Goal: Task Accomplishment & Management: Use online tool/utility

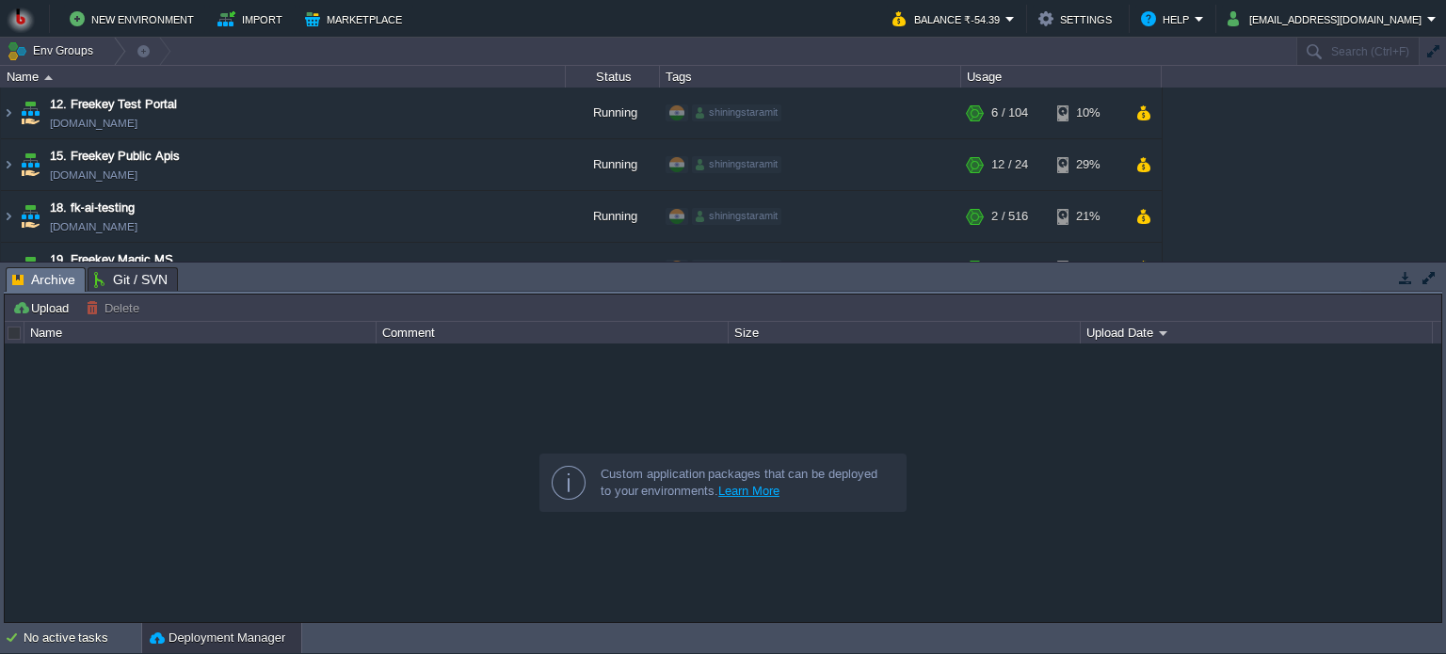
drag, startPoint x: 578, startPoint y: 296, endPoint x: 572, endPoint y: 270, distance: 26.0
click at [576, 283] on div "Tasks Activity Log Archive Git / SVN Upload Delete Deploy to ... Custom applica…" at bounding box center [723, 443] width 1446 height 360
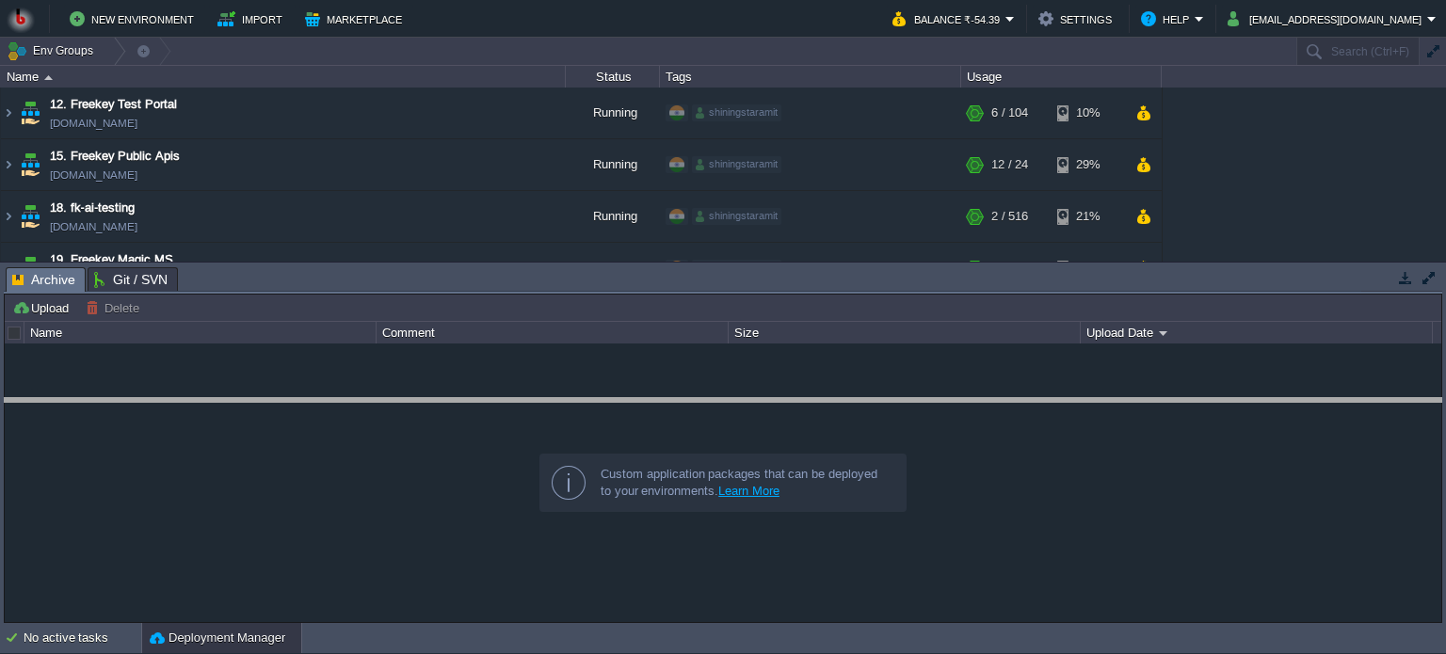
drag, startPoint x: 572, startPoint y: 270, endPoint x: 537, endPoint y: 426, distance: 160.1
click at [537, 426] on body "New Environment Import Marketplace Bonus ₹0.00 Upgrade Account Balance ₹-54.39 …" at bounding box center [723, 327] width 1446 height 654
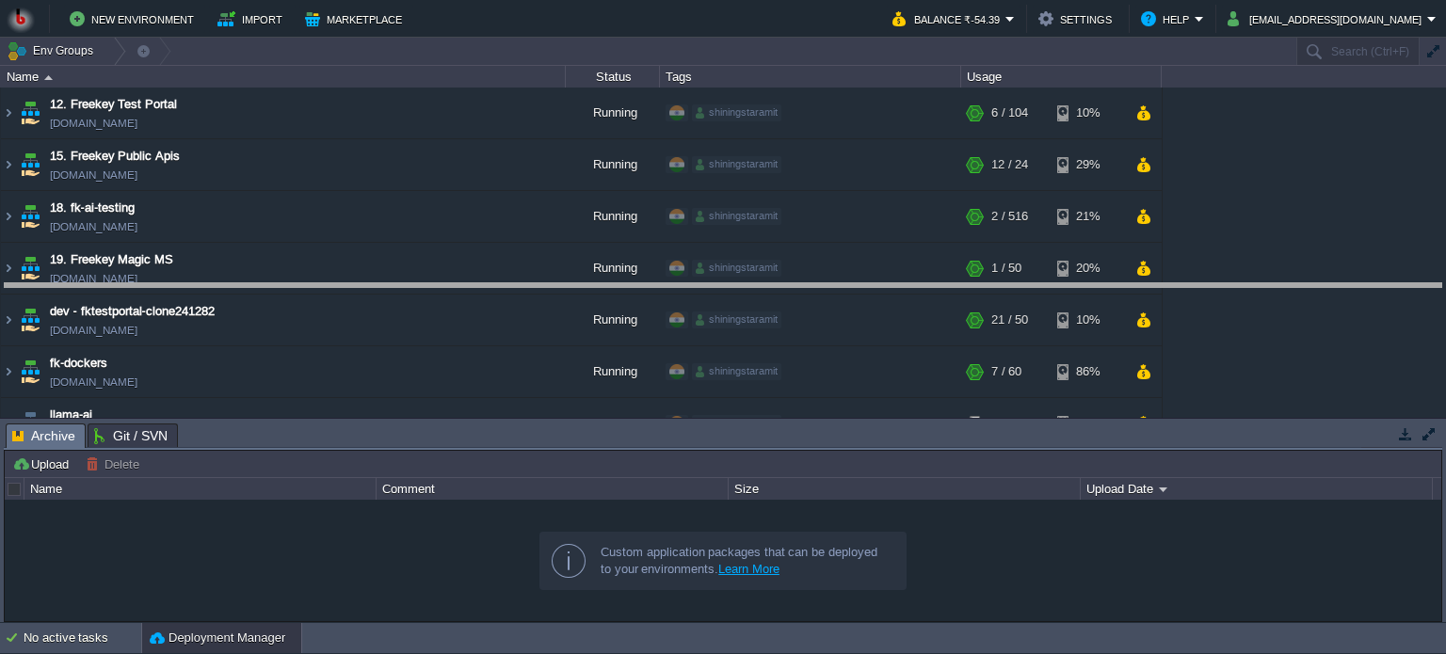
drag, startPoint x: 474, startPoint y: 431, endPoint x: 486, endPoint y: 296, distance: 135.1
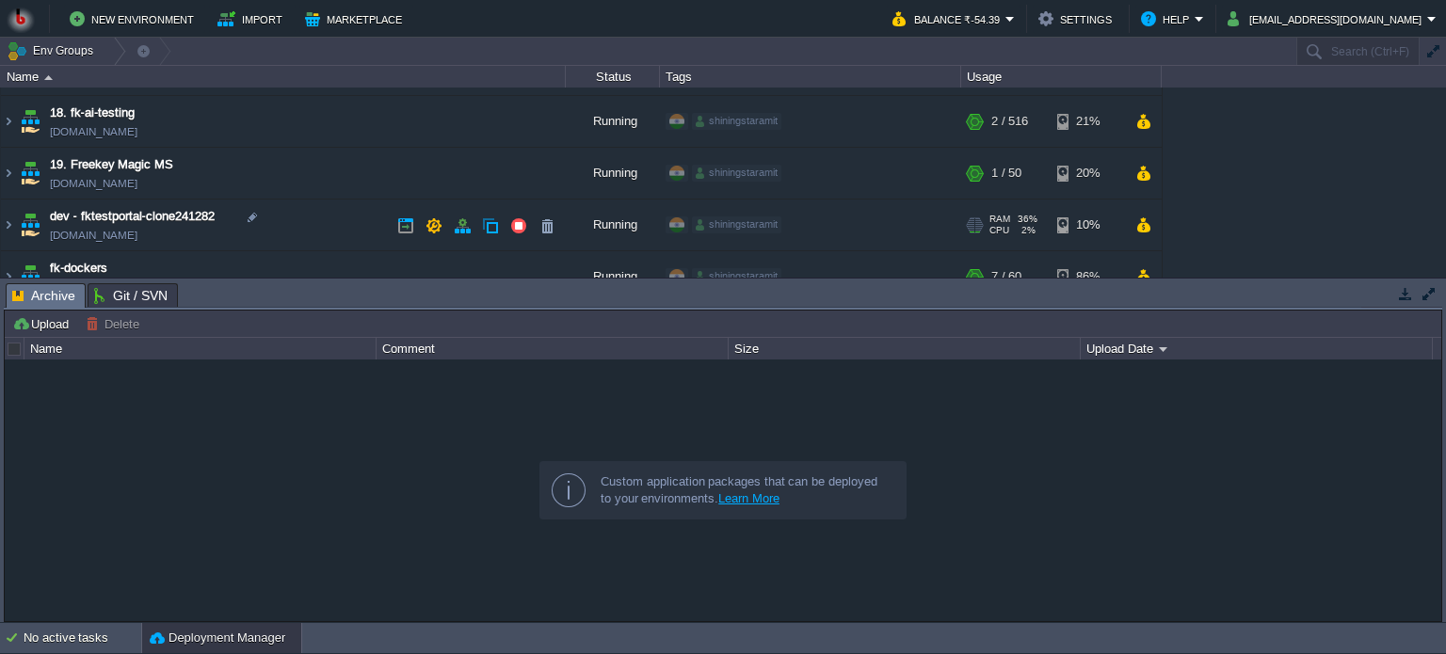
scroll to position [170, 0]
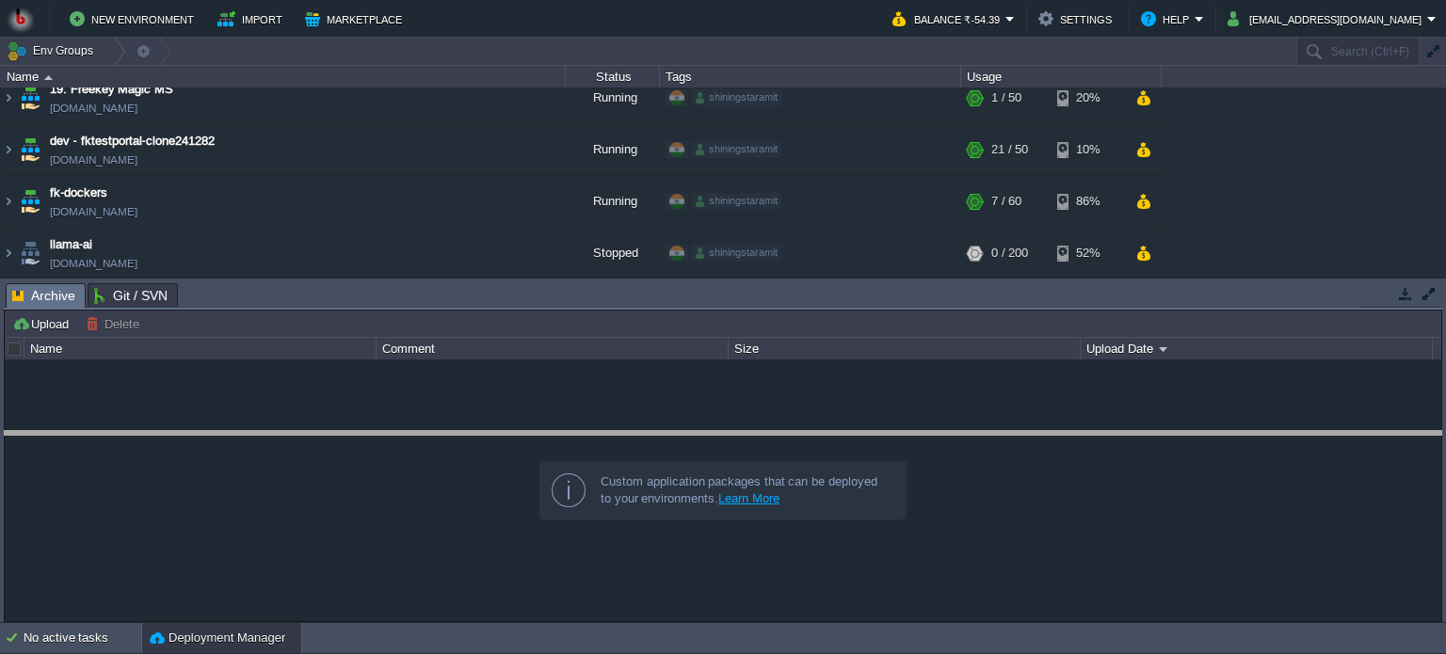
drag, startPoint x: 633, startPoint y: 296, endPoint x: 623, endPoint y: 443, distance: 148.1
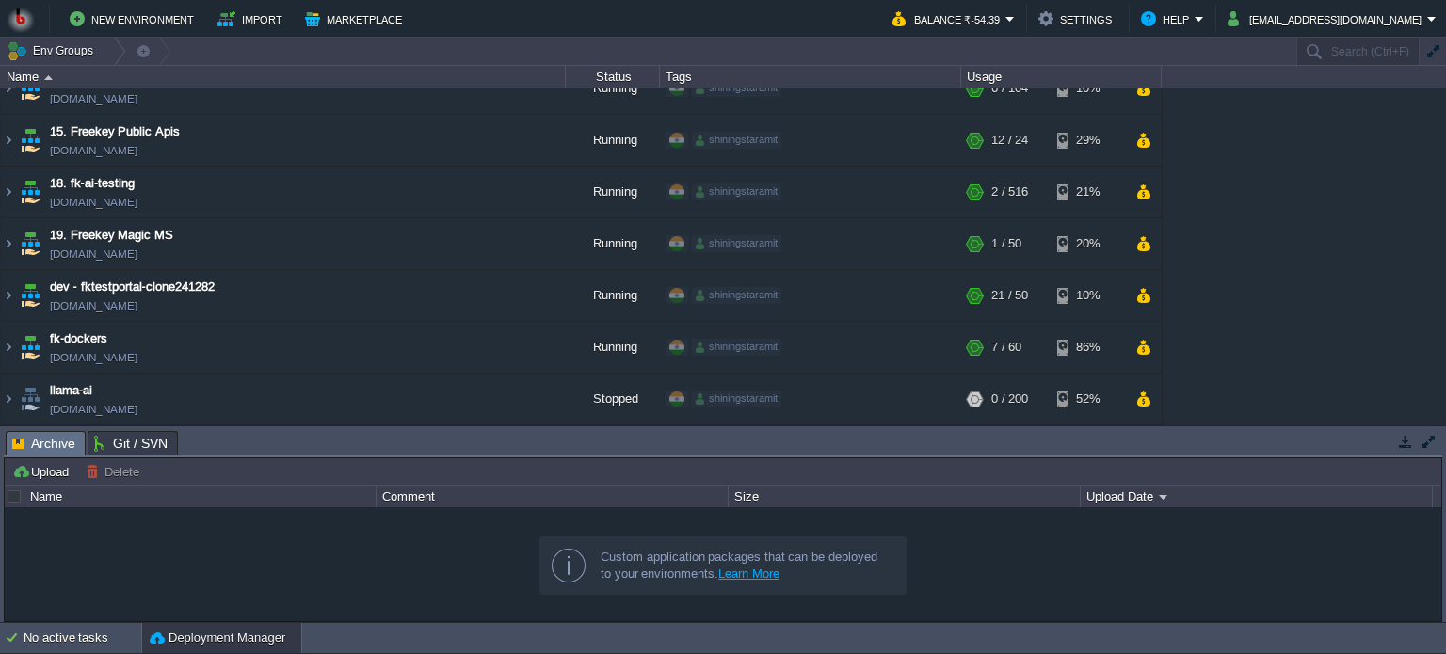
scroll to position [23, 0]
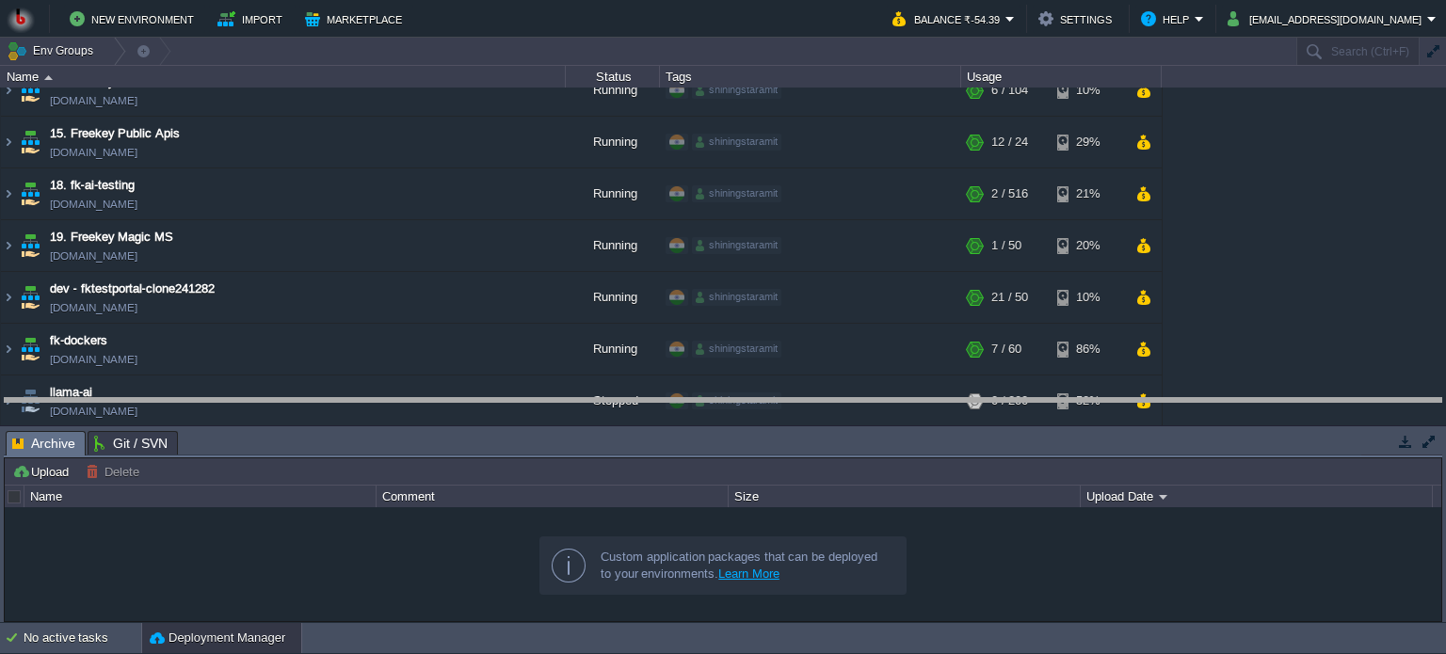
drag, startPoint x: 715, startPoint y: 451, endPoint x: 715, endPoint y: 418, distance: 32.9
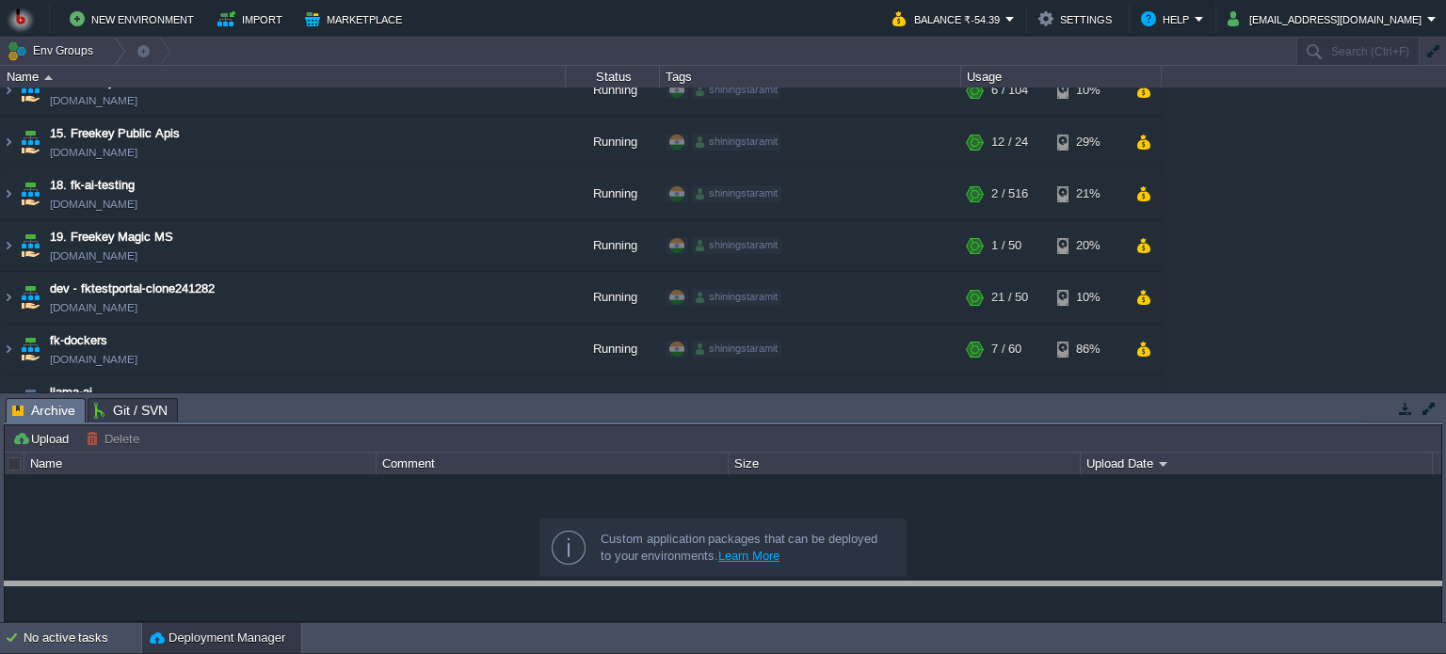
drag, startPoint x: 1329, startPoint y: 414, endPoint x: 1315, endPoint y: 684, distance: 270.5
click at [1315, 653] on html "New Environment Import Marketplace Bonus ₹0.00 Upgrade Account Balance ₹-54.39 …" at bounding box center [723, 327] width 1446 height 654
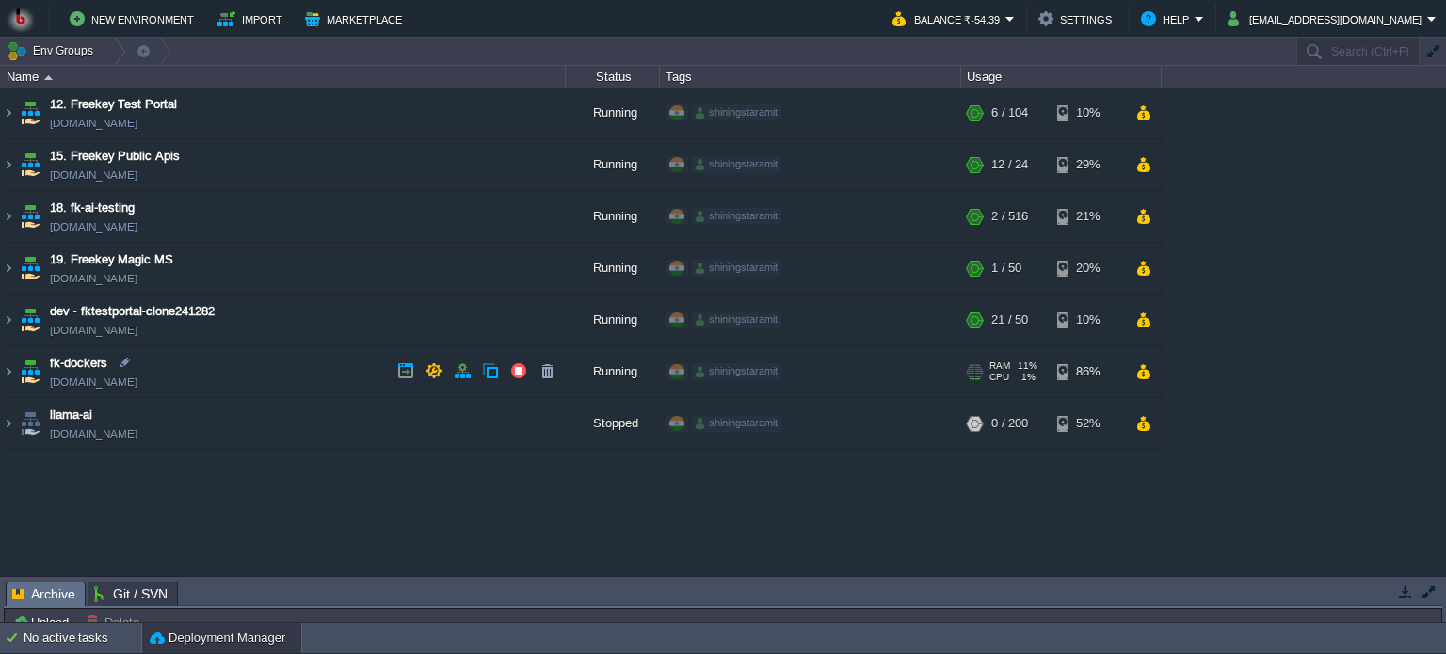
click at [335, 369] on td "fk-dockers [DOMAIN_NAME]" at bounding box center [283, 372] width 565 height 52
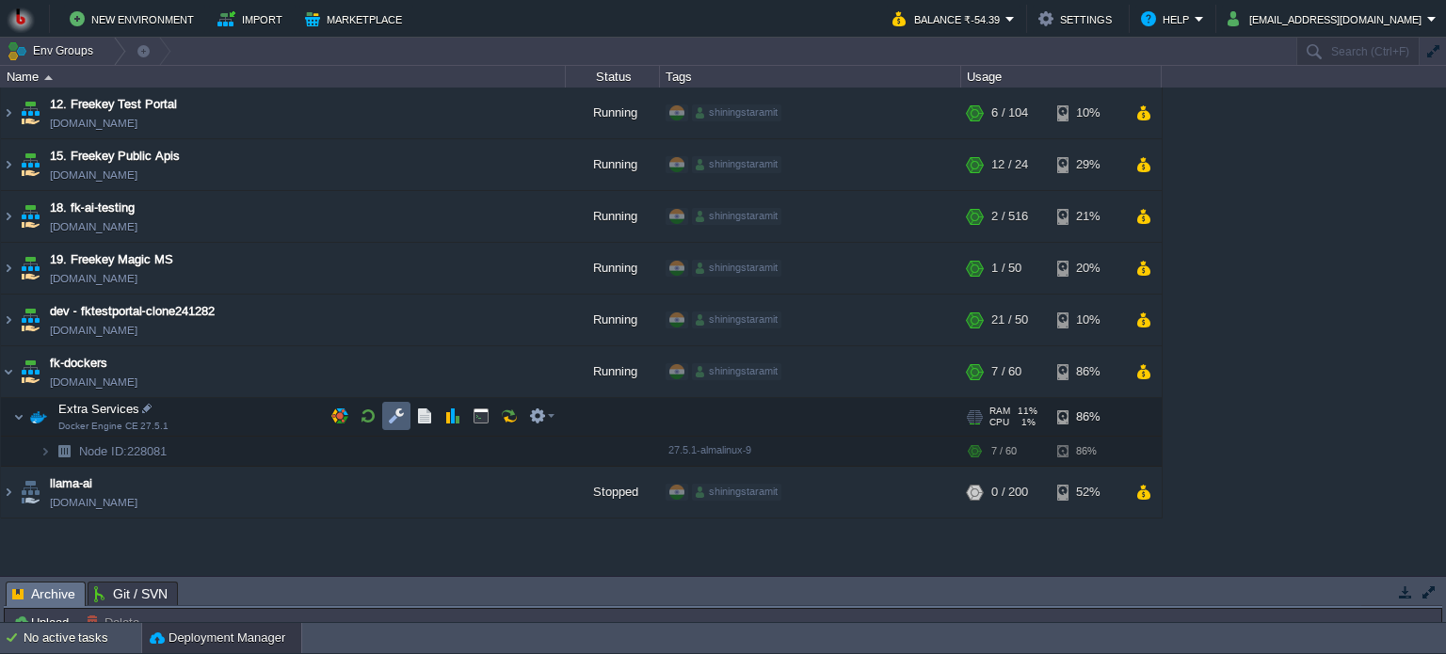
click at [401, 412] on button "button" at bounding box center [396, 416] width 17 height 17
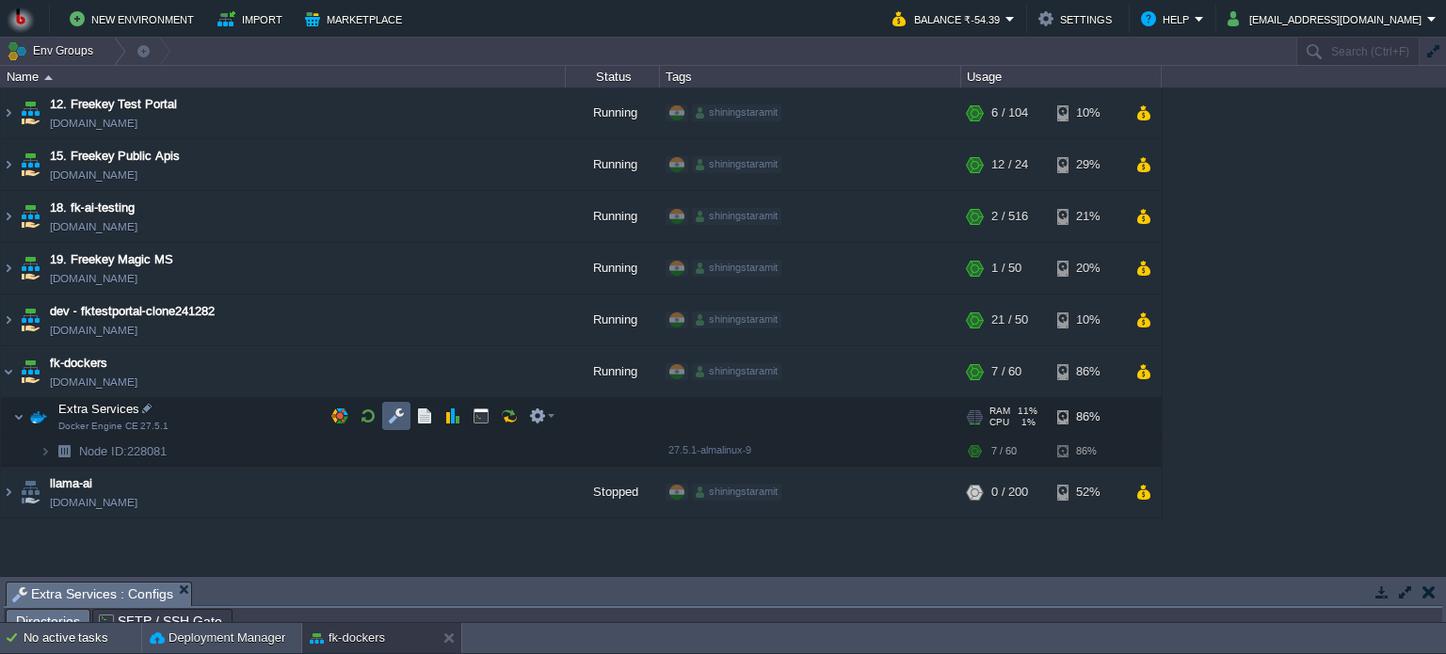
scroll to position [32, 0]
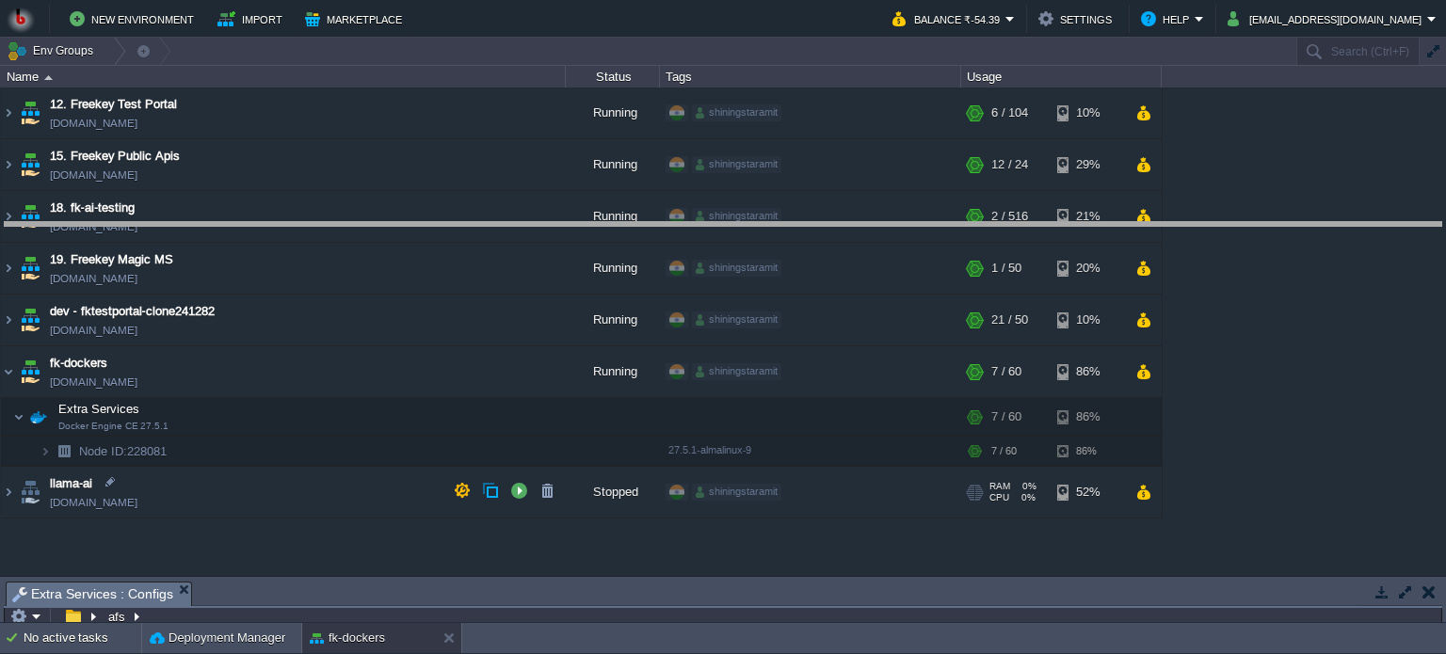
drag, startPoint x: 723, startPoint y: 596, endPoint x: 746, endPoint y: 236, distance: 360.3
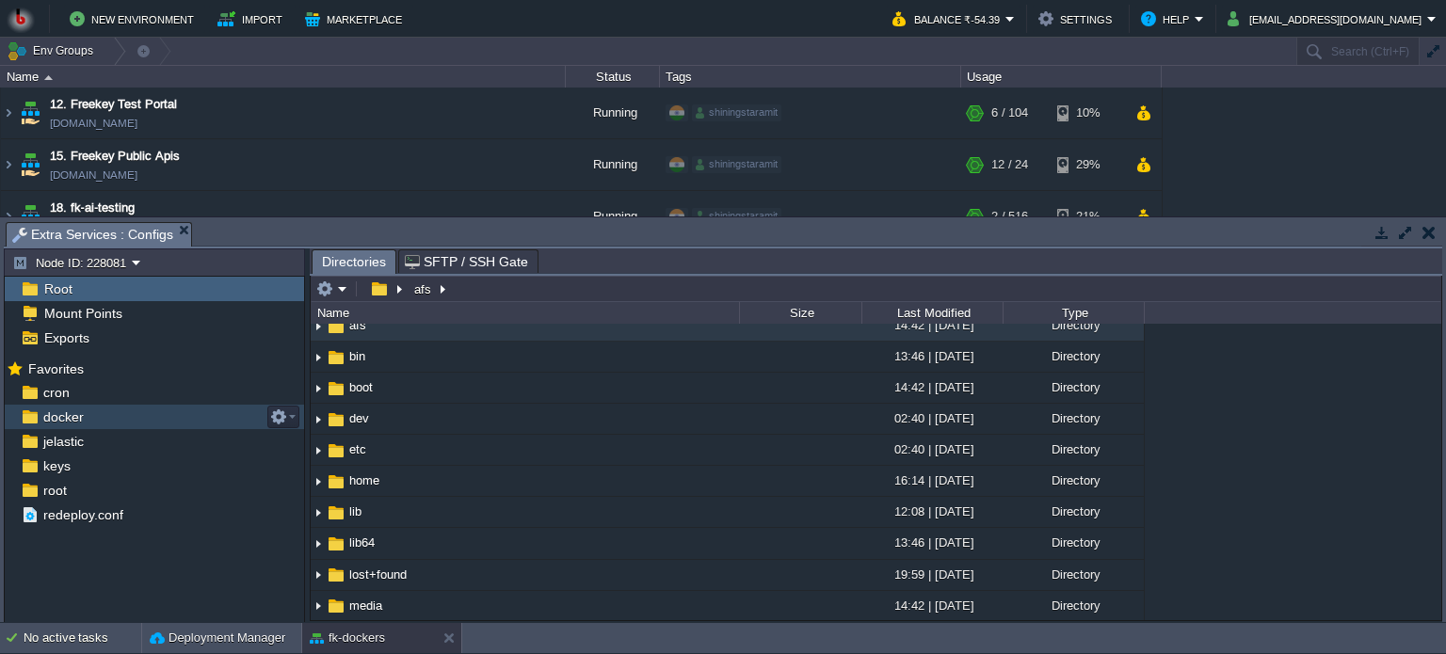
click at [112, 423] on div "docker" at bounding box center [154, 417] width 299 height 24
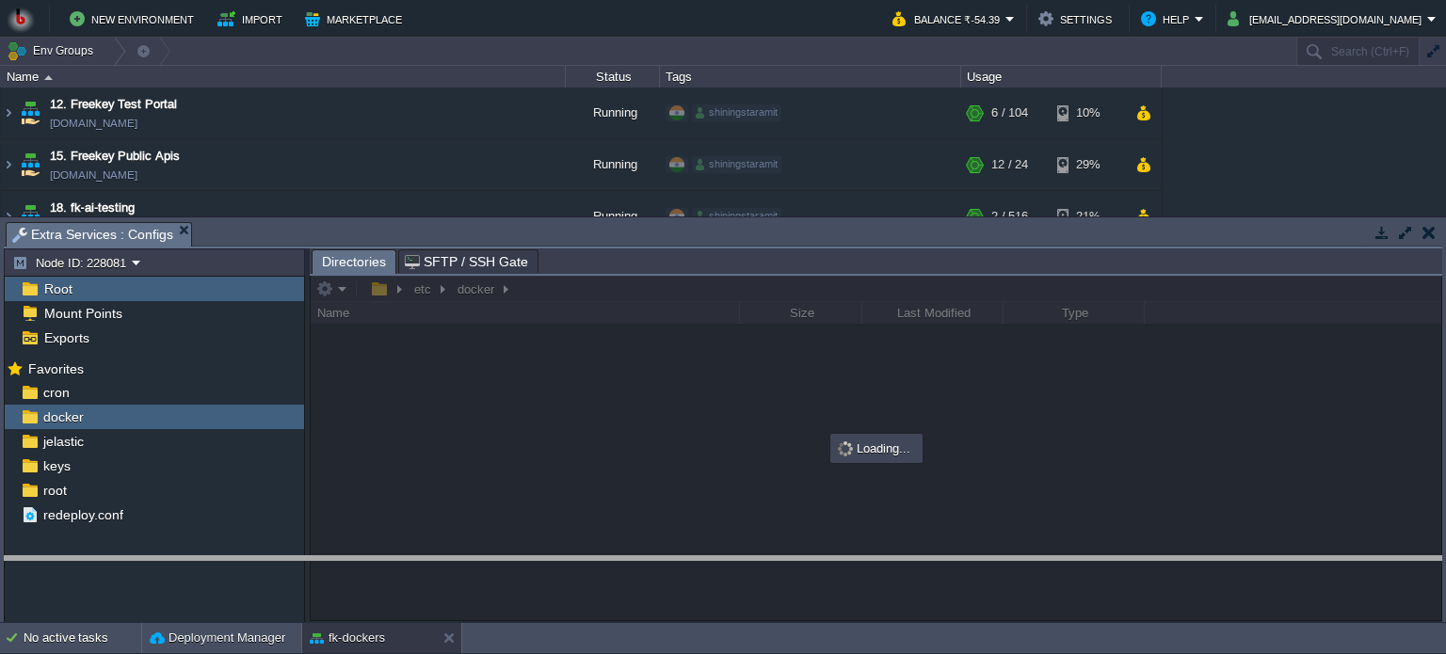
drag, startPoint x: 521, startPoint y: 237, endPoint x: 520, endPoint y: 572, distance: 335.1
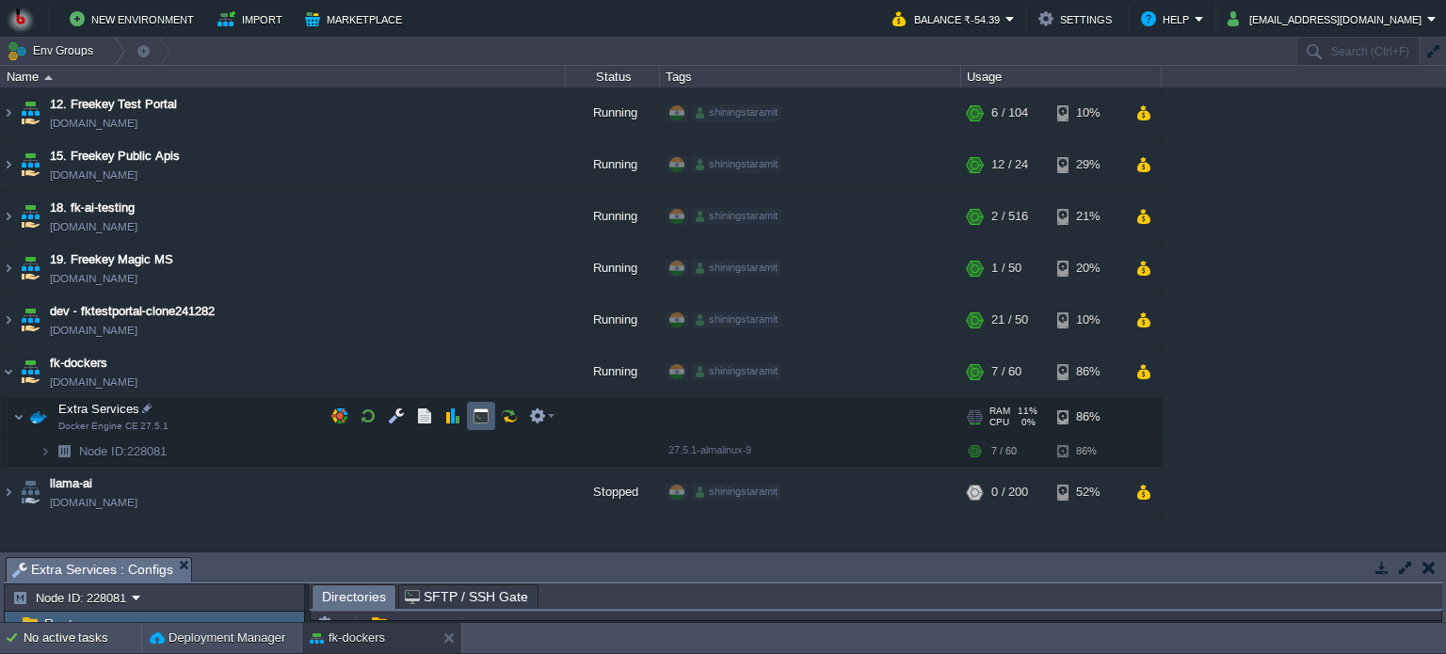
scroll to position [16, 0]
click at [490, 417] on td at bounding box center [481, 416] width 28 height 28
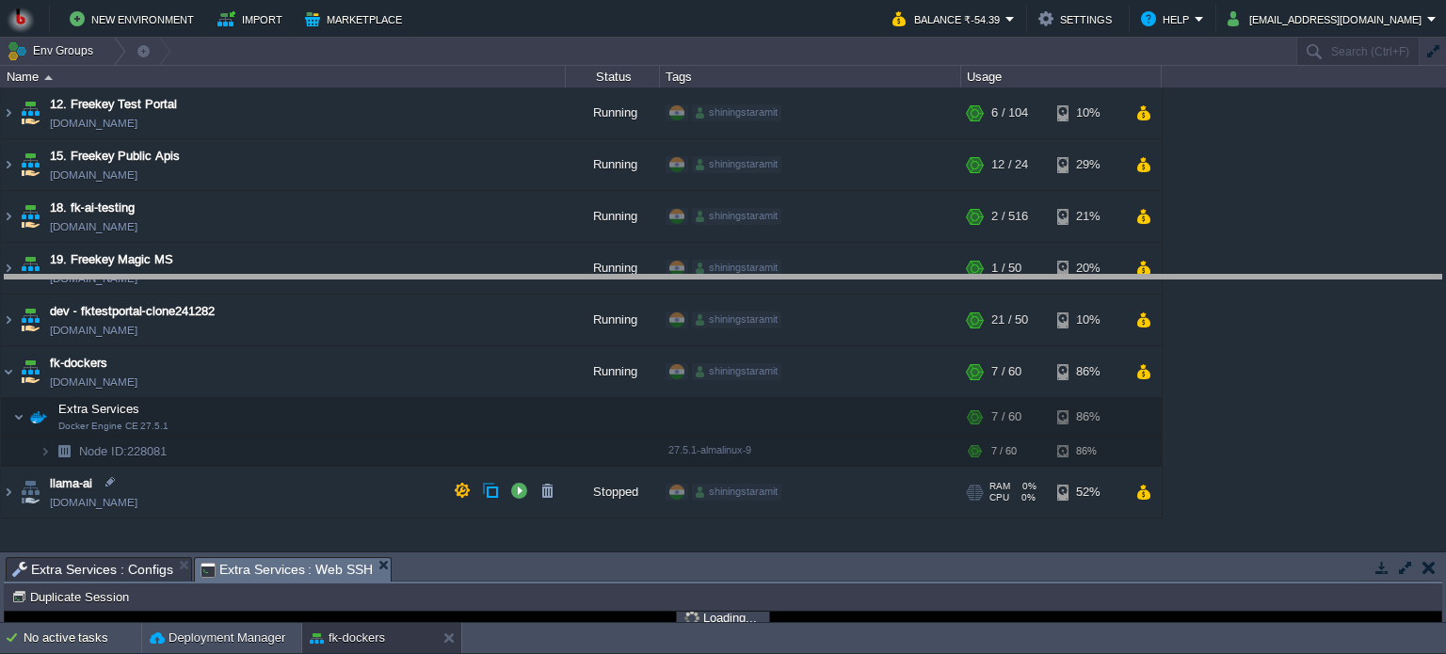
drag, startPoint x: 606, startPoint y: 568, endPoint x: 625, endPoint y: 282, distance: 285.8
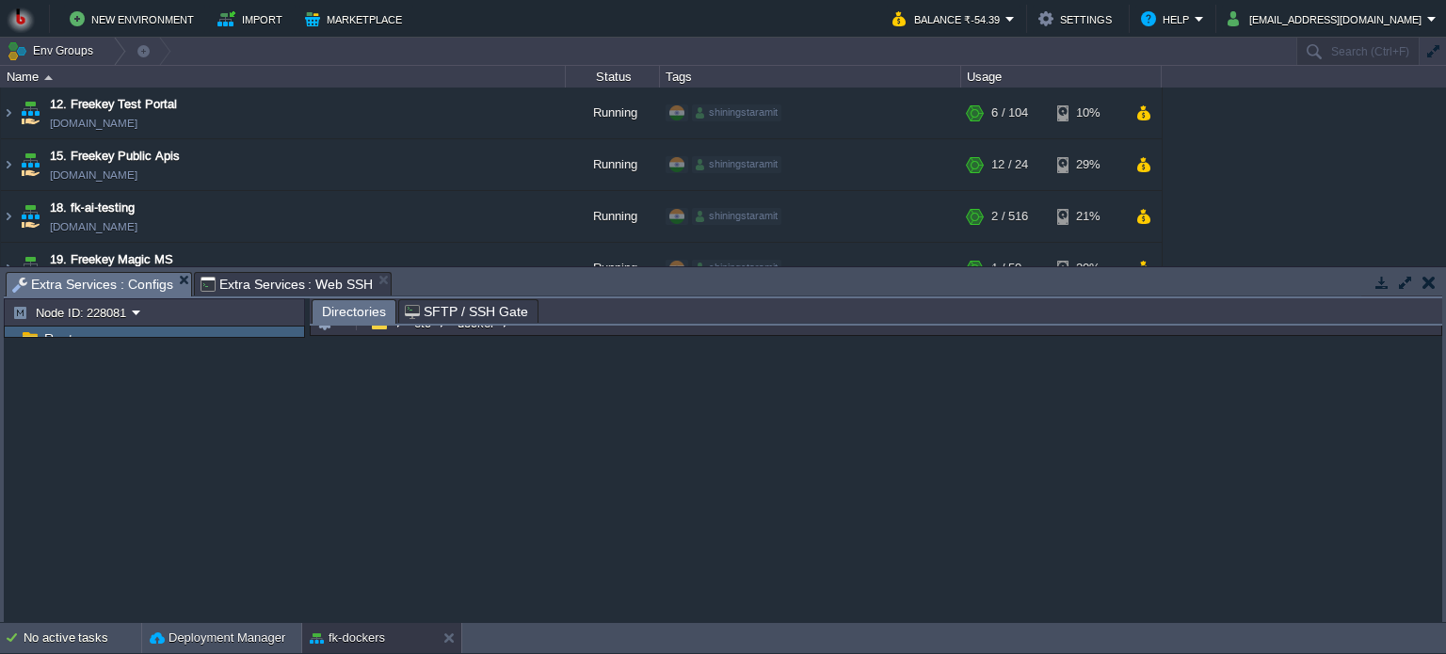
click at [68, 278] on span "Extra Services : Configs" at bounding box center [92, 285] width 161 height 24
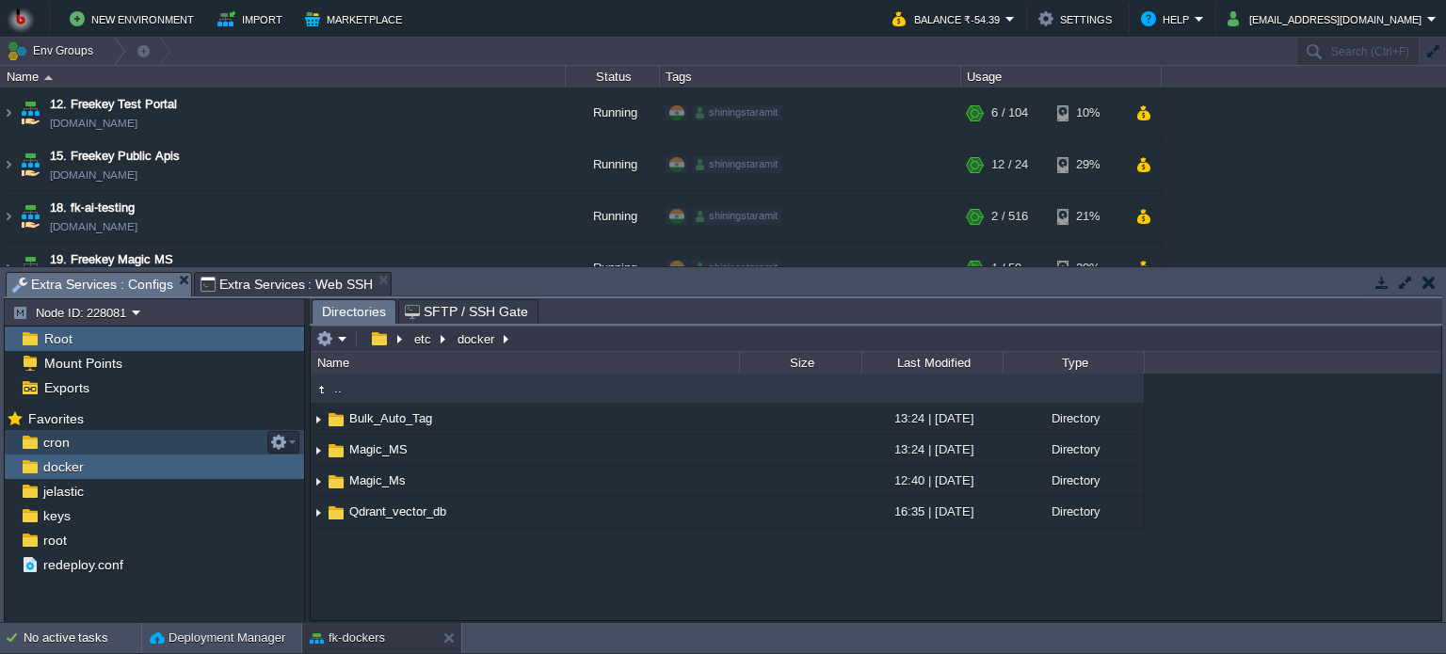
scroll to position [0, 0]
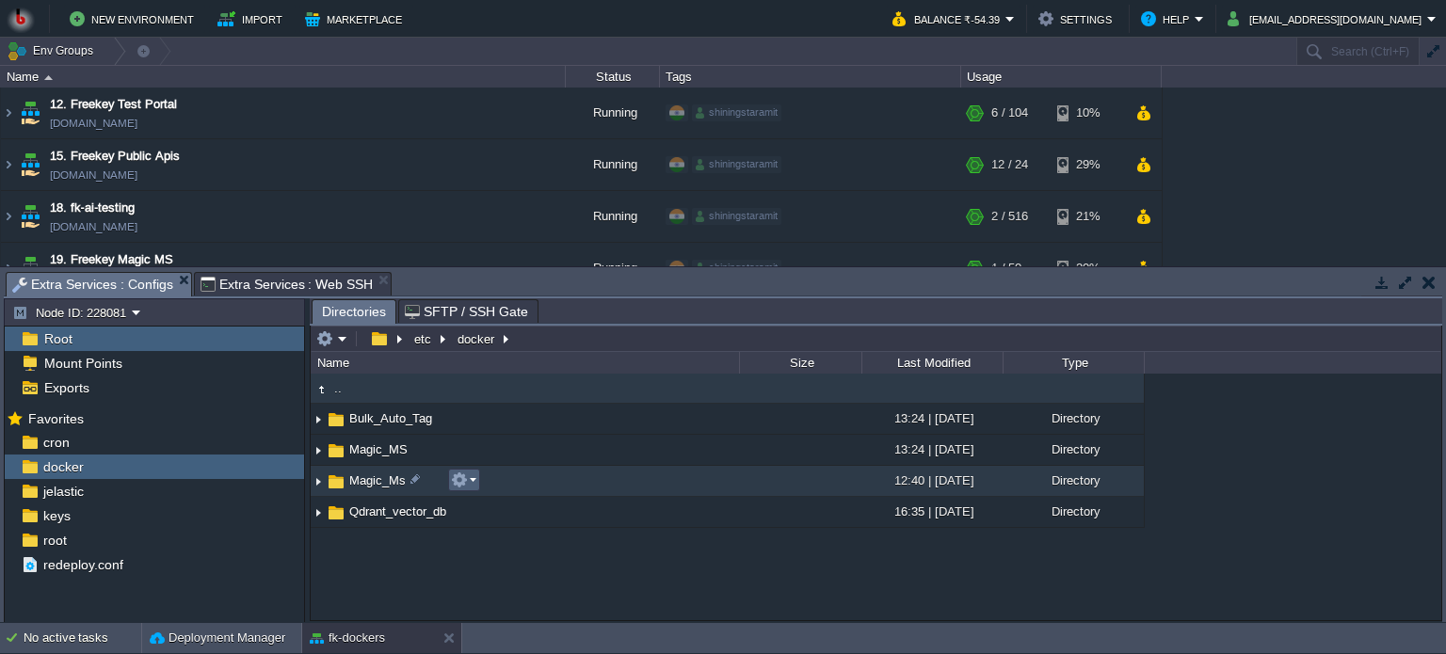
click at [471, 481] on em at bounding box center [463, 480] width 25 height 17
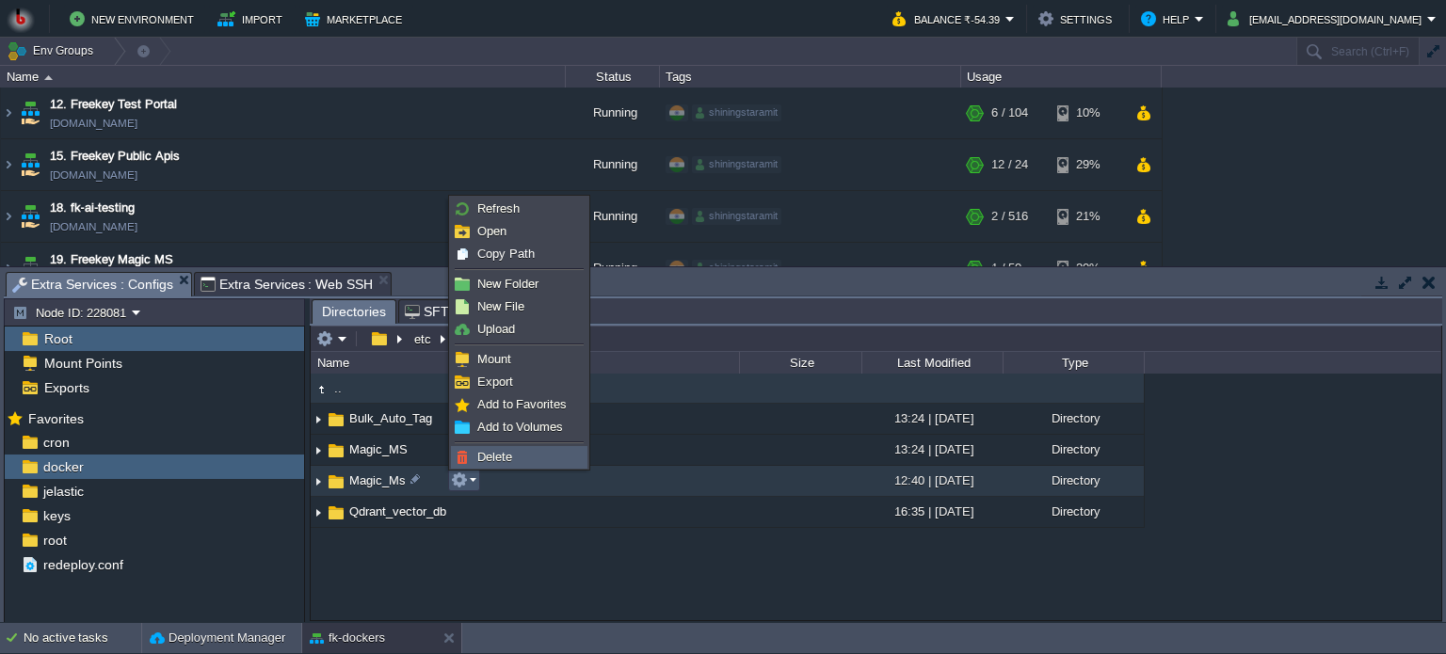
click at [482, 453] on span "Delete" at bounding box center [494, 457] width 35 height 14
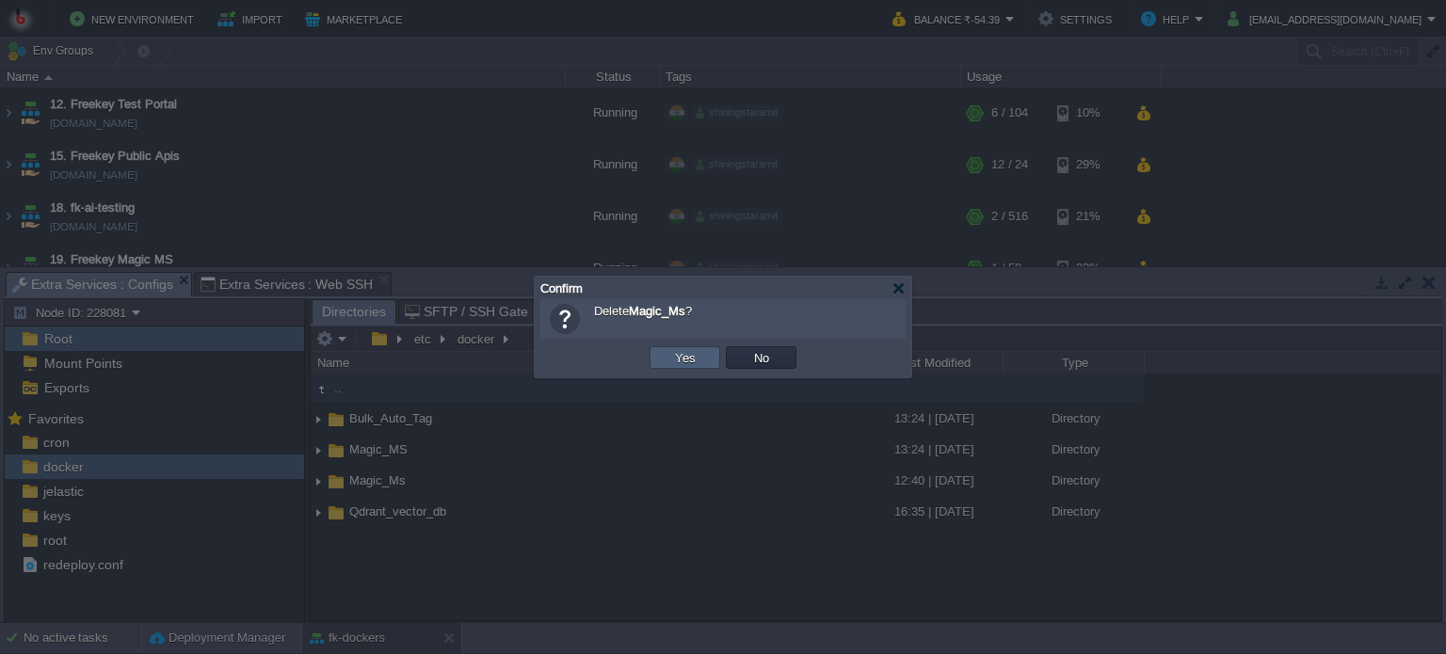
click at [670, 359] on button "Yes" at bounding box center [685, 357] width 32 height 17
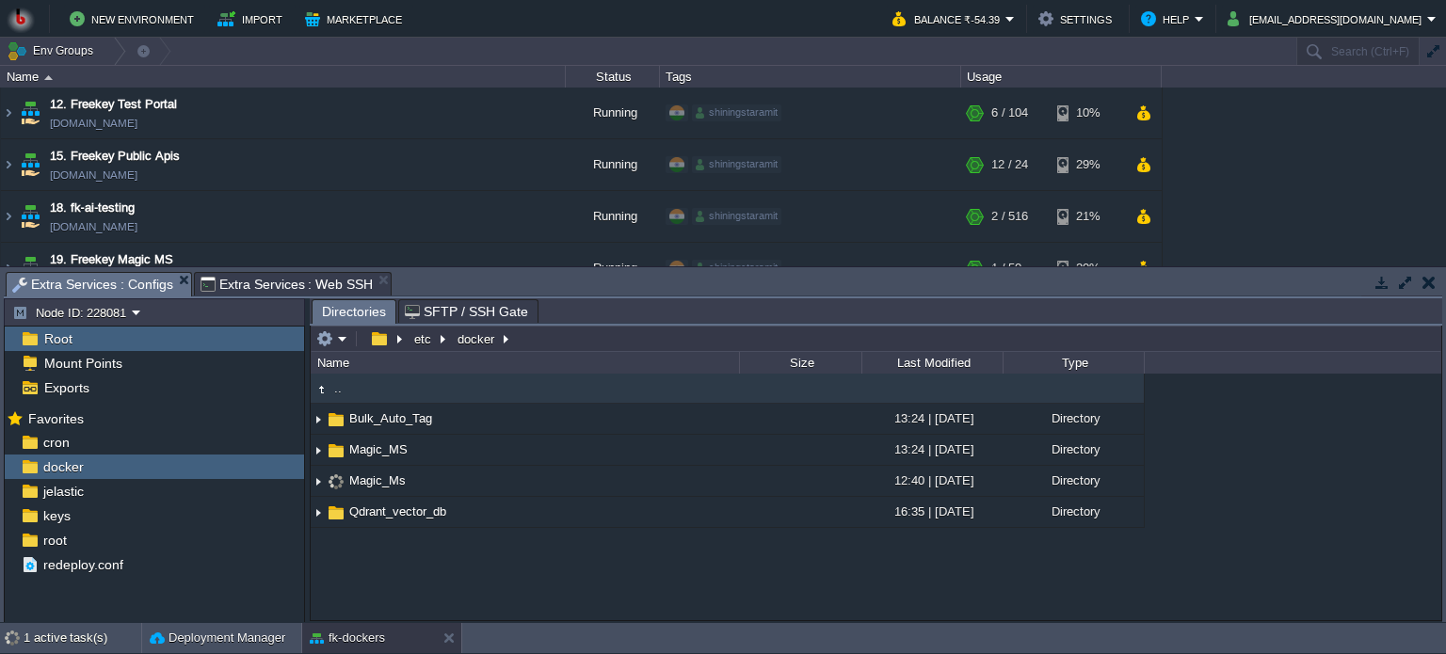
scroll to position [249, 0]
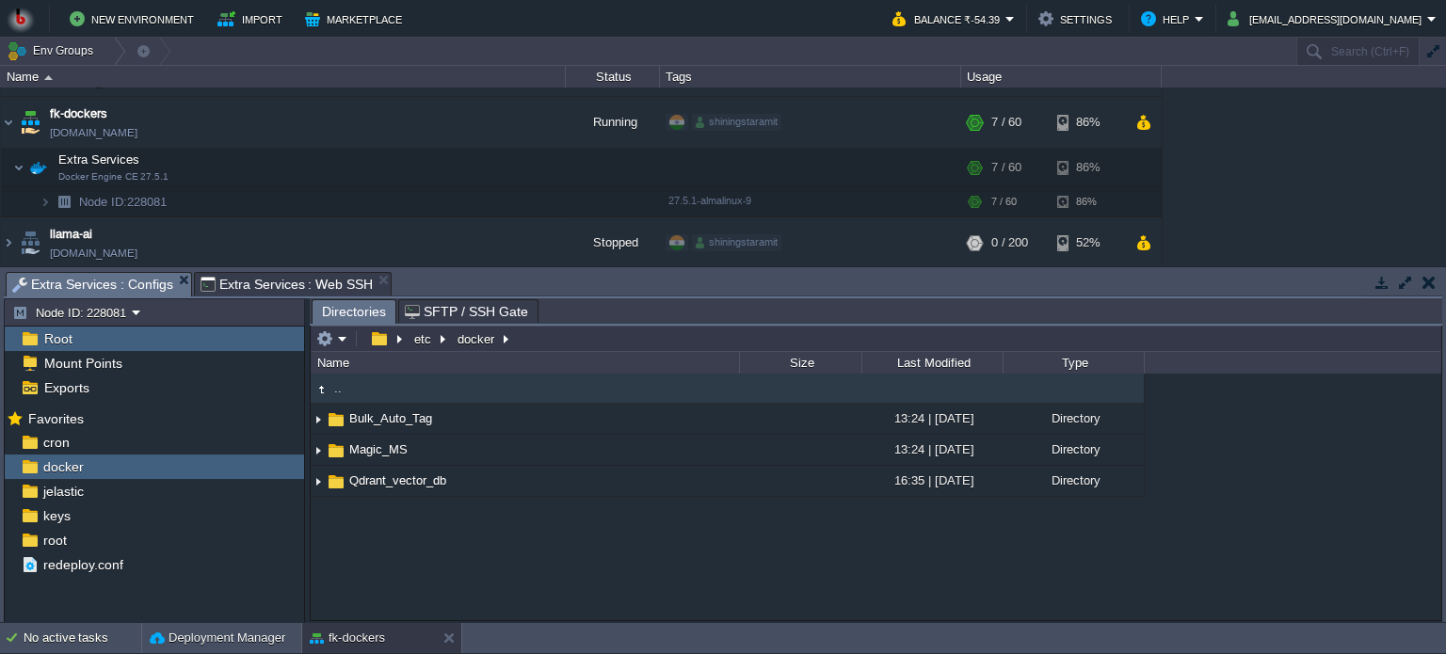
type input "#000000"
click at [286, 275] on span "Extra Services : Web SSH" at bounding box center [286, 284] width 173 height 23
click at [99, 283] on span "Extra Services : Configs" at bounding box center [92, 285] width 161 height 24
type input "/etc/docker"
click at [550, 344] on input "/etc/docker" at bounding box center [876, 339] width 1130 height 26
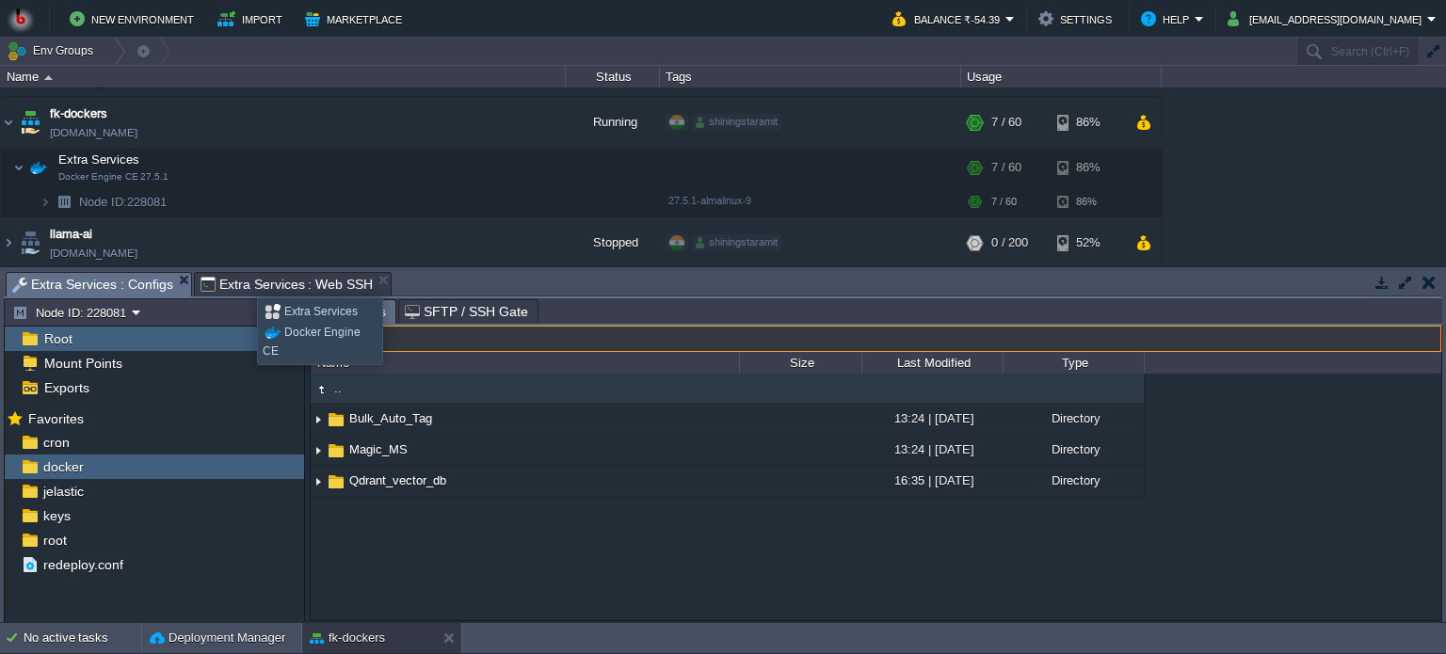
click at [243, 280] on span "Extra Services : Web SSH" at bounding box center [286, 284] width 173 height 23
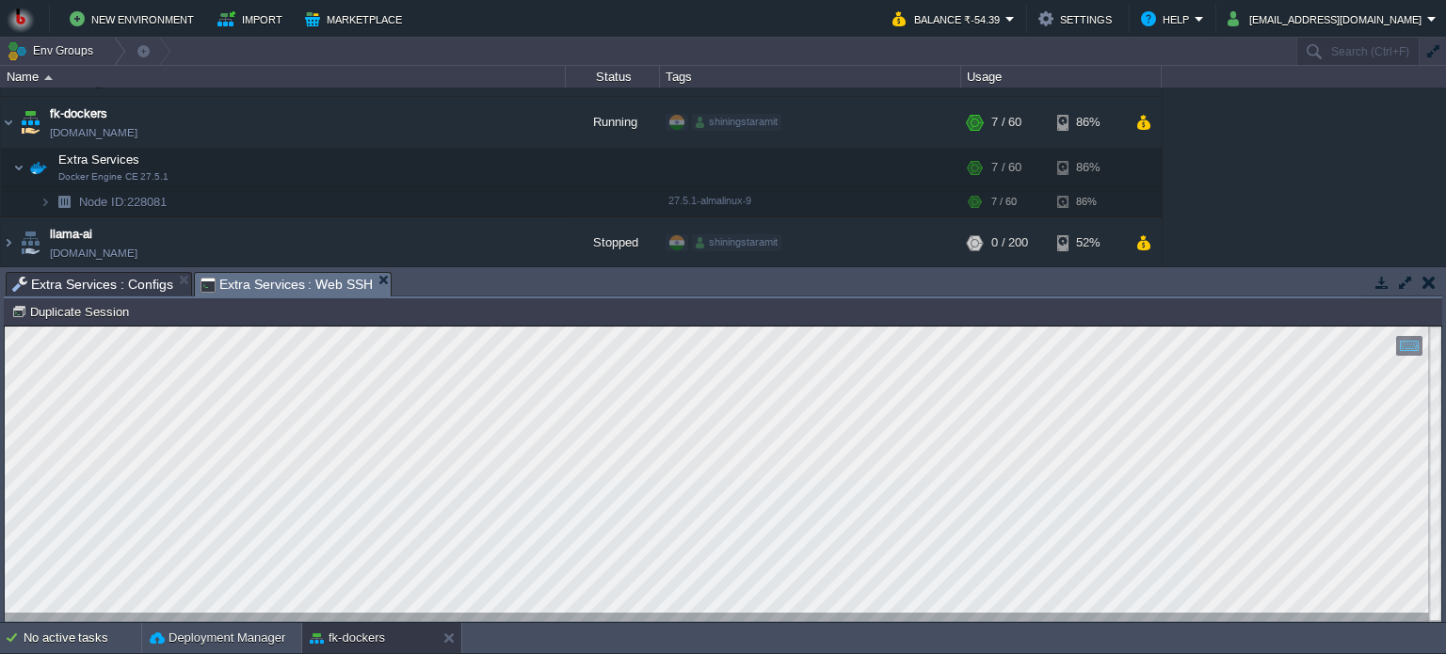
click at [5, 327] on html "Copy: Ctrl + Shift + C Paste: Ctrl + V Settings: Ctrl + Shift + Alt 0" at bounding box center [723, 327] width 1436 height 0
click at [370, 167] on button "button" at bounding box center [368, 166] width 17 height 17
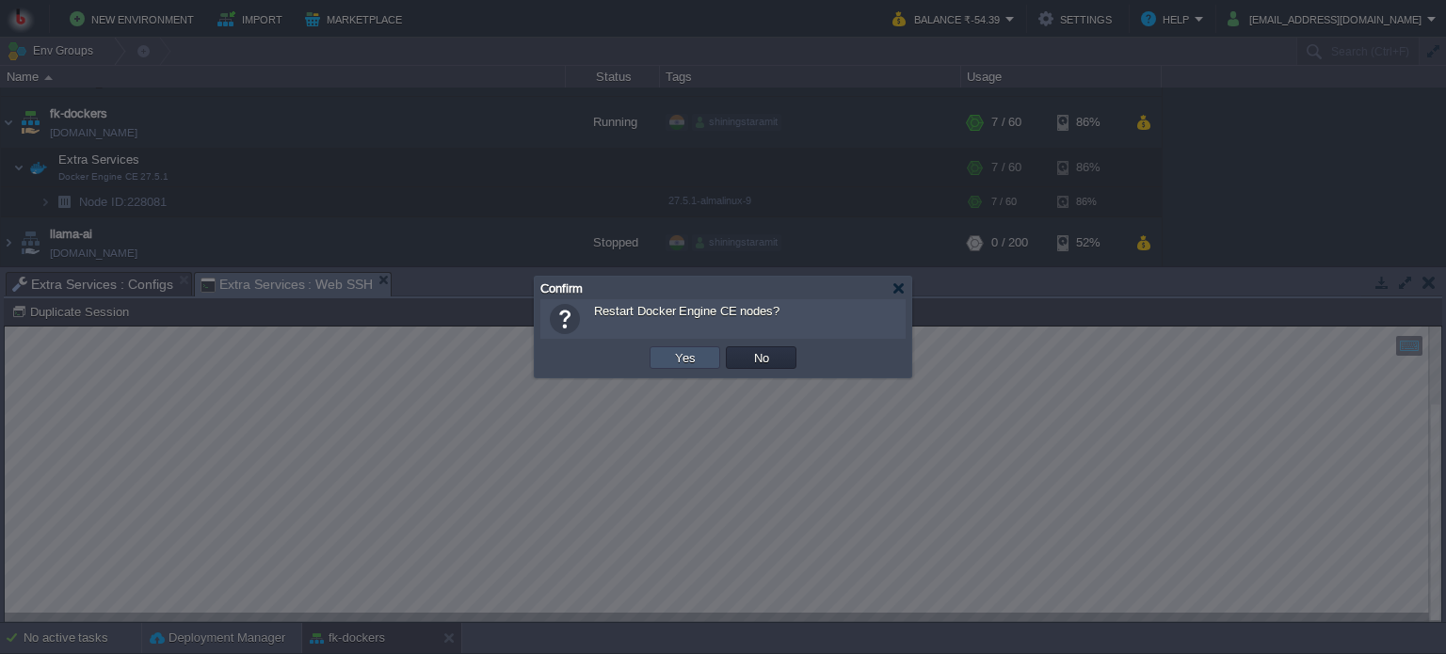
click at [673, 360] on button "Yes" at bounding box center [685, 357] width 32 height 17
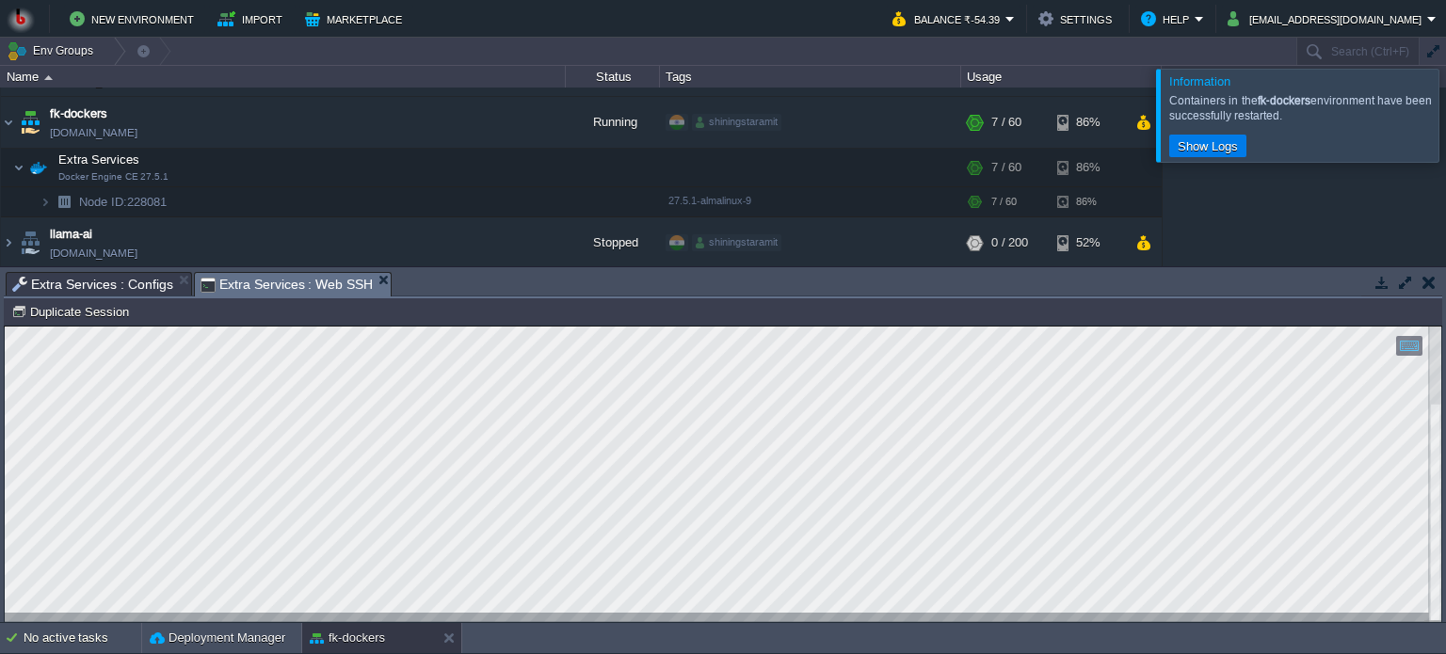
click at [1445, 112] on div at bounding box center [1468, 115] width 0 height 92
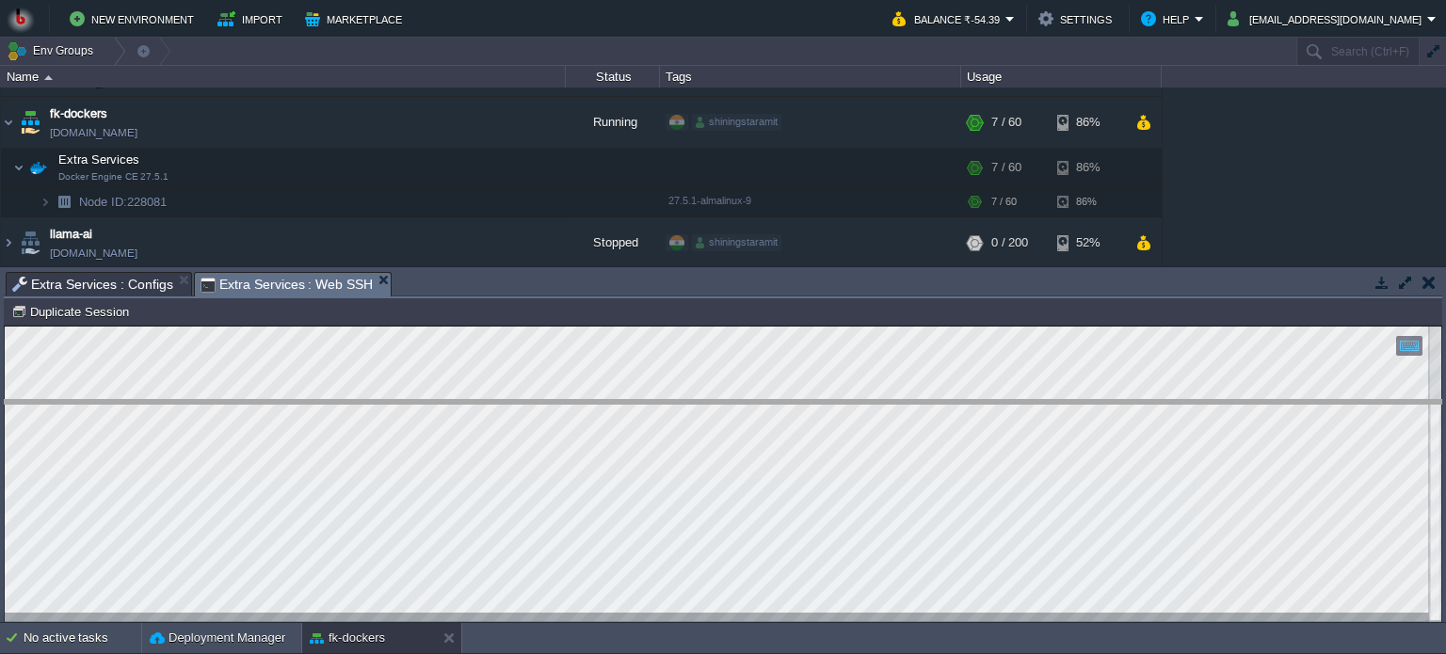
drag, startPoint x: 611, startPoint y: 281, endPoint x: 606, endPoint y: 409, distance: 128.1
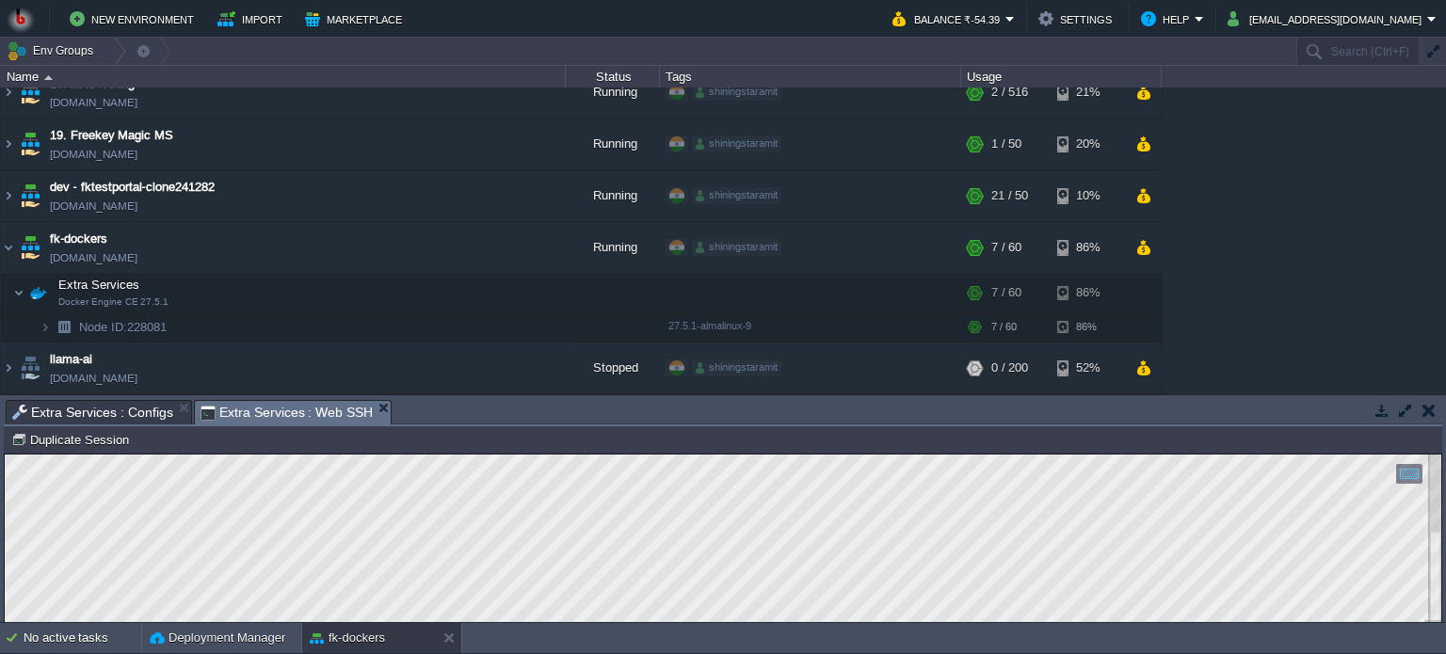
scroll to position [121, 0]
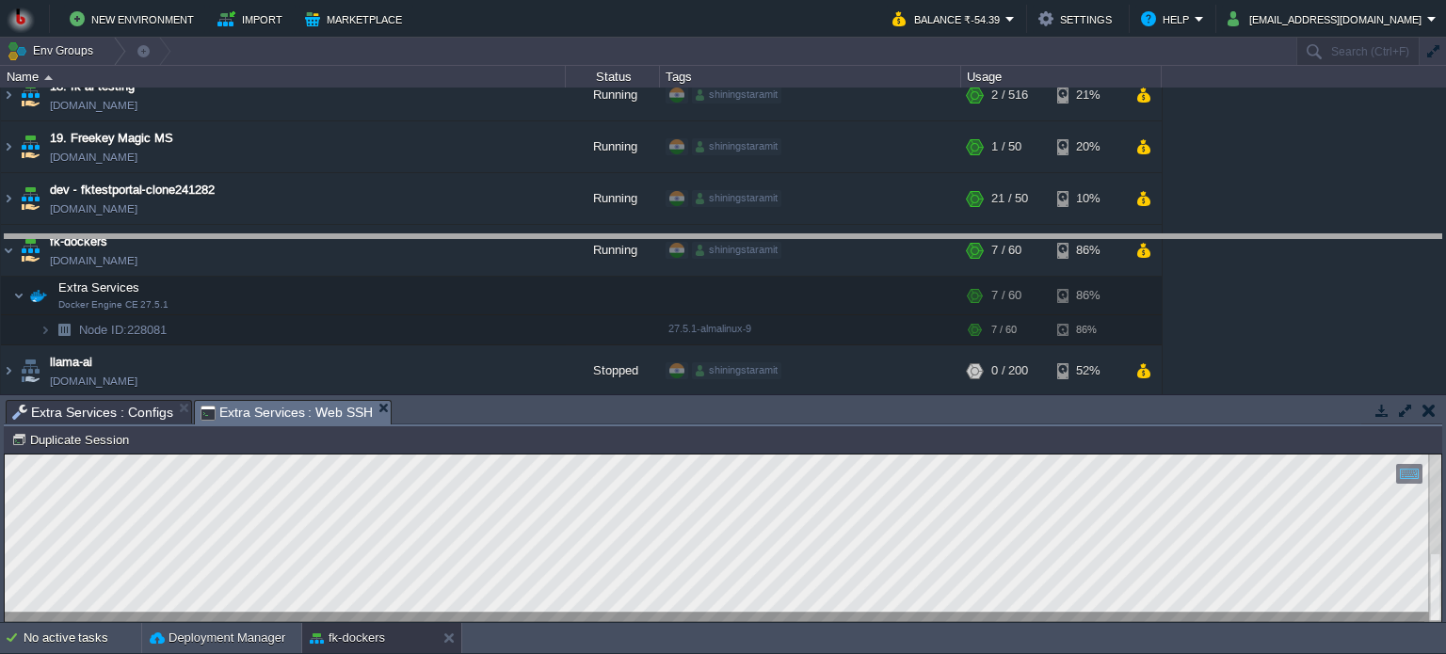
drag, startPoint x: 580, startPoint y: 422, endPoint x: 594, endPoint y: 256, distance: 166.3
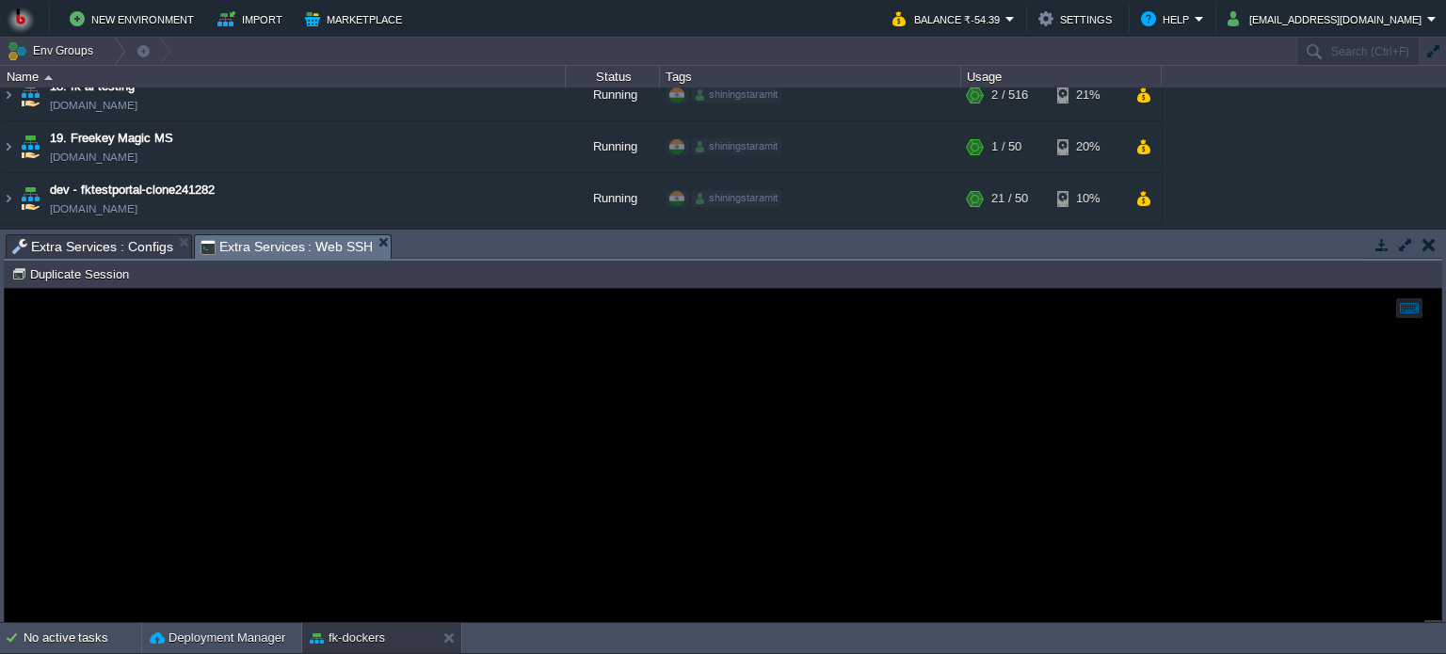
click at [119, 245] on span "Extra Services : Configs" at bounding box center [92, 246] width 161 height 23
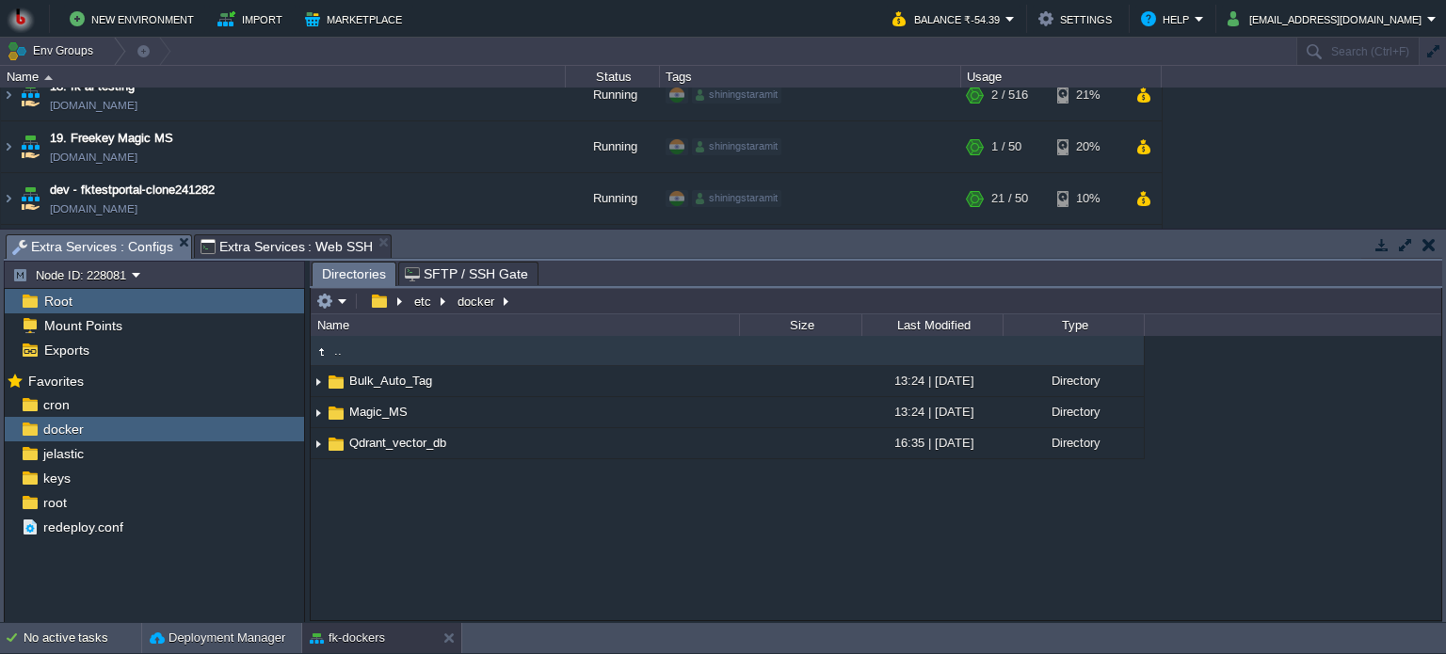
scroll to position [0, 0]
click at [338, 301] on em at bounding box center [331, 301] width 31 height 17
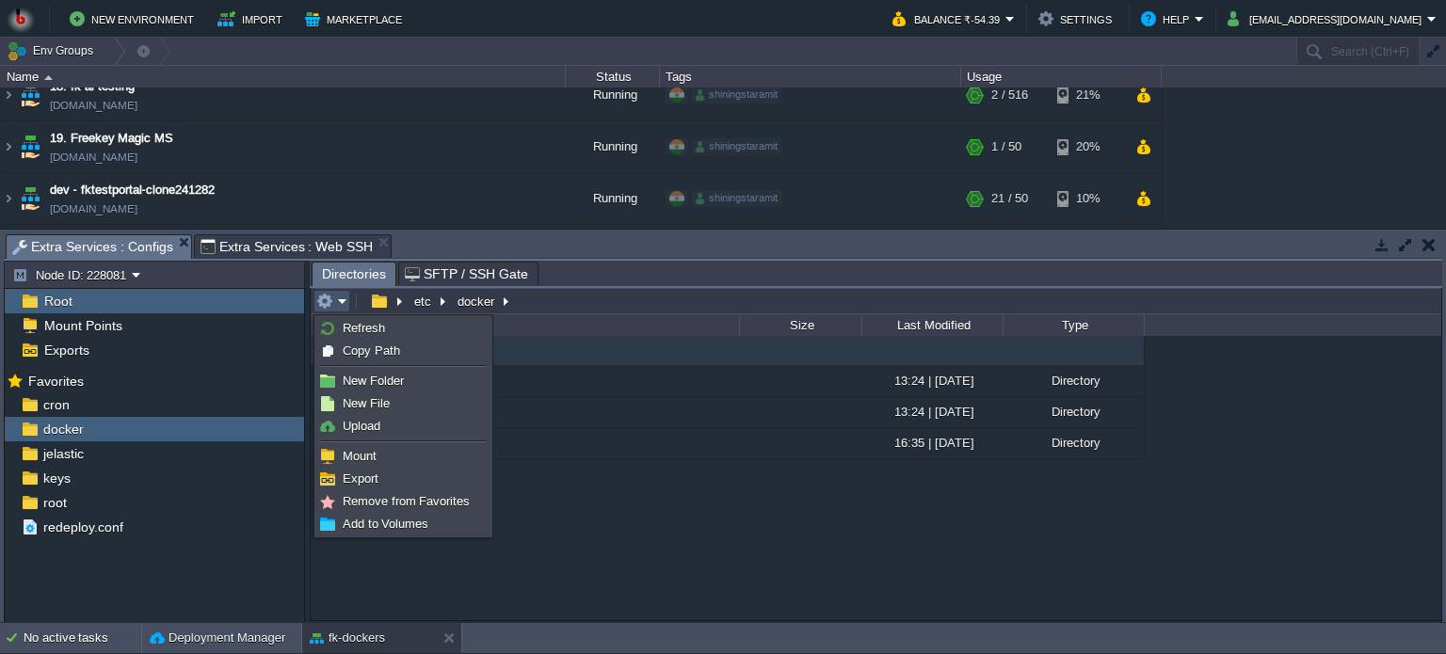
click at [269, 240] on span "Extra Services : Web SSH" at bounding box center [286, 246] width 173 height 23
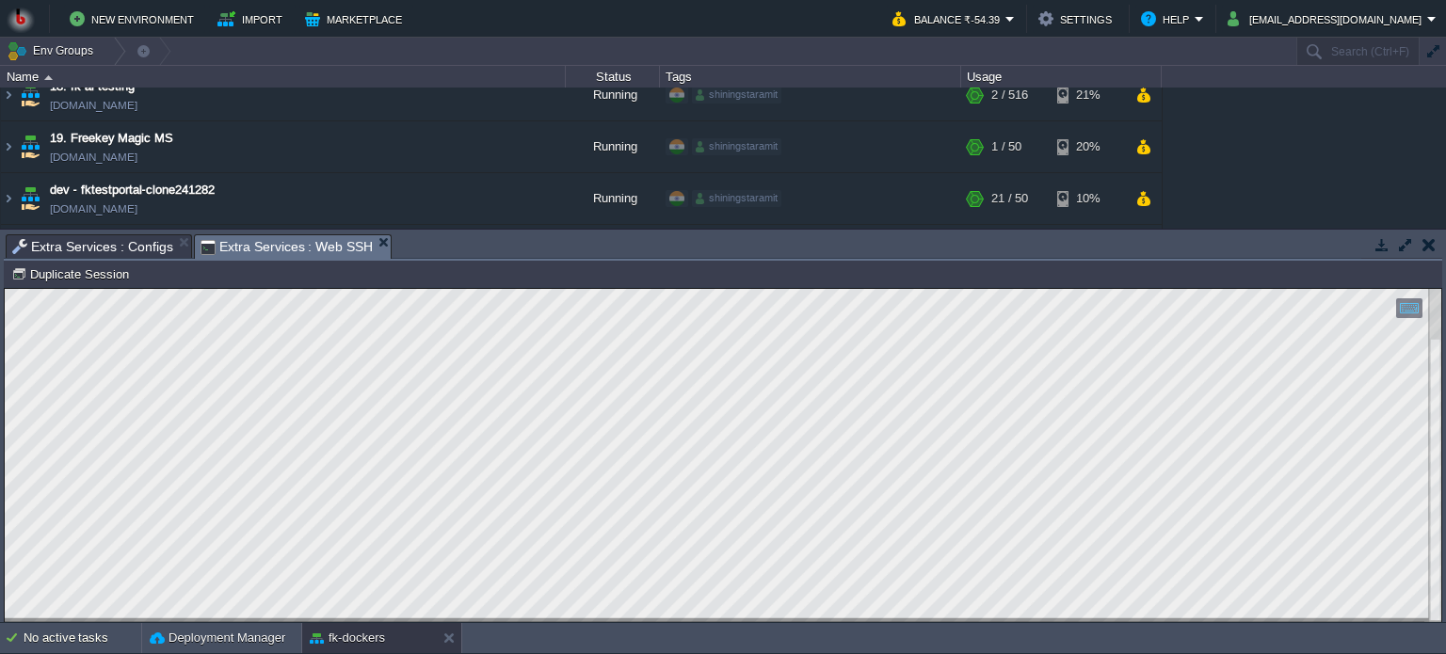
click at [5, 289] on html "Copy: Ctrl + Shift + C Paste: Ctrl + V Settings: Ctrl + Shift + Alt 0" at bounding box center [723, 289] width 1436 height 0
click at [255, 243] on span "Extra Services : Web SSH" at bounding box center [286, 247] width 173 height 24
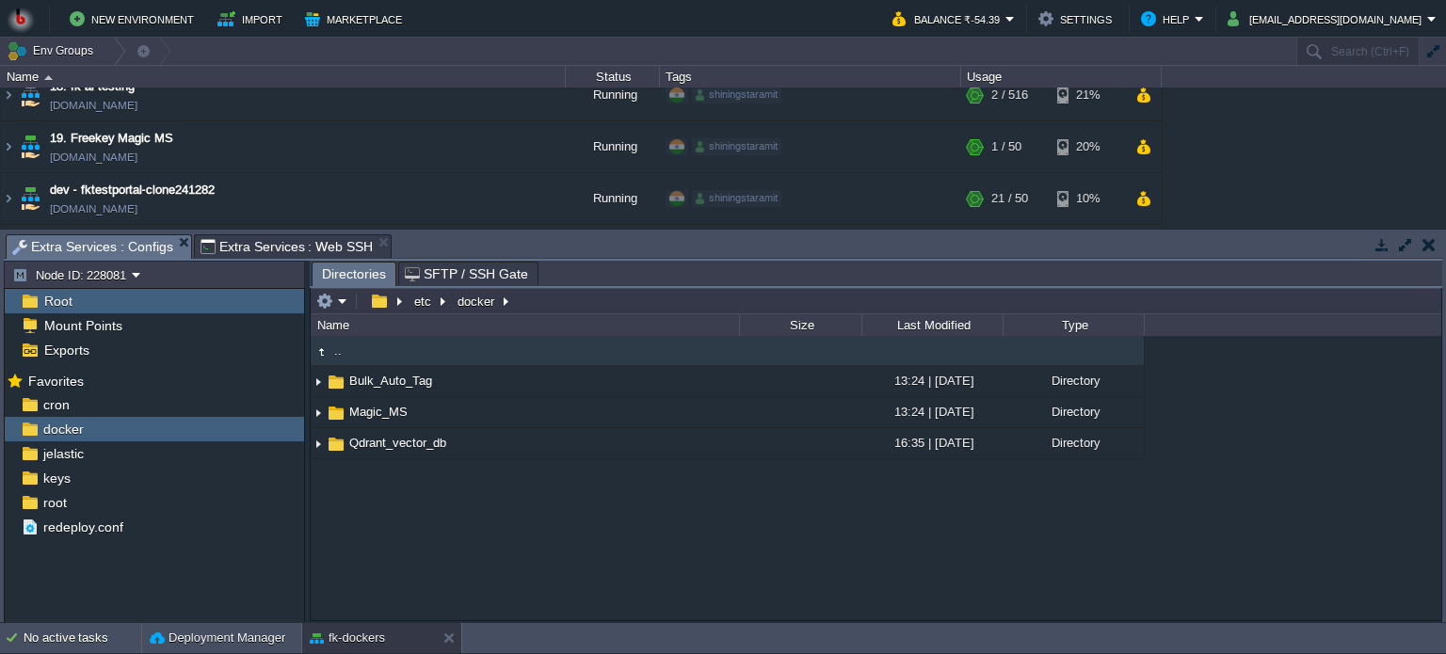
click at [132, 246] on span "Extra Services : Configs" at bounding box center [92, 247] width 161 height 24
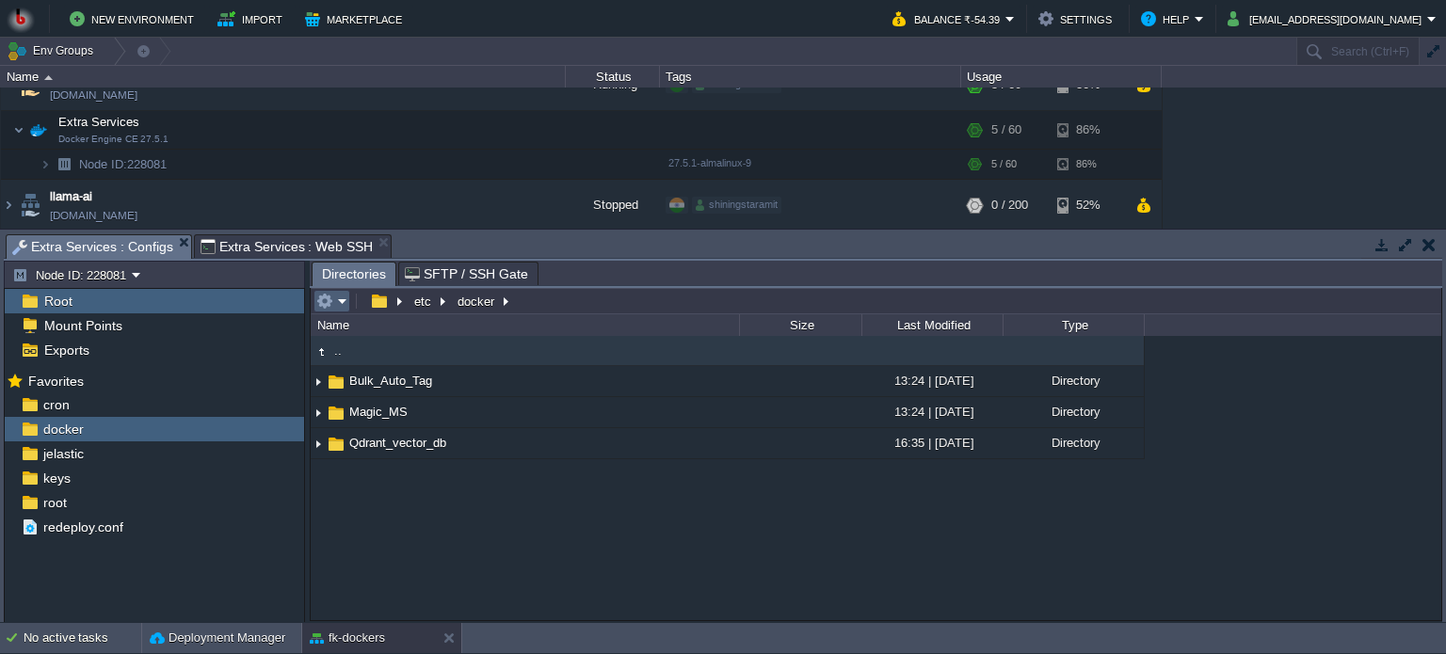
click at [337, 304] on em at bounding box center [331, 301] width 31 height 17
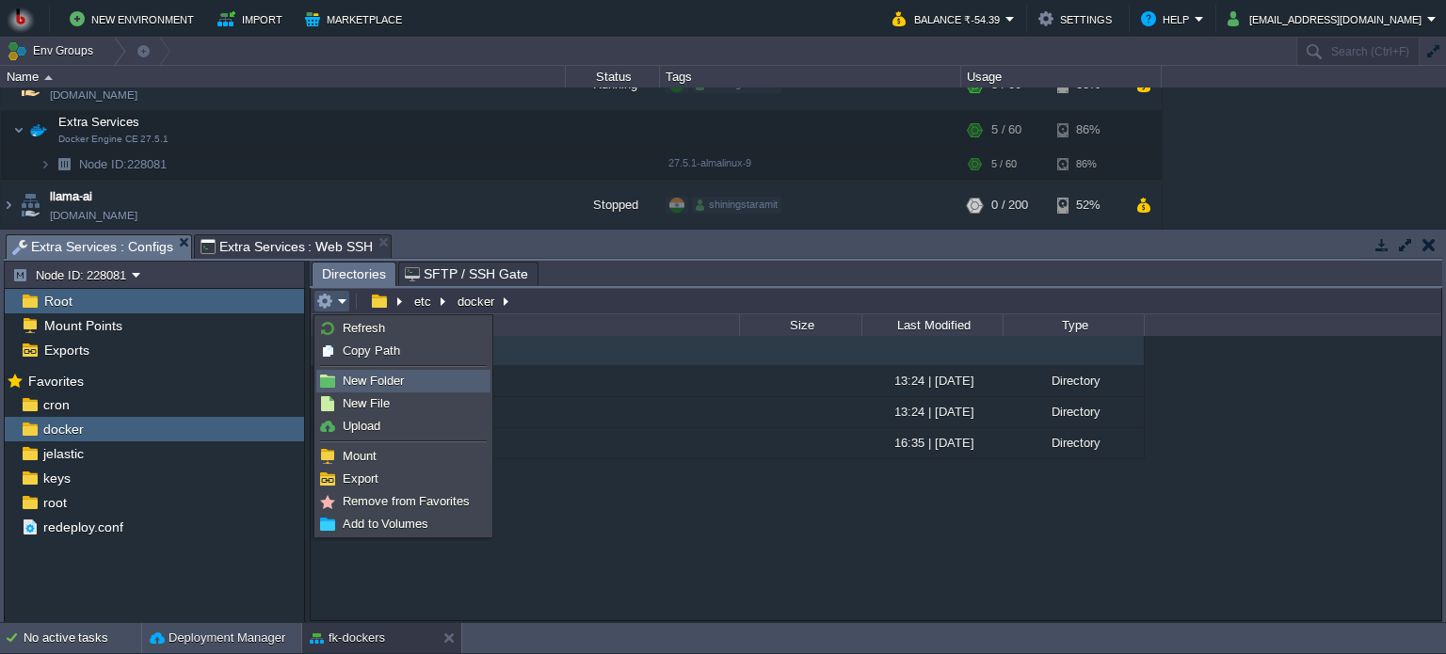
click at [377, 371] on link "New Folder" at bounding box center [403, 381] width 172 height 21
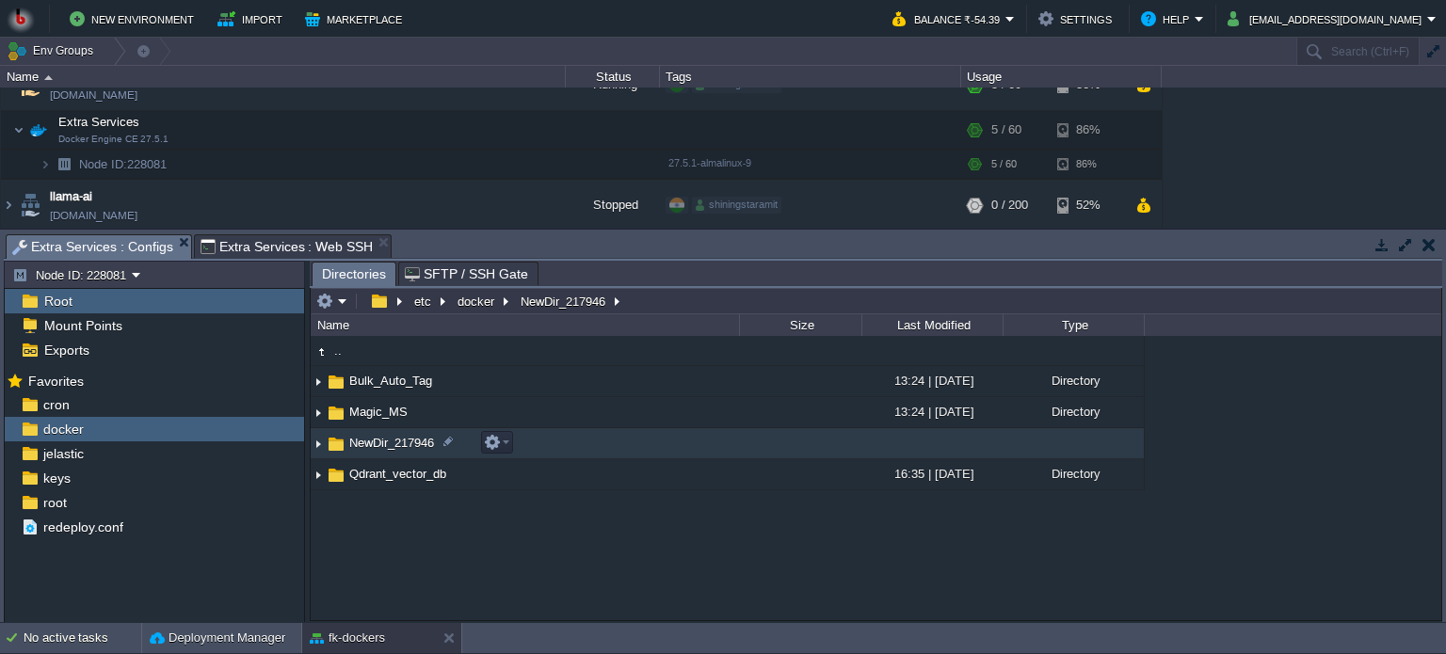
scroll to position [0, 0]
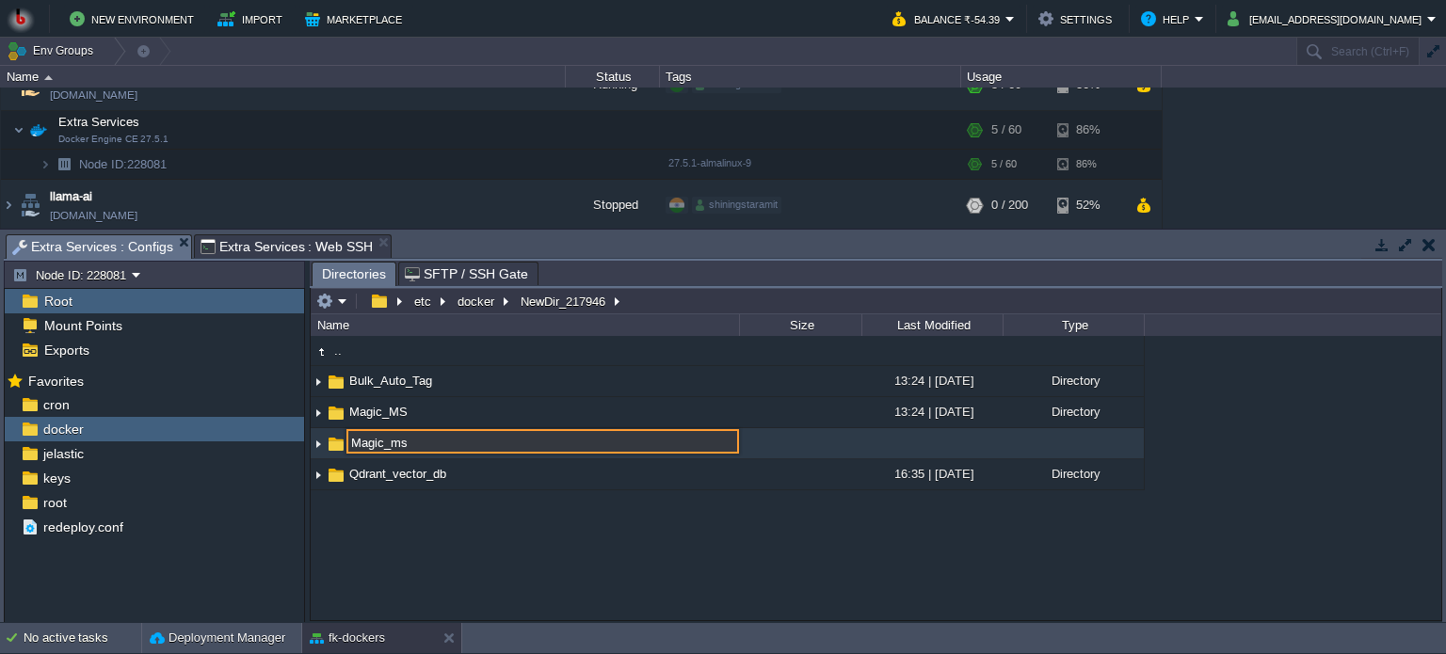
type input "Magic_ms"
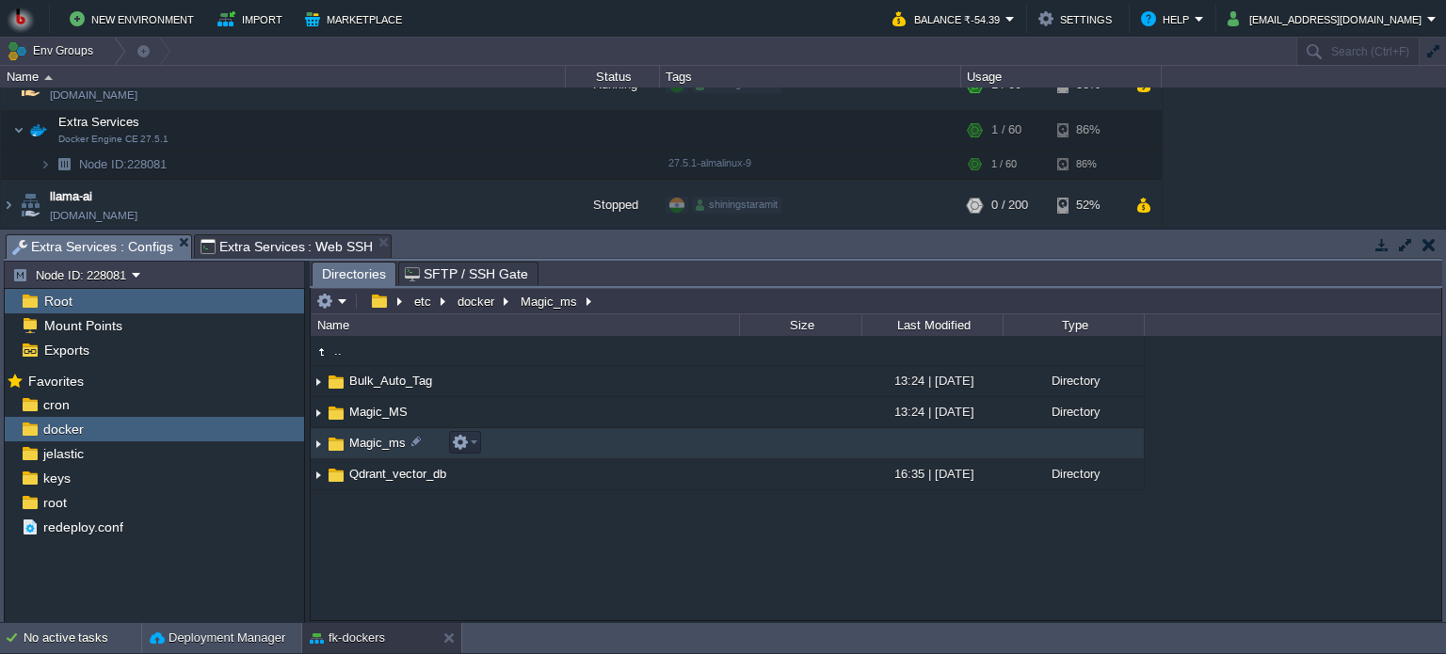
click at [526, 444] on td "Magic_ms" at bounding box center [525, 443] width 428 height 31
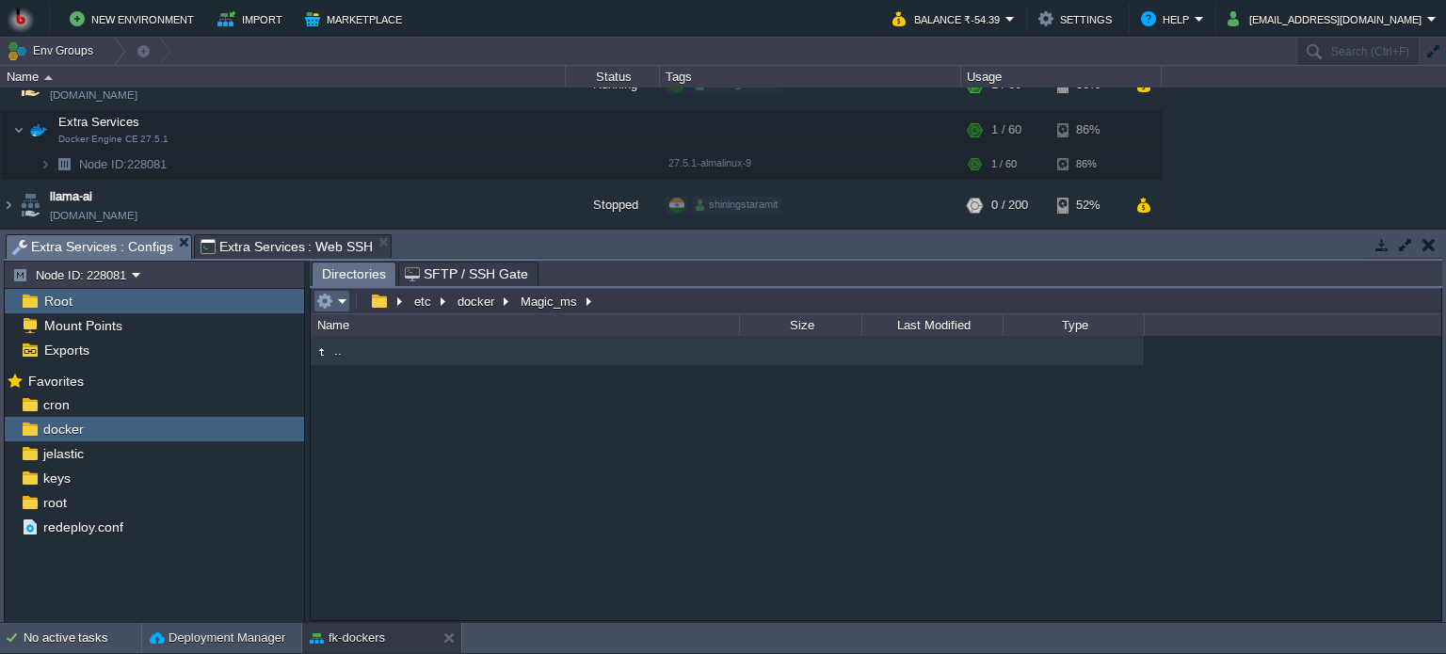
click at [341, 300] on em at bounding box center [331, 301] width 31 height 17
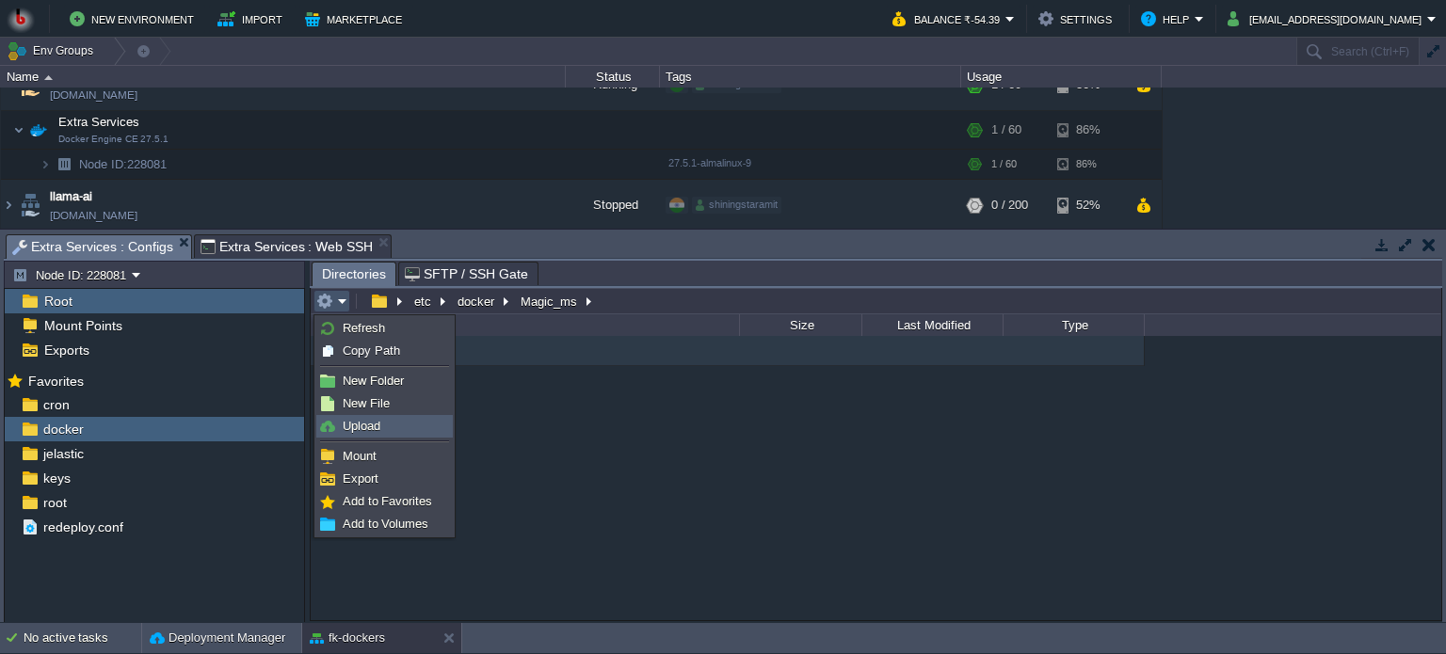
click at [364, 420] on span "Upload" at bounding box center [362, 426] width 38 height 14
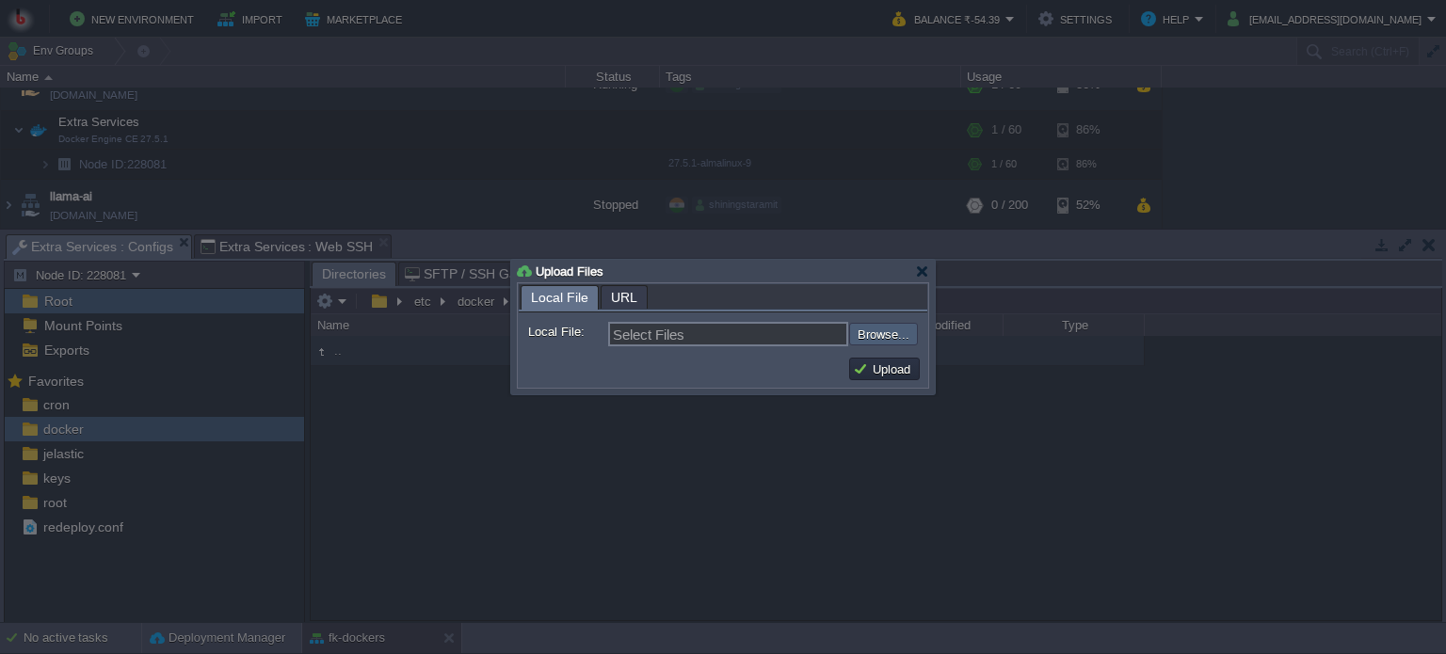
click at [885, 330] on input "file" at bounding box center [799, 334] width 238 height 23
type input "C:\fakepath\Magic_MS.zip"
type input "Magic_MS.zip"
click at [886, 367] on button "Upload" at bounding box center [884, 368] width 63 height 17
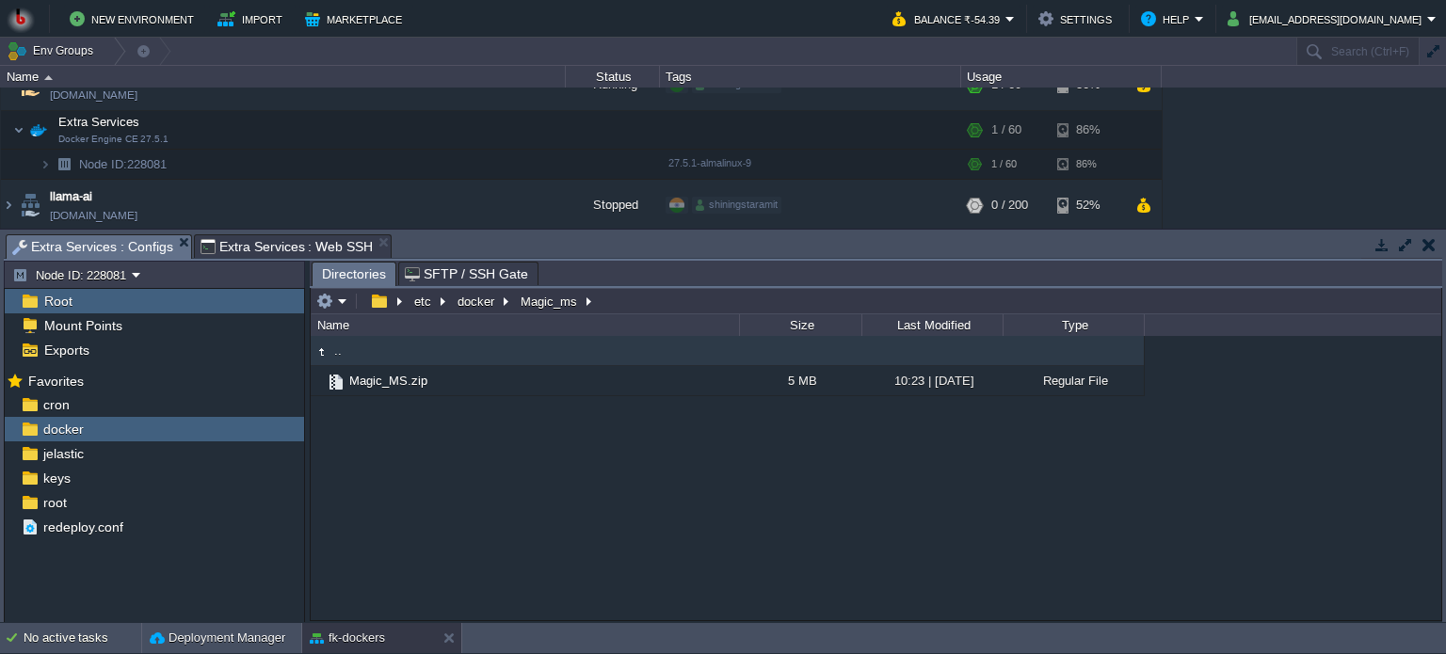
type input "/etc/docker/Magic_ms"
click at [640, 301] on input "/etc/docker/Magic_ms" at bounding box center [876, 301] width 1130 height 26
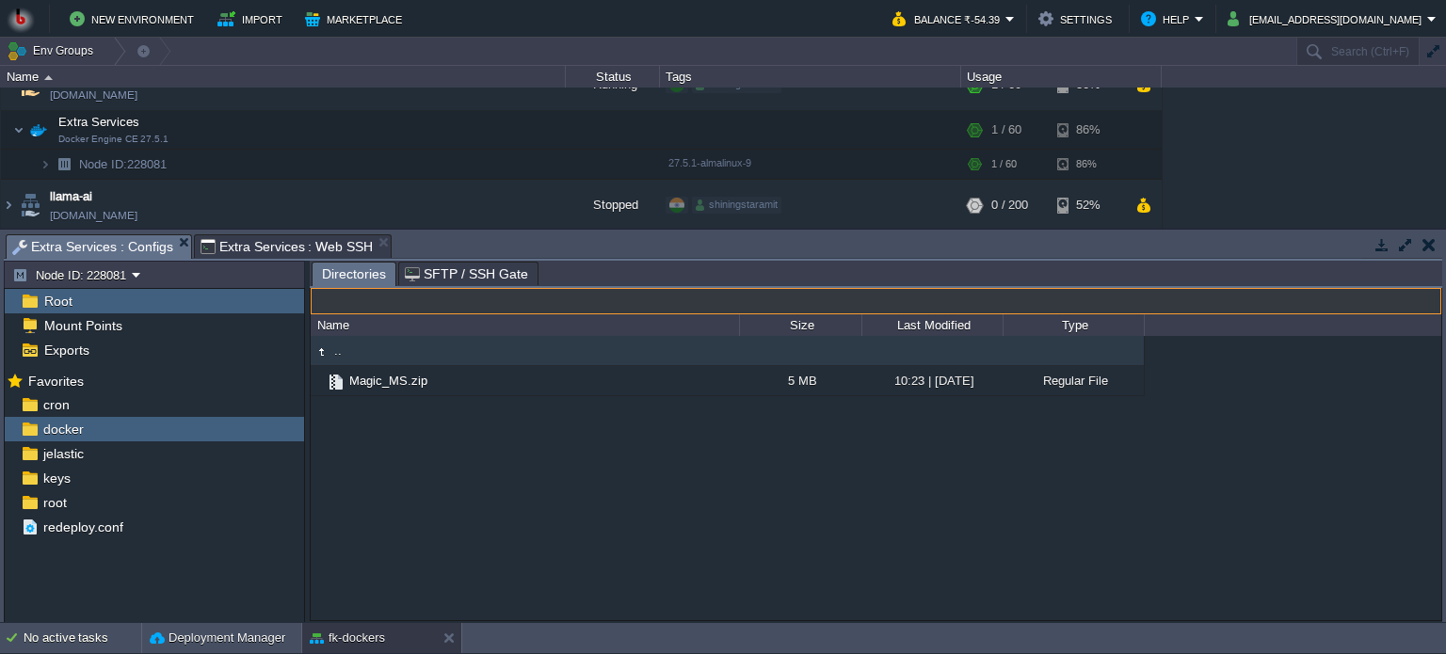
click at [251, 238] on span "Extra Services : Web SSH" at bounding box center [286, 246] width 173 height 23
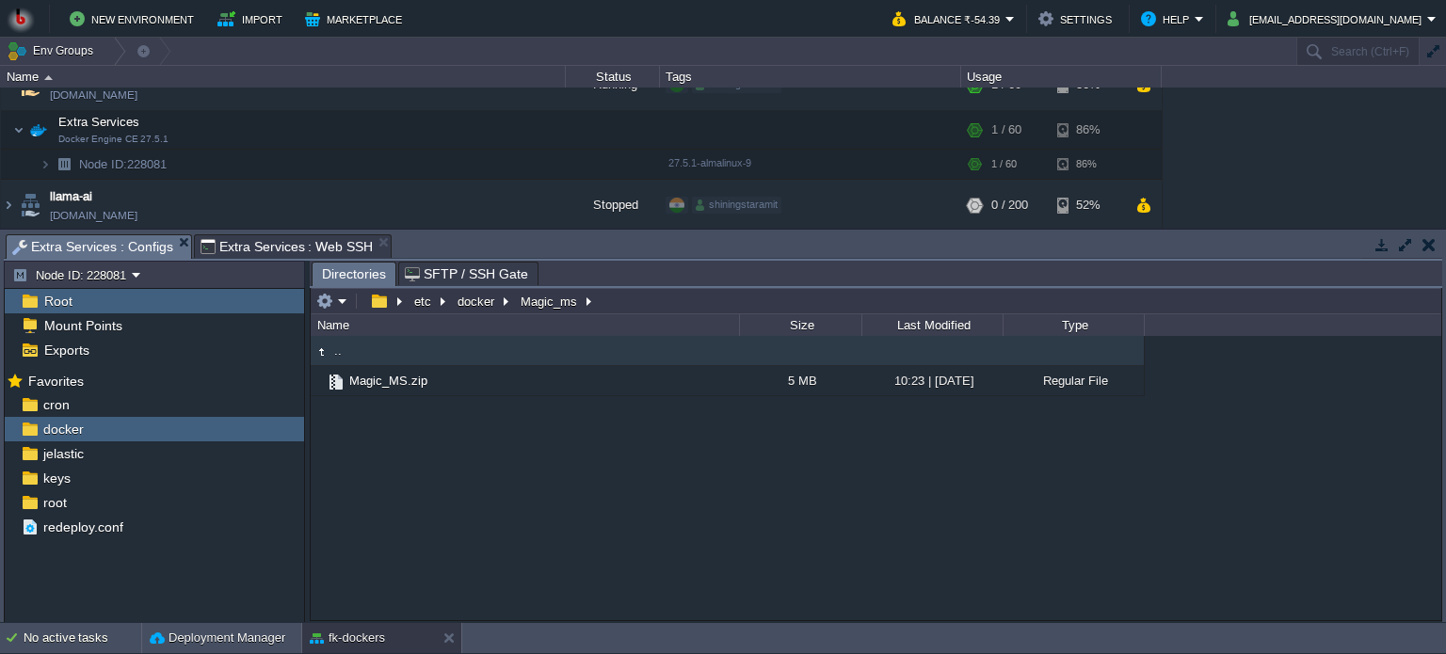
click at [113, 251] on span "Extra Services : Configs" at bounding box center [92, 247] width 161 height 24
click at [258, 242] on span "Extra Services : Web SSH" at bounding box center [286, 246] width 173 height 23
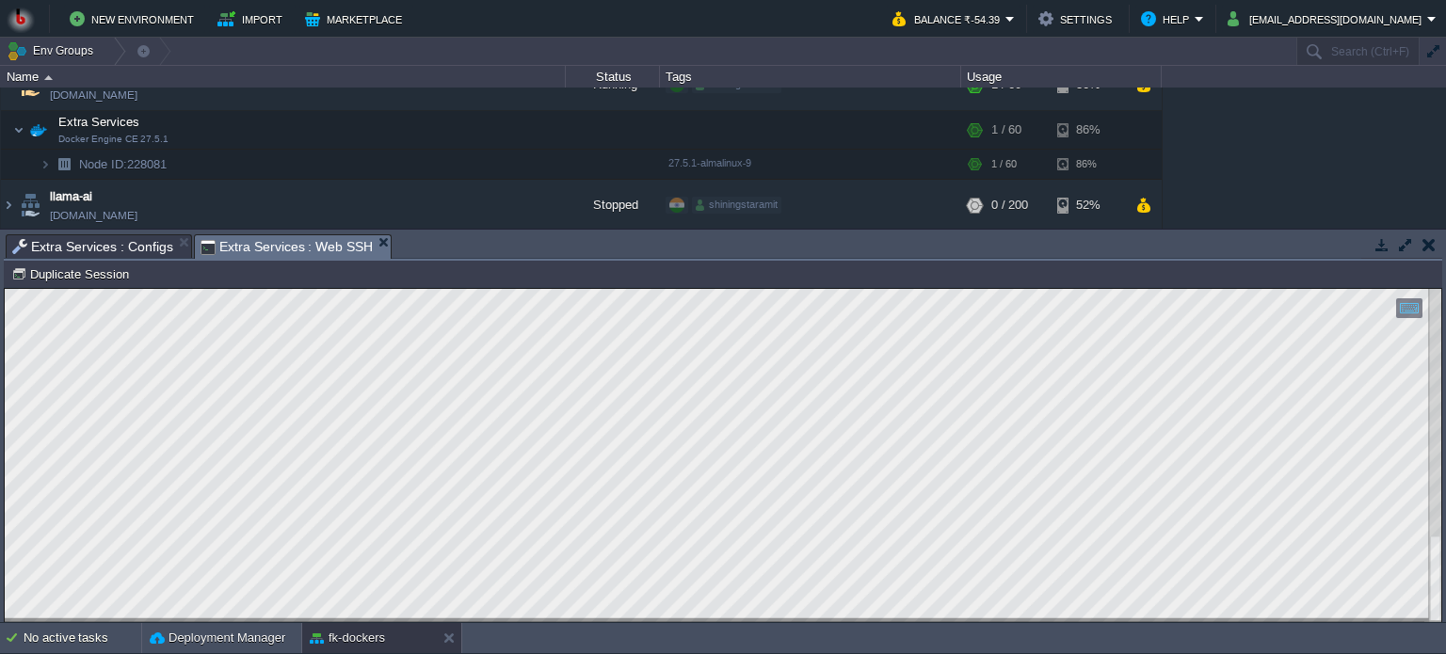
click at [83, 246] on span "Extra Services : Configs" at bounding box center [92, 246] width 161 height 23
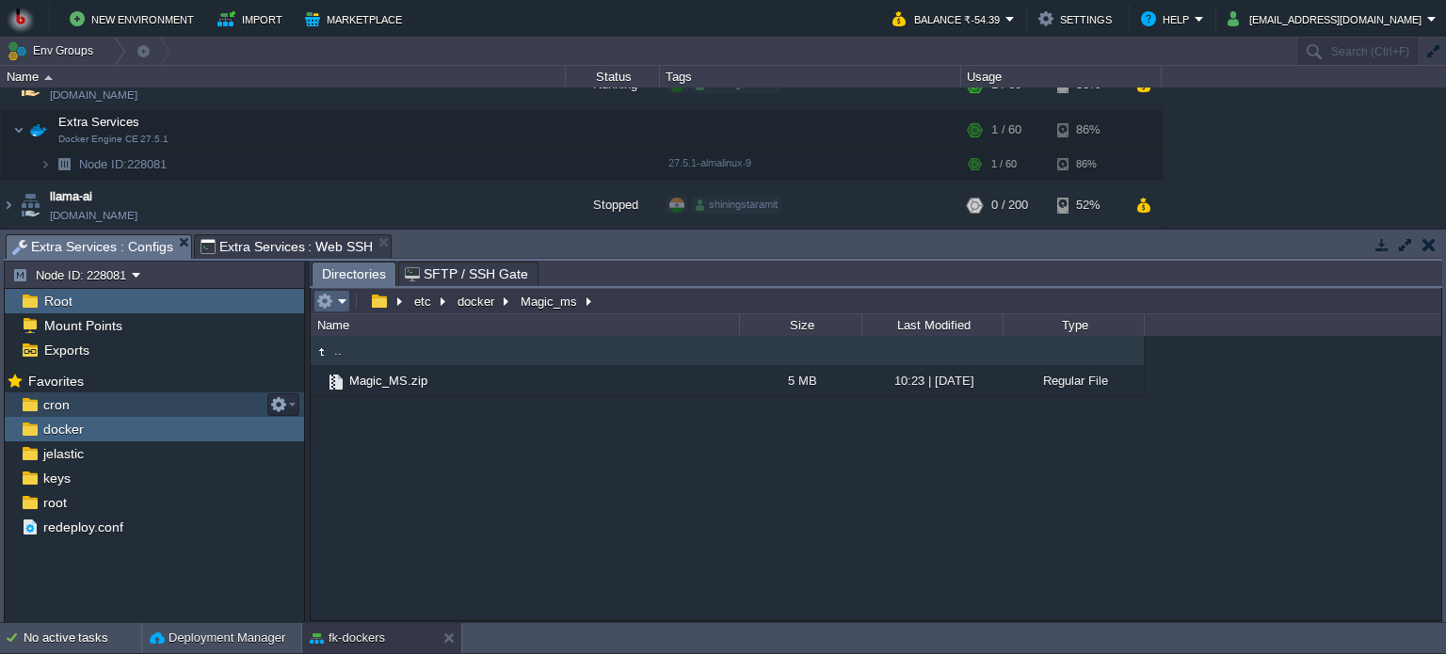
click at [342, 296] on em at bounding box center [331, 301] width 31 height 17
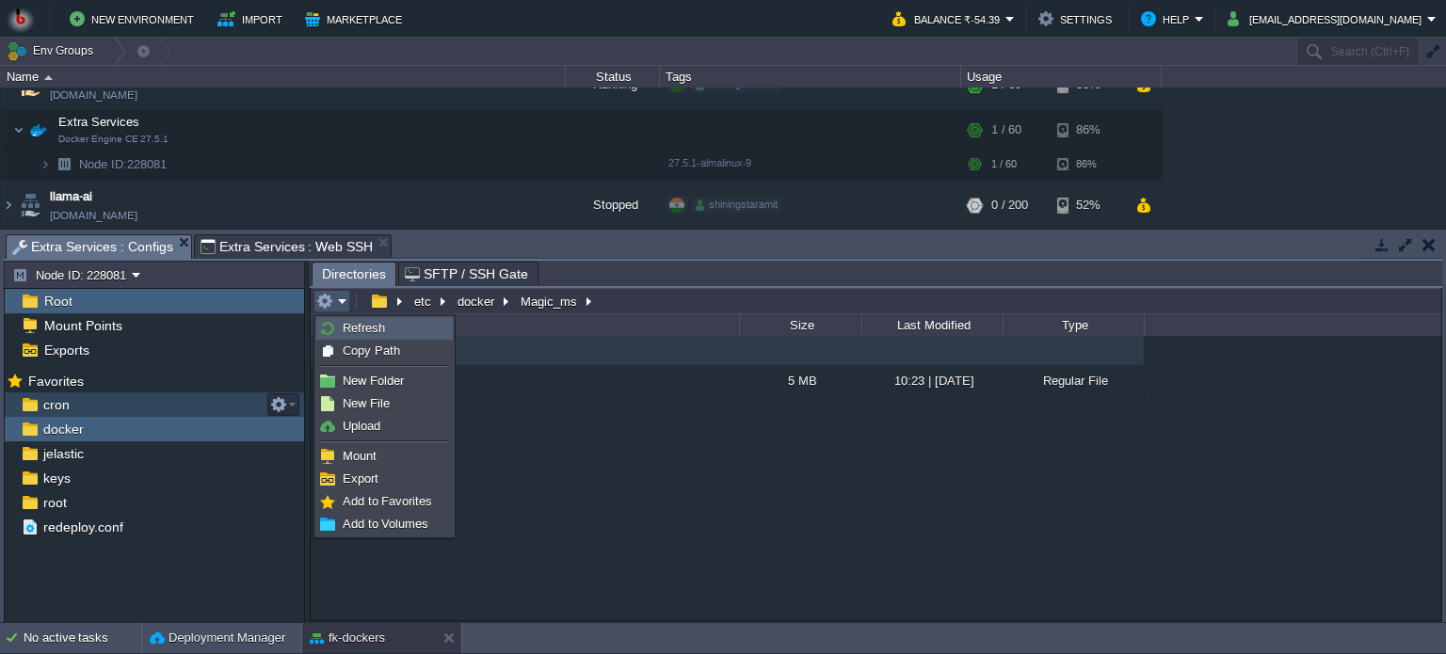
click at [352, 324] on span "Refresh" at bounding box center [364, 328] width 42 height 14
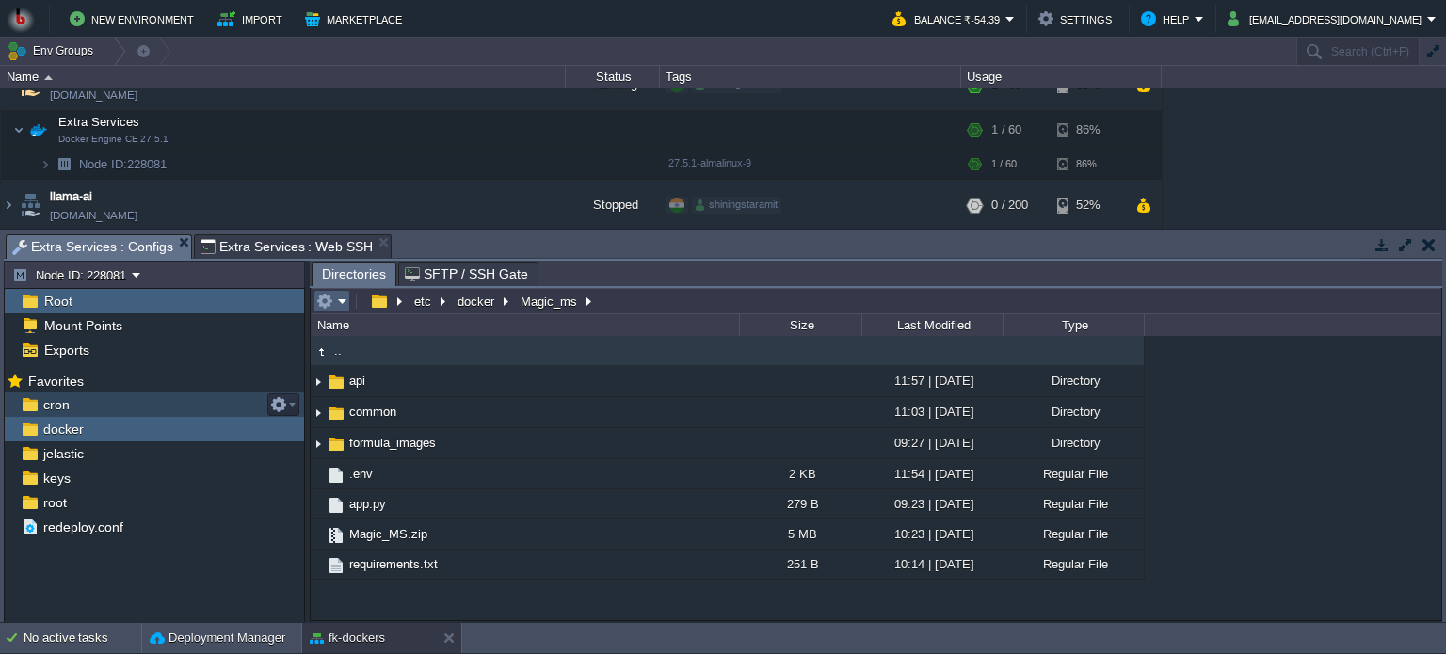
click at [339, 300] on em at bounding box center [331, 301] width 31 height 17
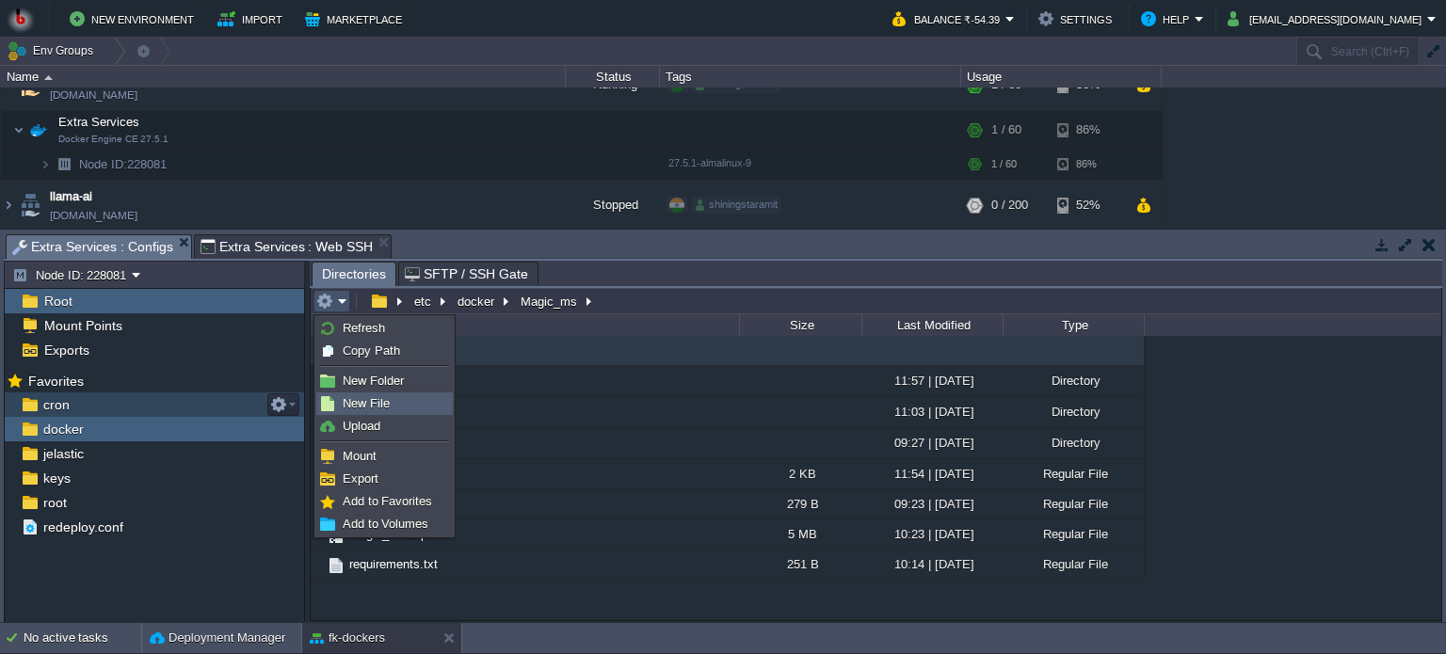
click at [360, 401] on span "New File" at bounding box center [366, 403] width 47 height 14
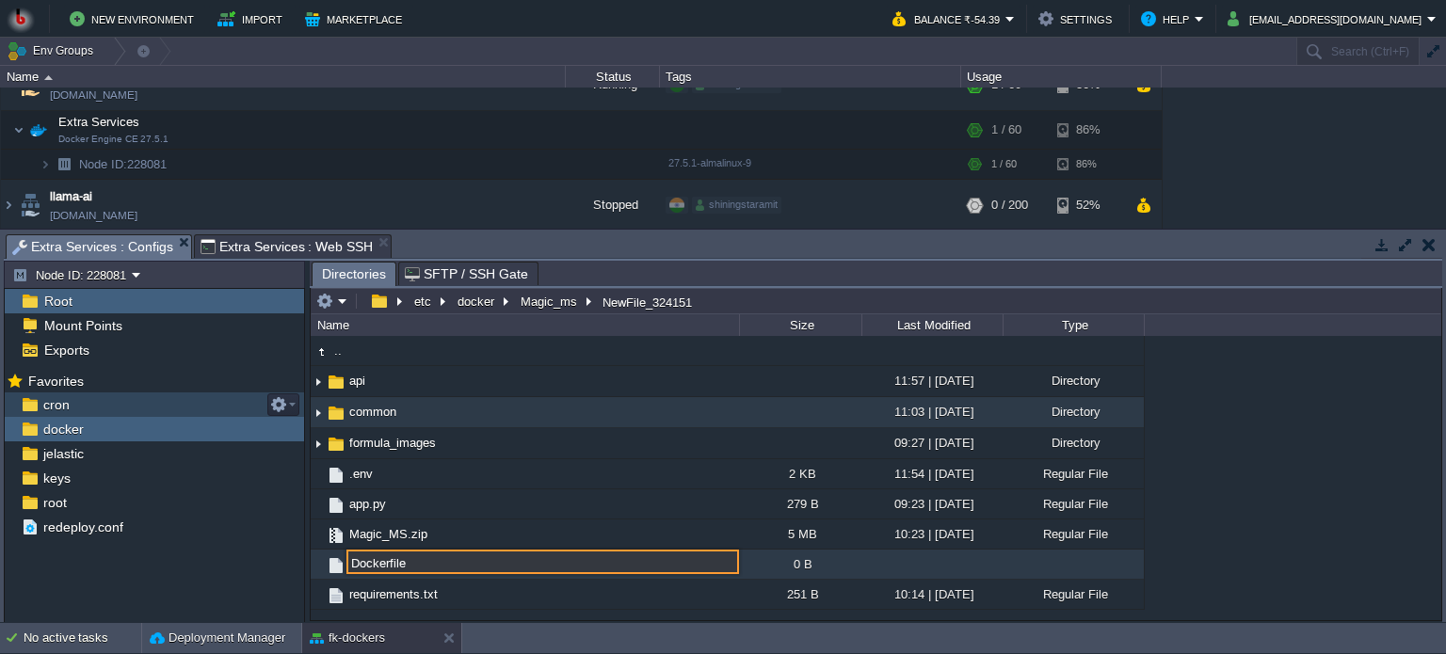
type input "Dockerfile"
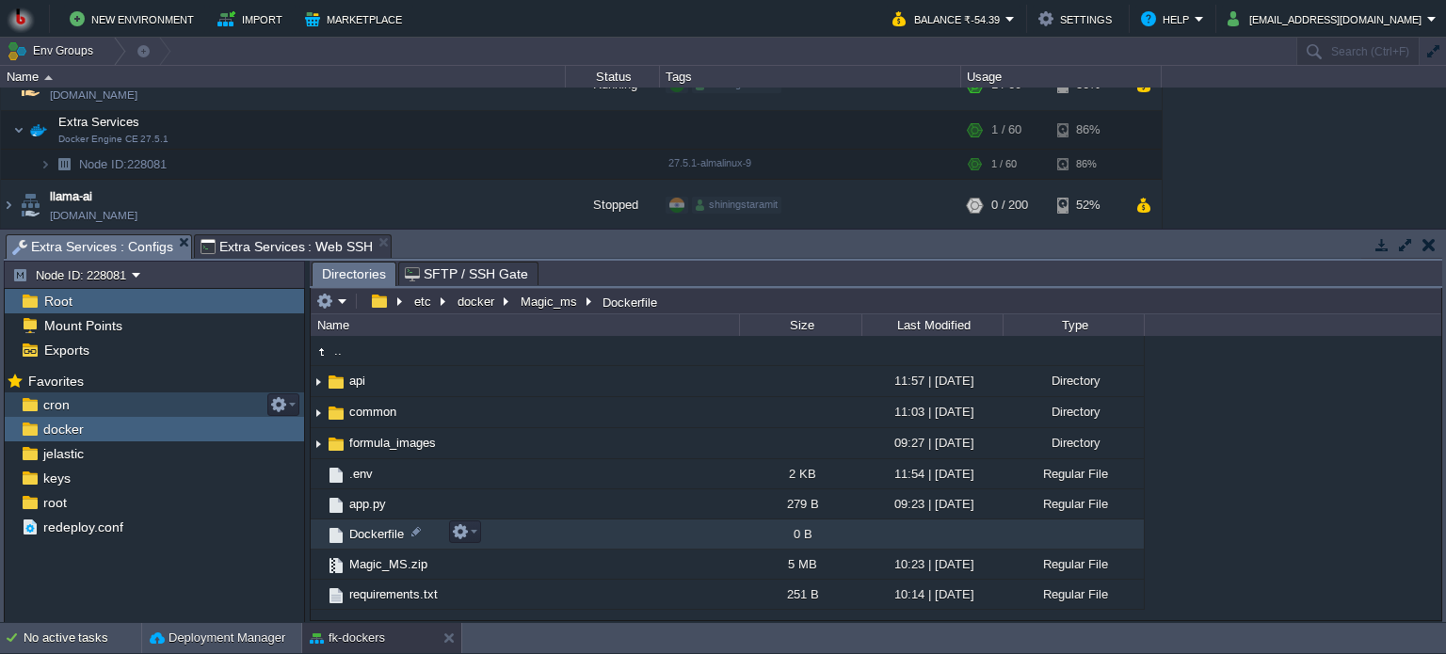
click at [576, 534] on td "Dockerfile" at bounding box center [525, 535] width 428 height 30
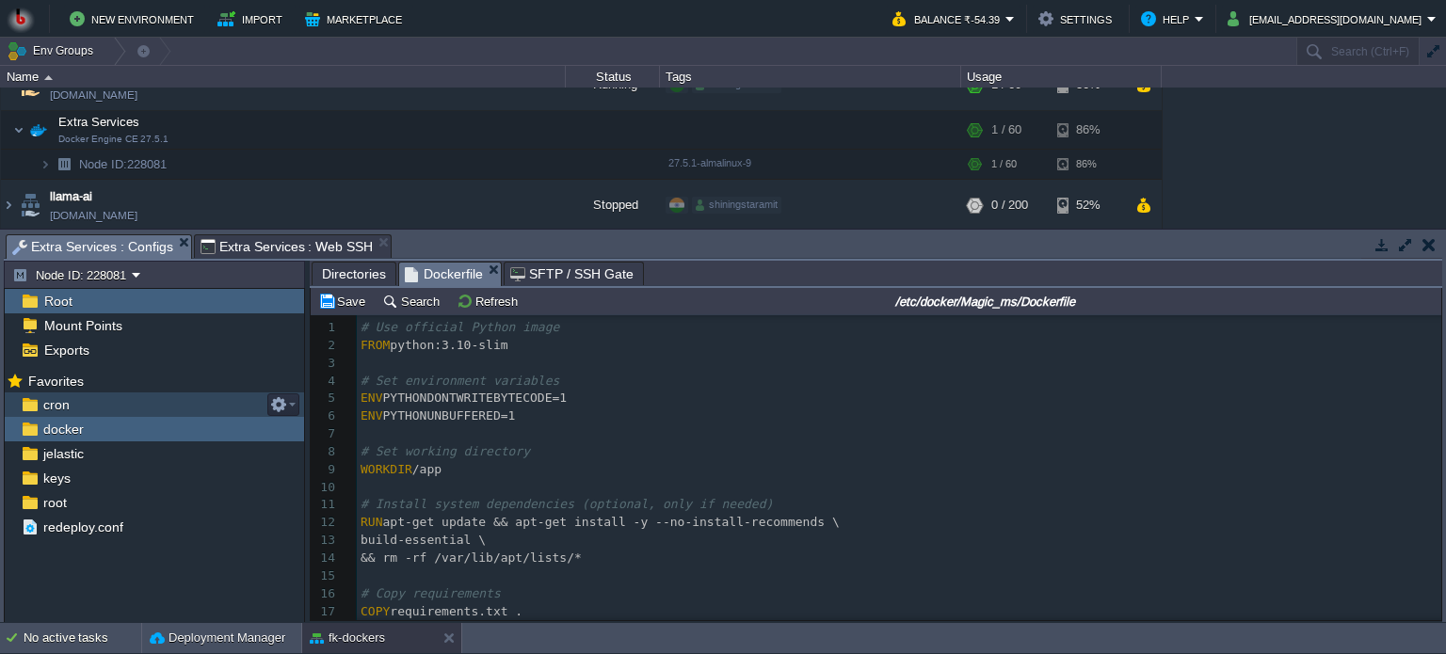
scroll to position [234, 0]
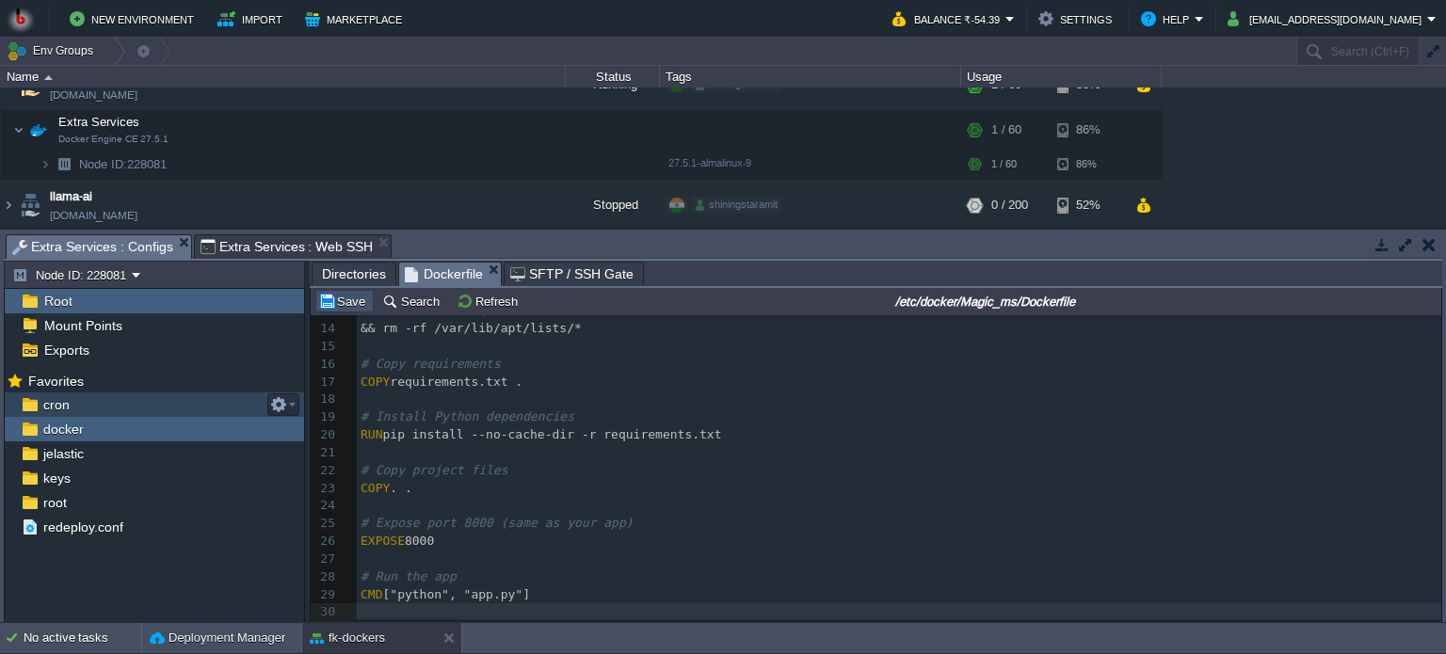
click at [346, 304] on button "Save" at bounding box center [344, 301] width 53 height 17
click at [283, 245] on span "Extra Services : Web SSH" at bounding box center [286, 246] width 173 height 23
click at [102, 245] on span "Extra Services : Configs" at bounding box center [92, 247] width 161 height 24
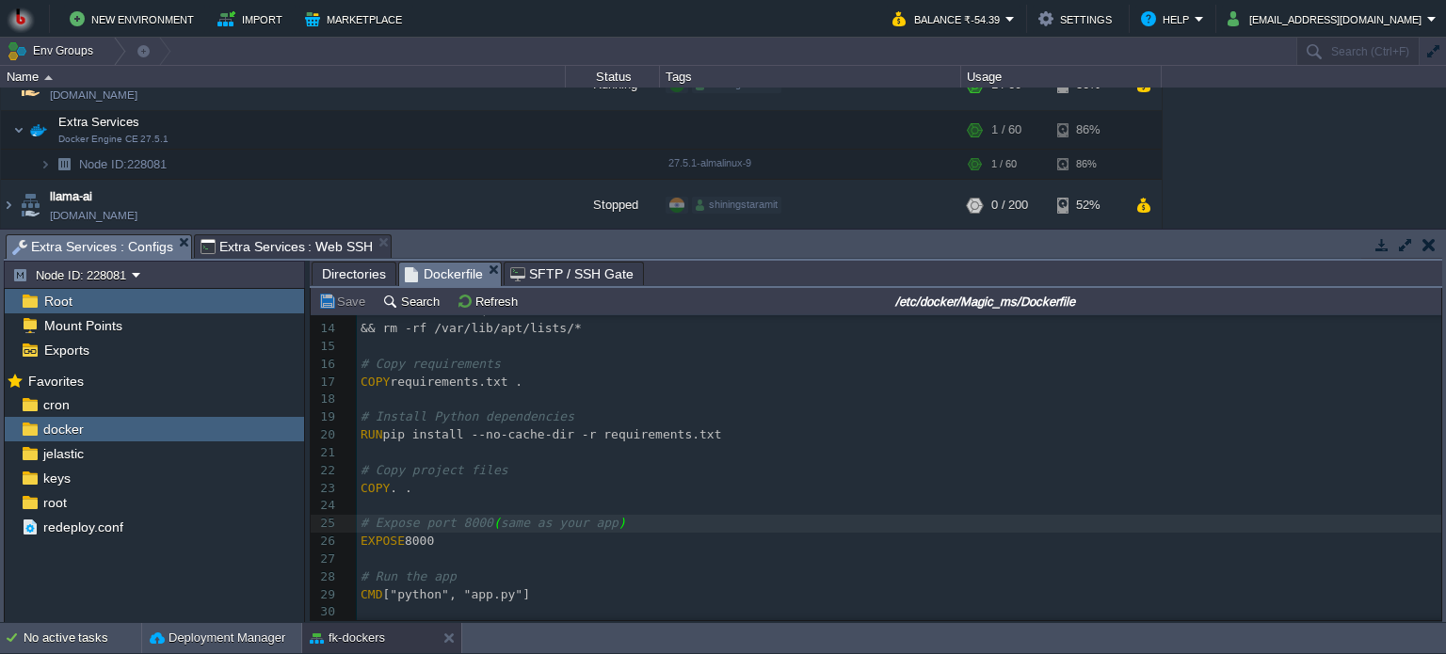
scroll to position [0, 0]
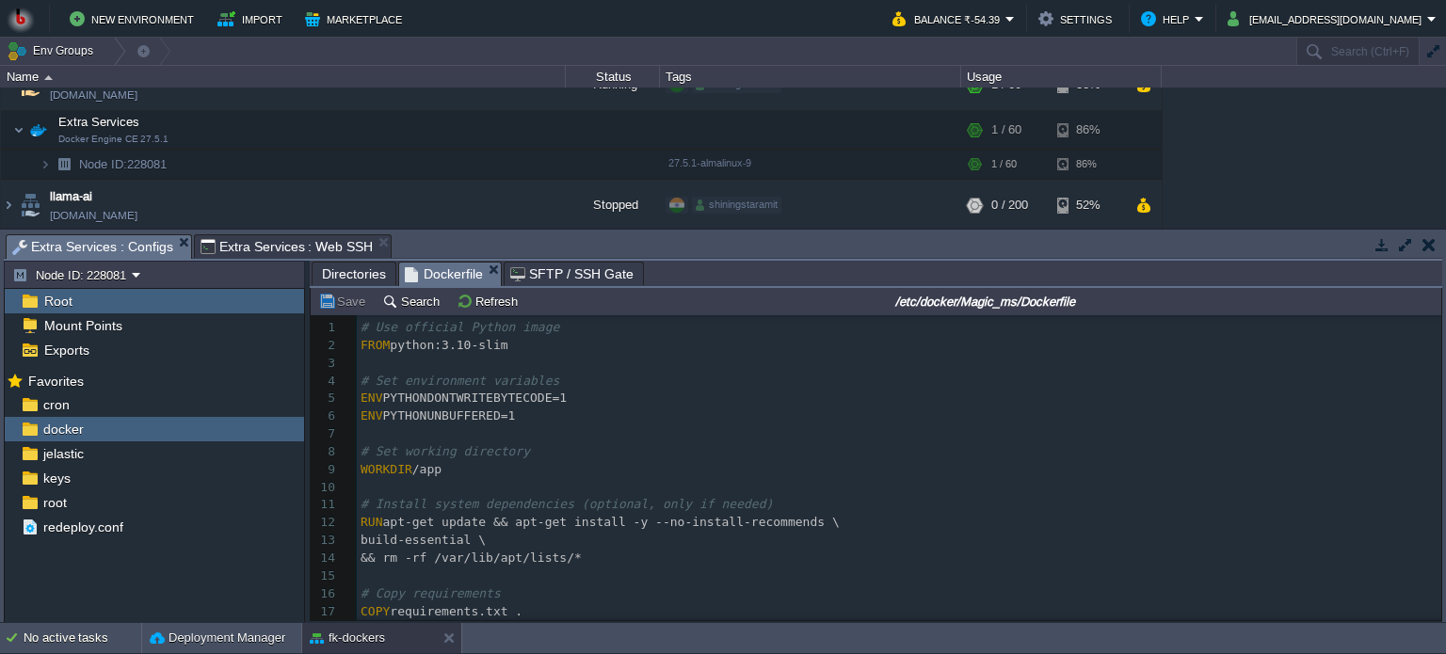
click at [768, 401] on pre "ENV PYTHONDONTWRITEBYTECODE=1" at bounding box center [899, 399] width 1084 height 18
type textarea "# Use official Python image FROM python:3.10-slim # Set environment variables E…"
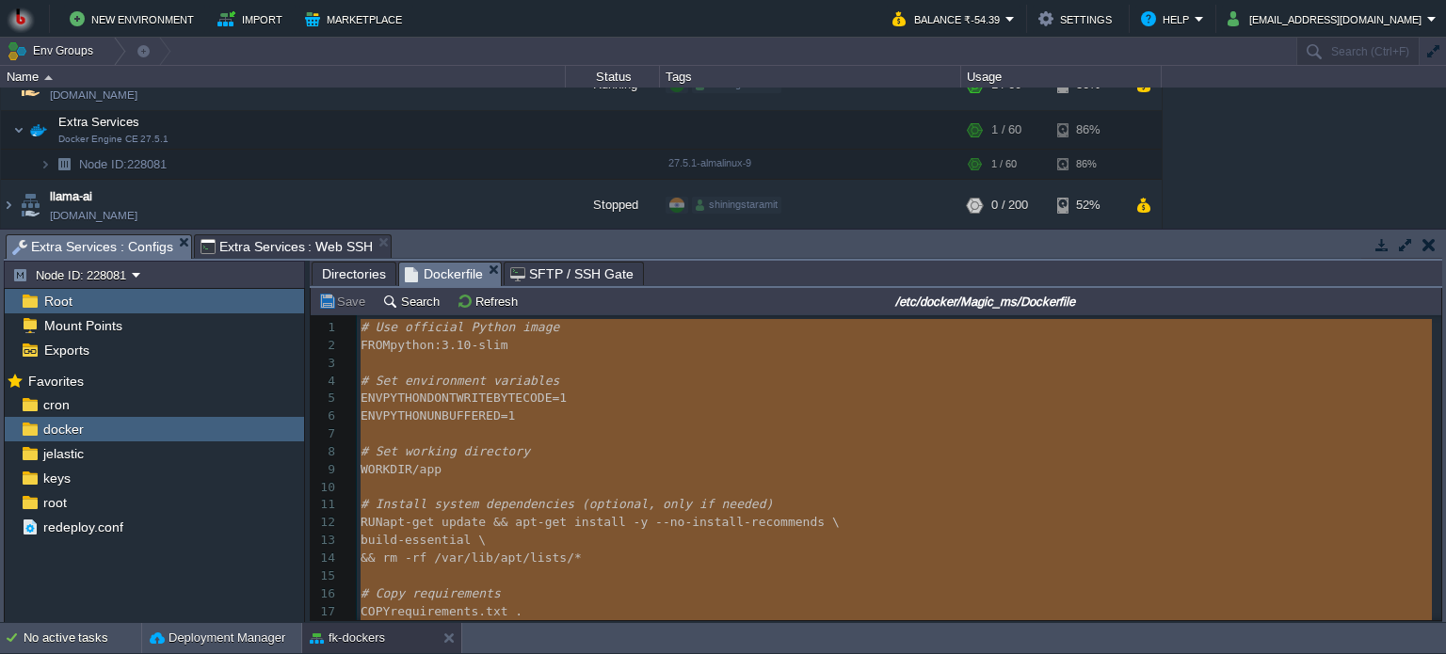
paste textarea
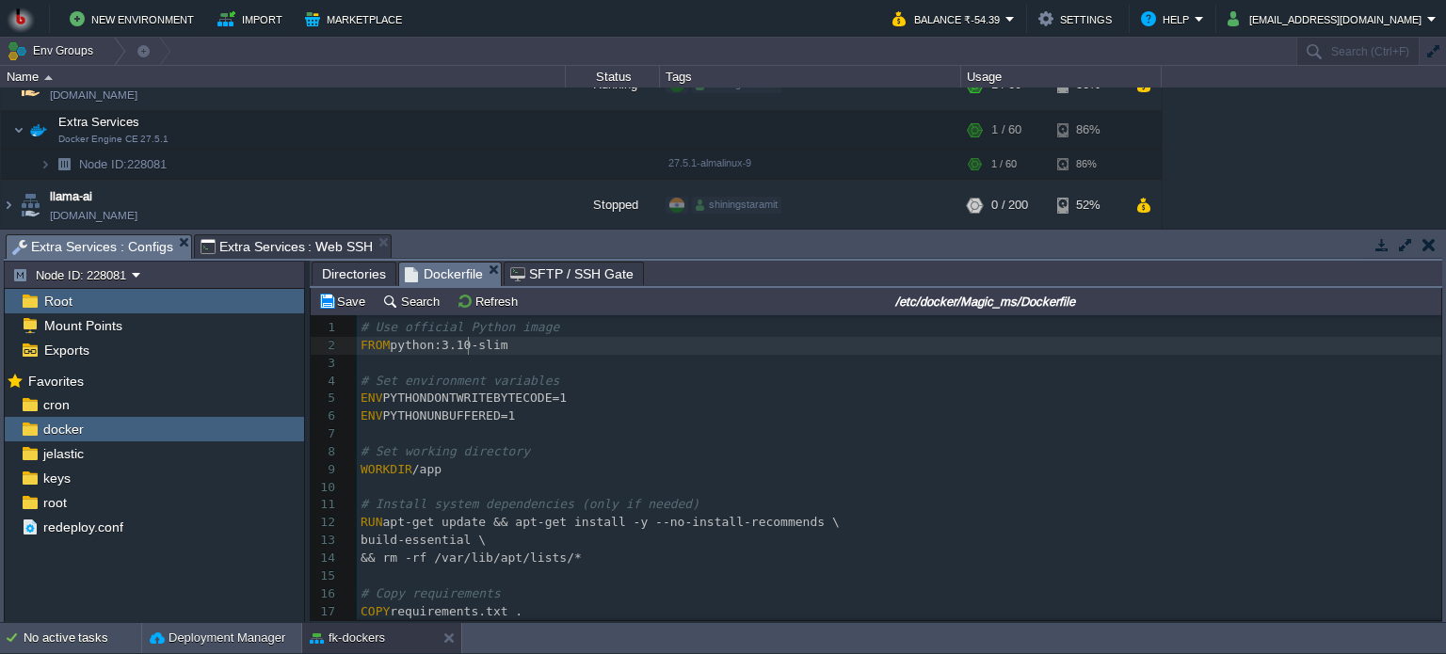
click at [466, 348] on span "python:3.10-slim" at bounding box center [449, 345] width 118 height 14
type textarea "2"
click at [344, 308] on button "Save" at bounding box center [344, 301] width 53 height 17
click at [263, 245] on span "Extra Services : Web SSH" at bounding box center [286, 246] width 173 height 23
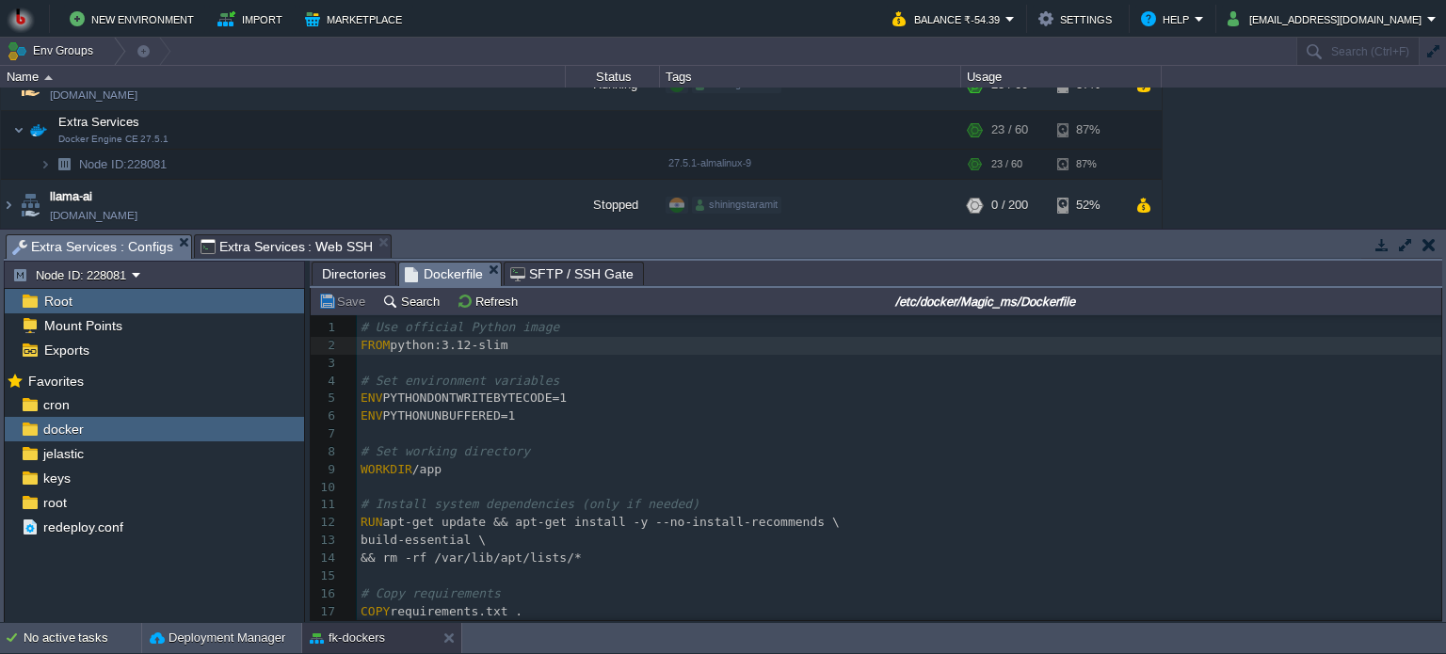
click at [83, 246] on span "Extra Services : Configs" at bounding box center [92, 247] width 161 height 24
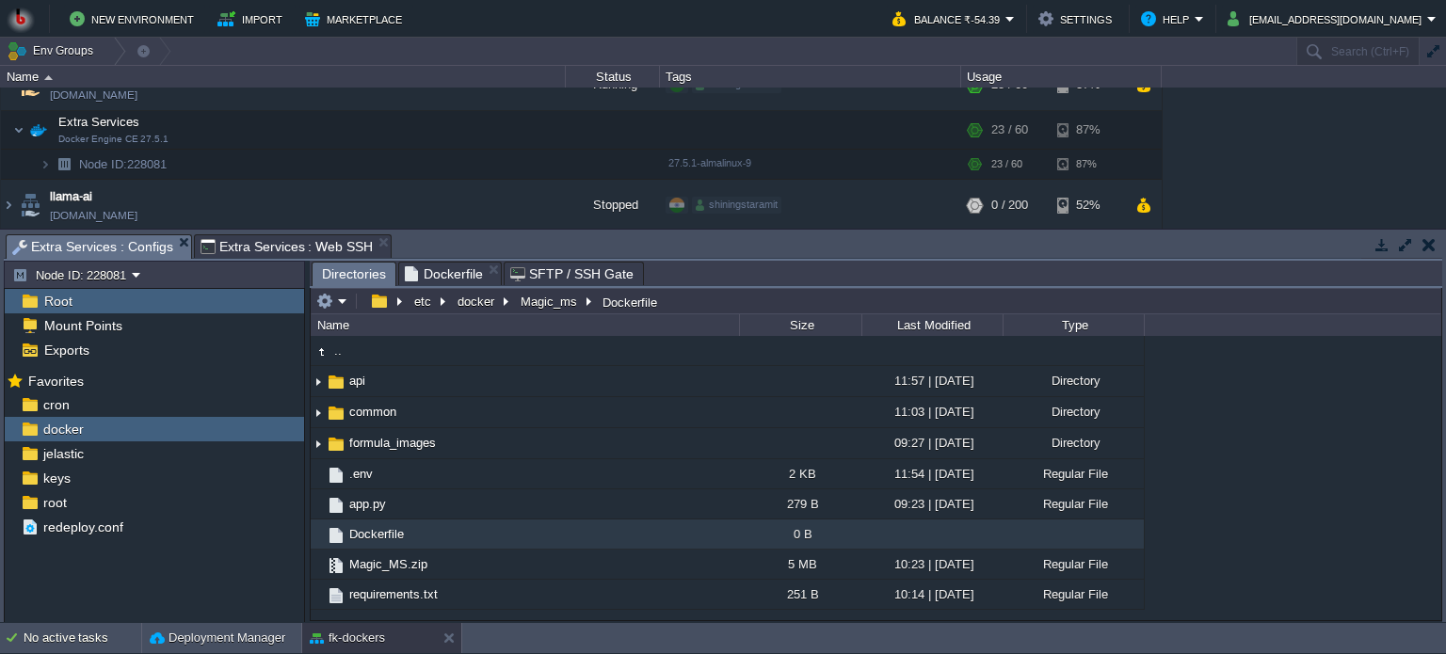
click at [343, 267] on span "Directories" at bounding box center [354, 275] width 64 height 24
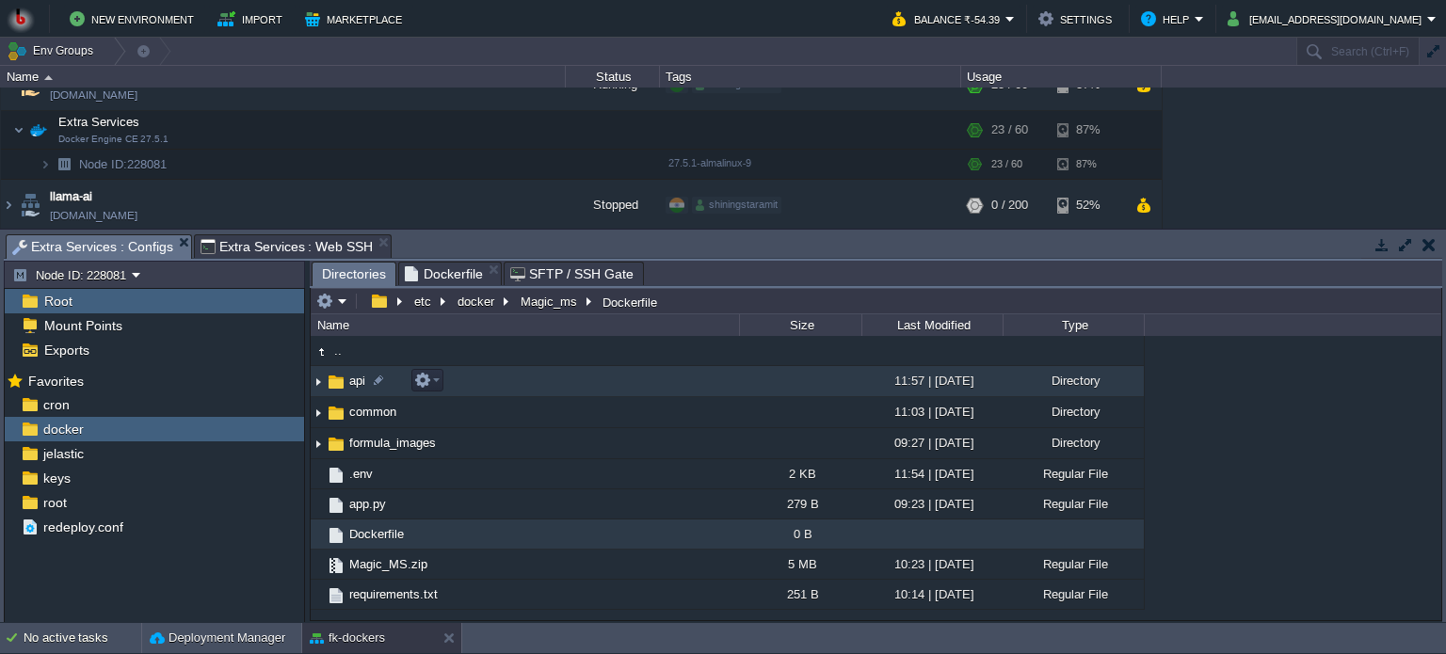
click at [506, 387] on td "api" at bounding box center [525, 381] width 428 height 31
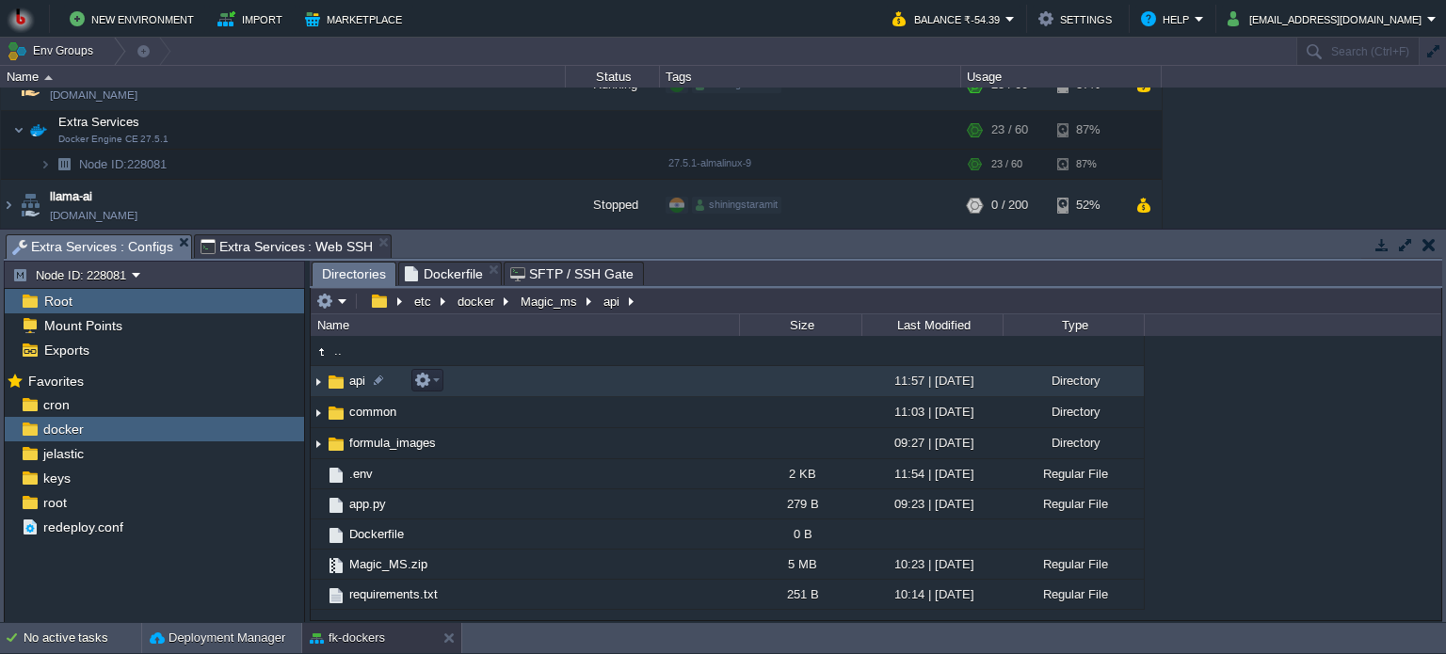
click at [555, 391] on td "api" at bounding box center [525, 381] width 428 height 31
click at [518, 388] on td "api" at bounding box center [525, 381] width 428 height 31
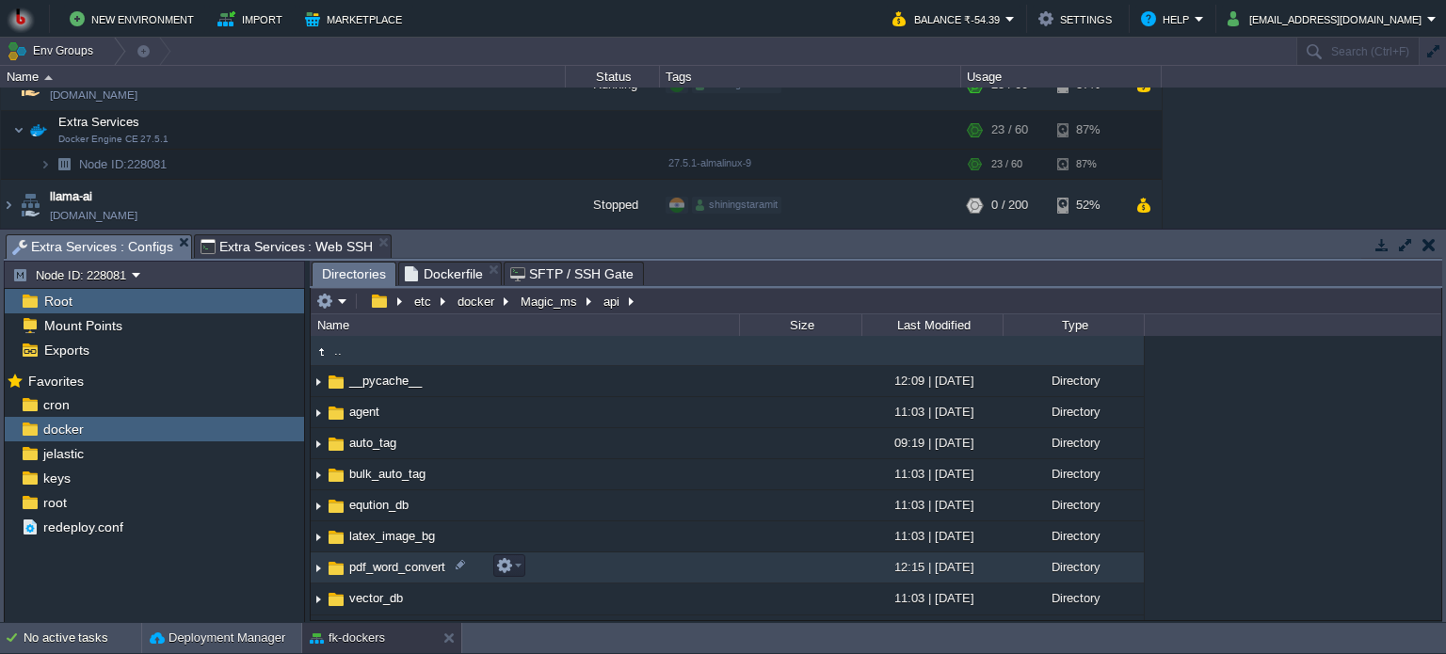
scroll to position [53, 0]
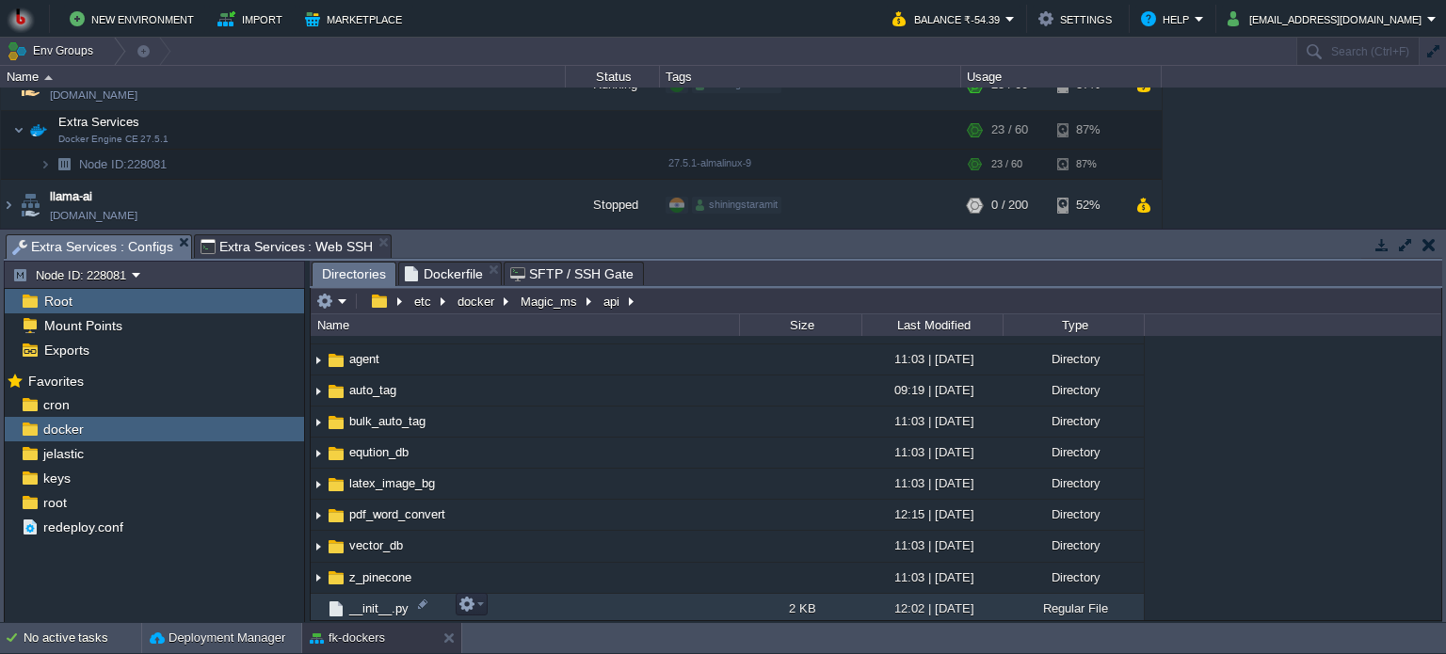
click at [652, 607] on td "__init__.py" at bounding box center [525, 609] width 428 height 30
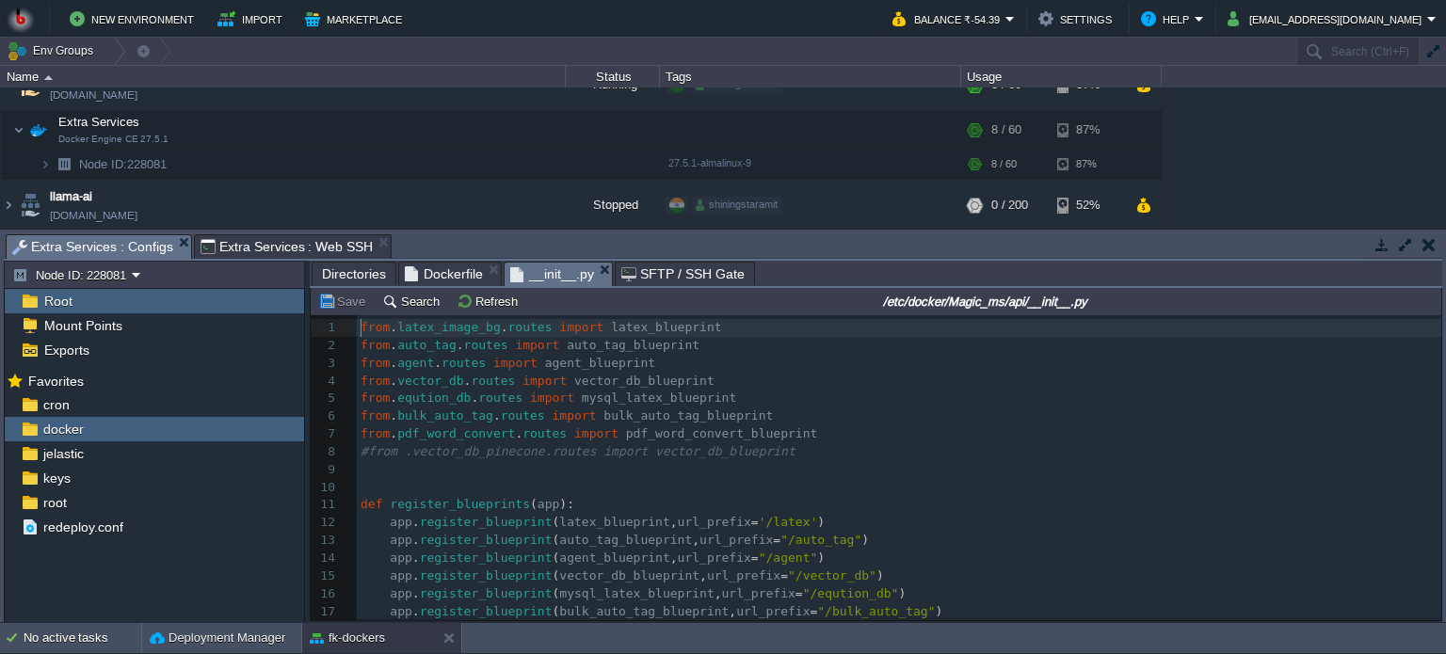
scroll to position [6, 0]
click at [361, 398] on div "20 1 from . latex_image_bg . routes import latex_blueprint 2 from . auto_tag . …" at bounding box center [899, 496] width 1084 height 355
type textarea "#"
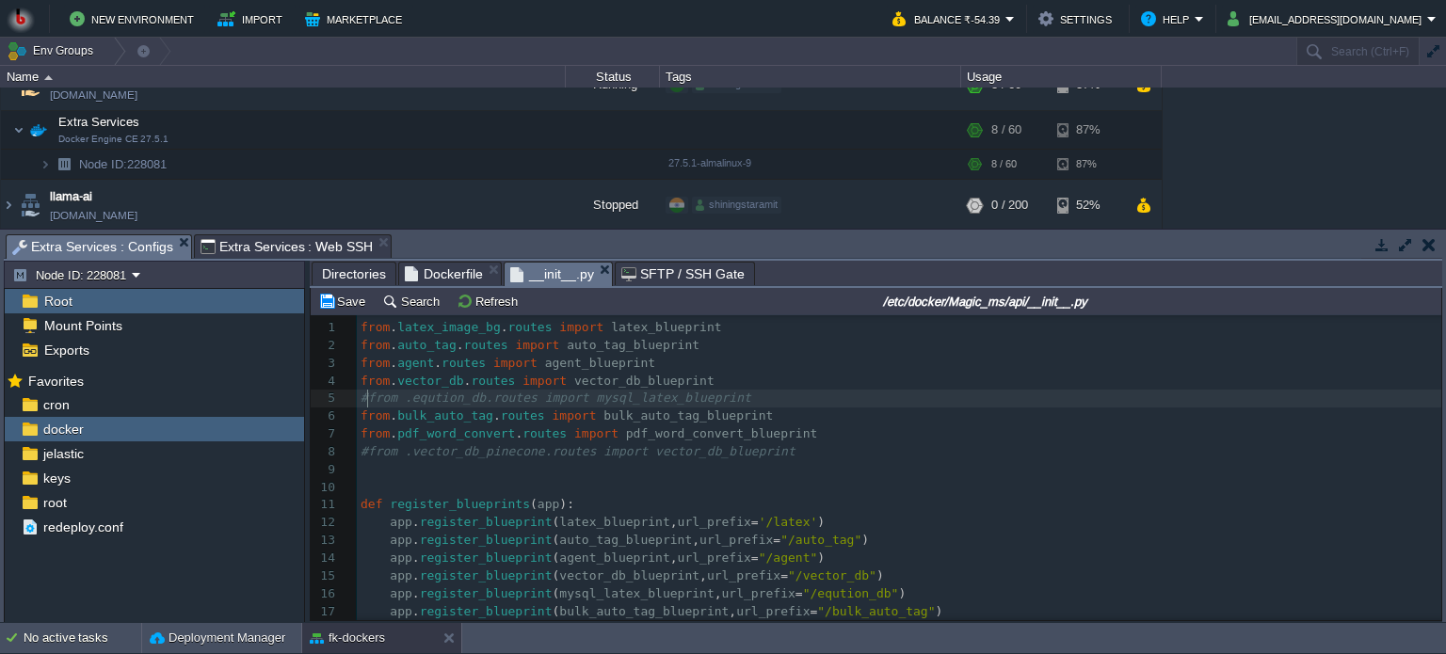
scroll to position [56, 0]
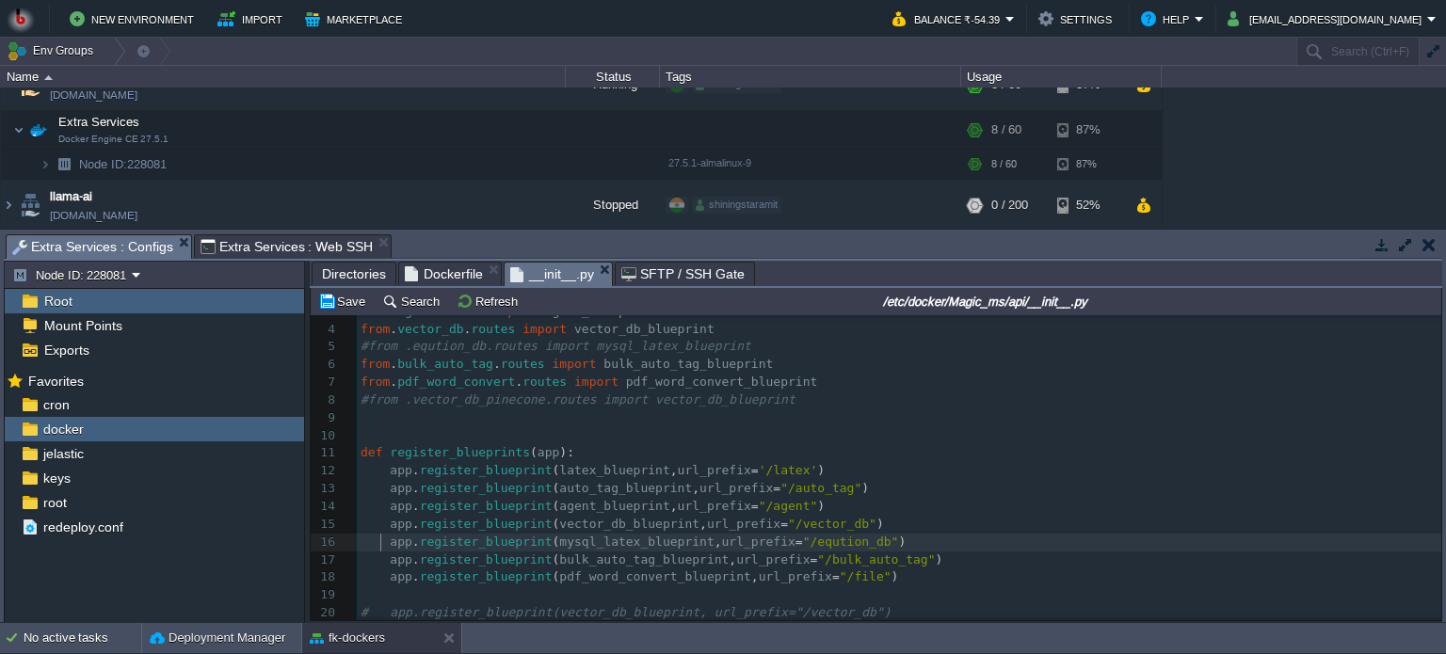
click at [383, 537] on div "xxxxxxxxxx 1 from . latex_image_bg . routes import latex_blueprint 2 from . aut…" at bounding box center [899, 444] width 1084 height 355
click at [358, 537] on pre "app . register_blueprint ( mysql_latex_blueprint , url_prefix = "/eqution_db" )" at bounding box center [899, 543] width 1084 height 18
type textarea "#"
click at [330, 302] on button "Save" at bounding box center [344, 301] width 53 height 17
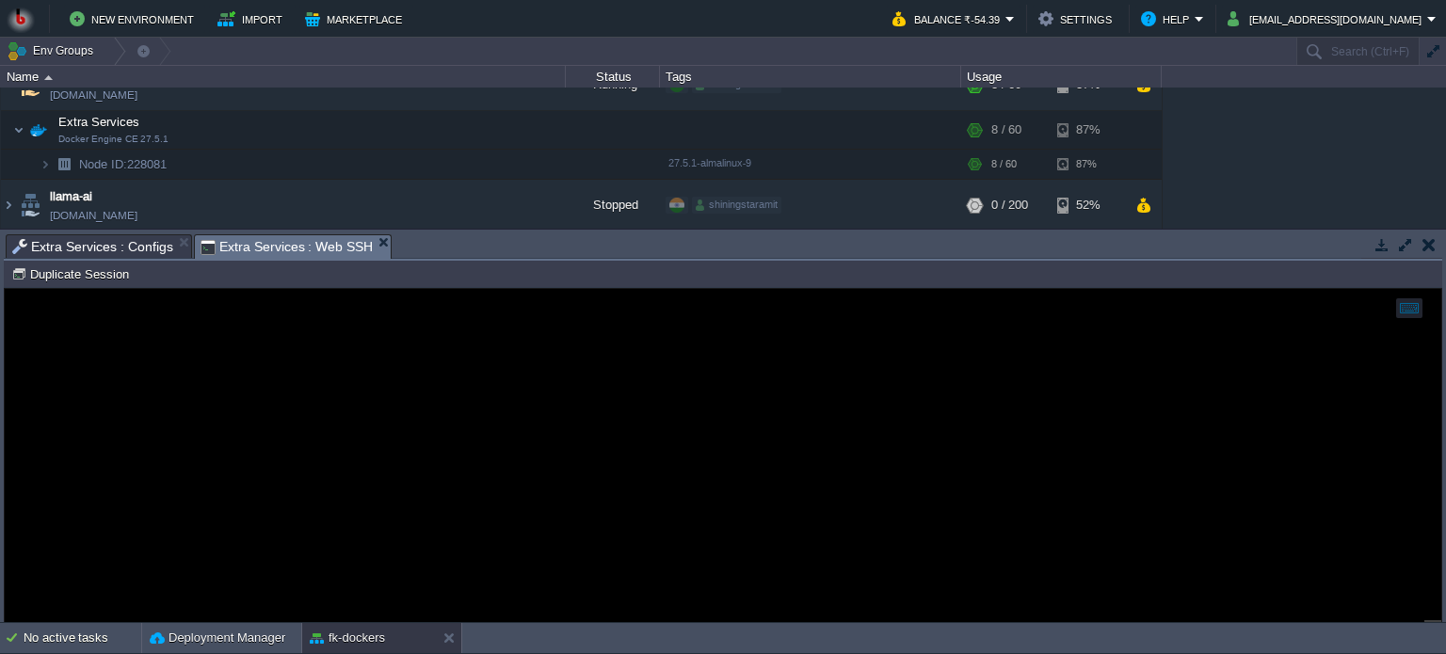
click at [291, 240] on span "Extra Services : Web SSH" at bounding box center [286, 247] width 173 height 24
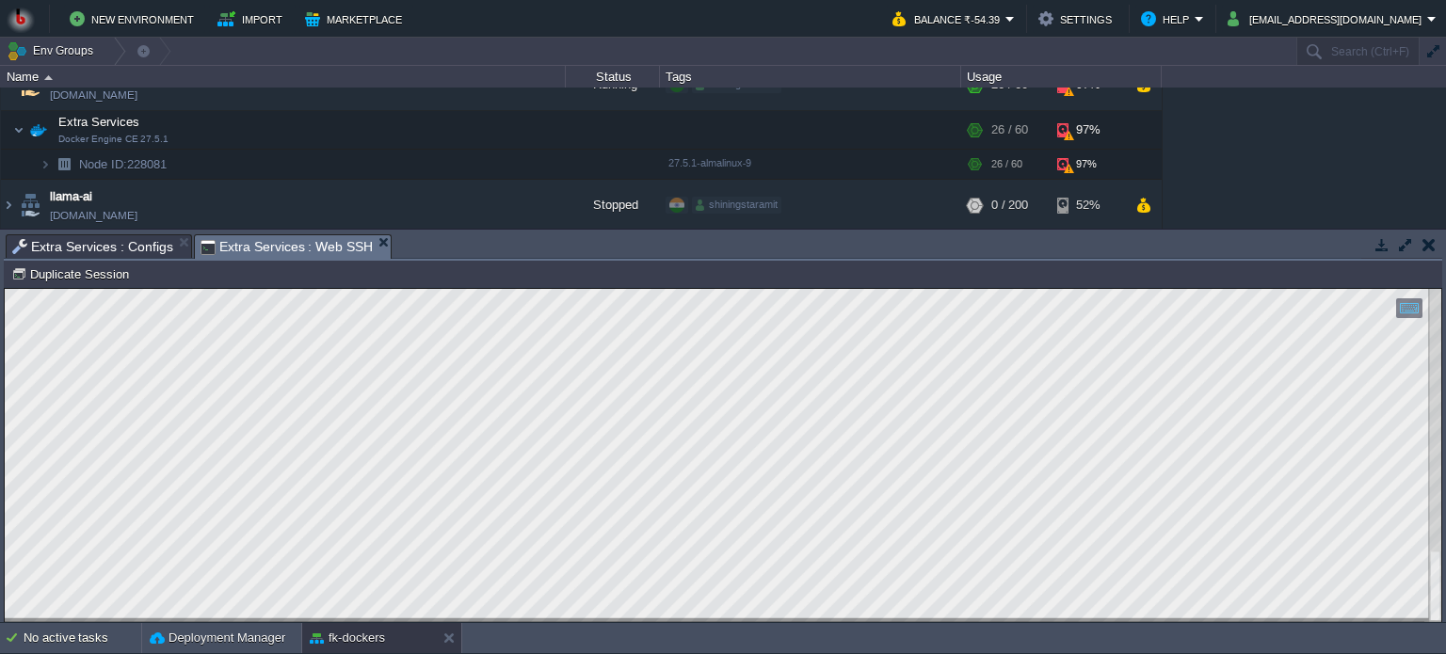
scroll to position [0, 0]
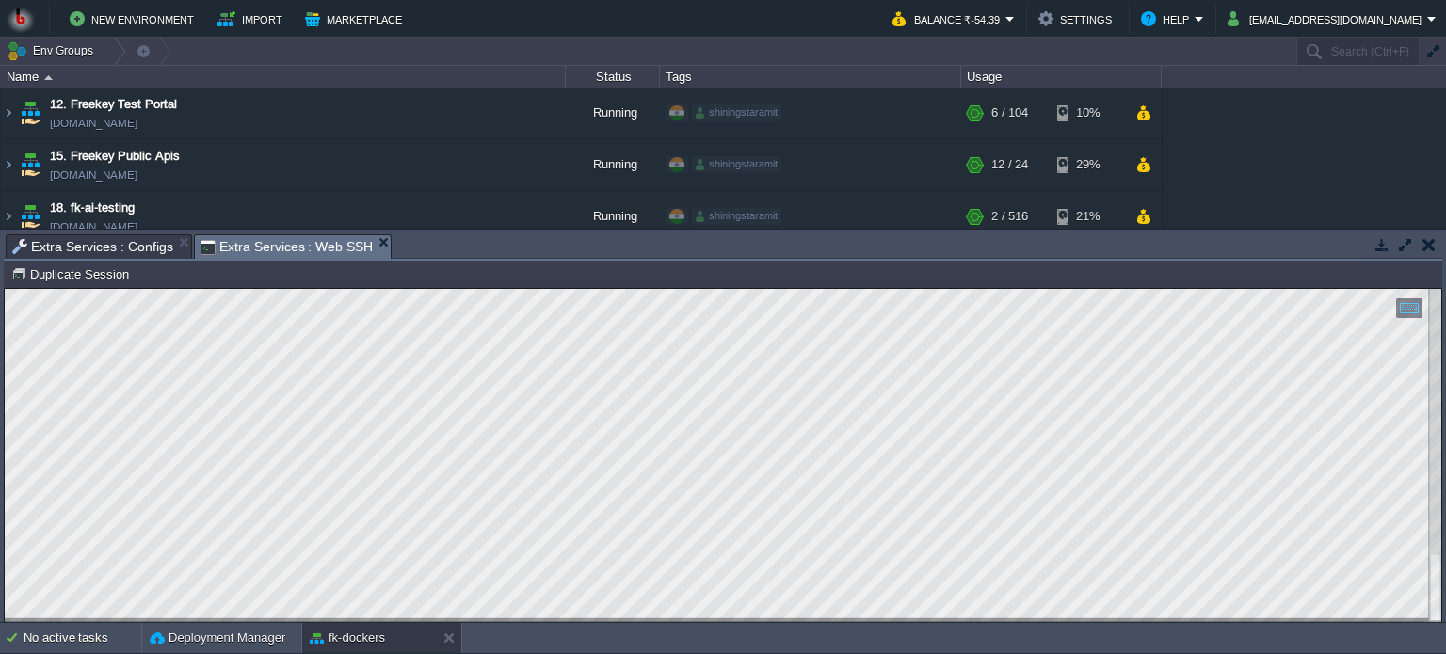
click at [5, 289] on html "Copy: Ctrl + Shift + C Paste: Ctrl + V Settings: Ctrl + Shift + Alt 0" at bounding box center [723, 289] width 1436 height 0
click at [338, 289] on html "Copy: Ctrl + Shift + C Paste: Ctrl + V Settings: Ctrl + Shift + Alt 0" at bounding box center [723, 289] width 1436 height 0
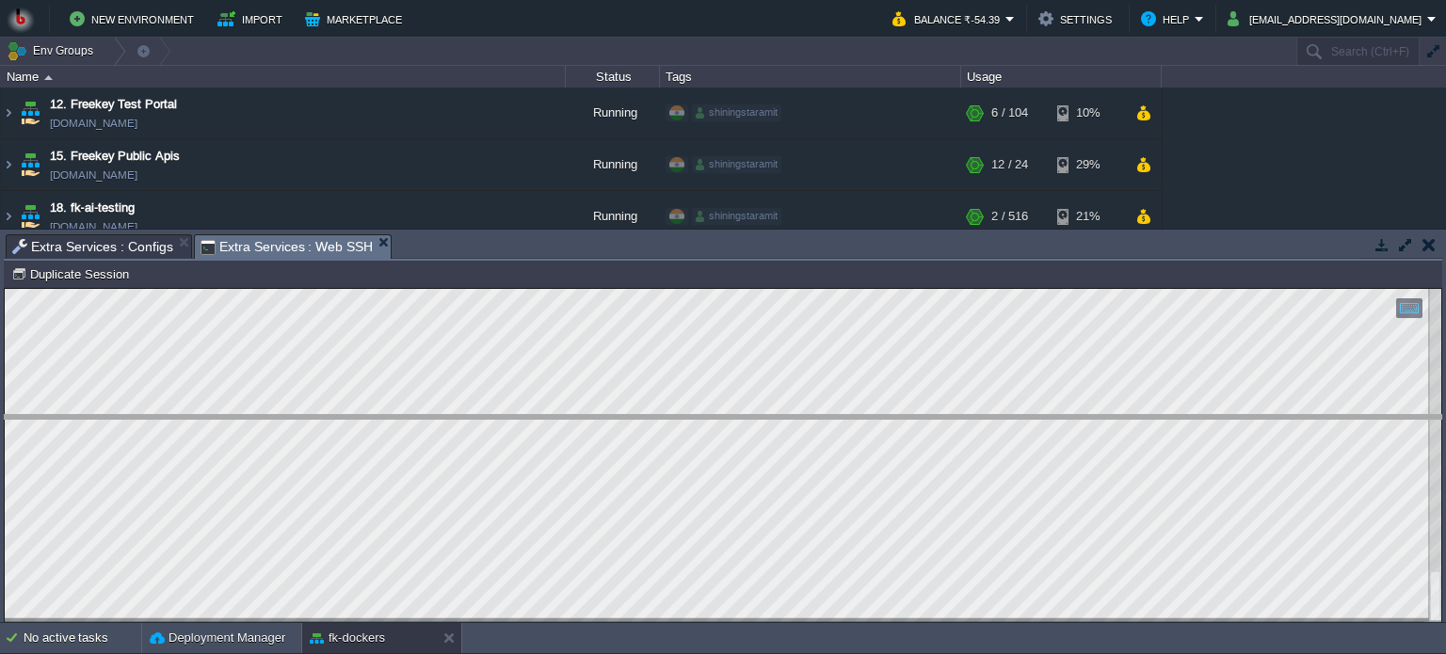
drag, startPoint x: 560, startPoint y: 246, endPoint x: 532, endPoint y: 428, distance: 184.8
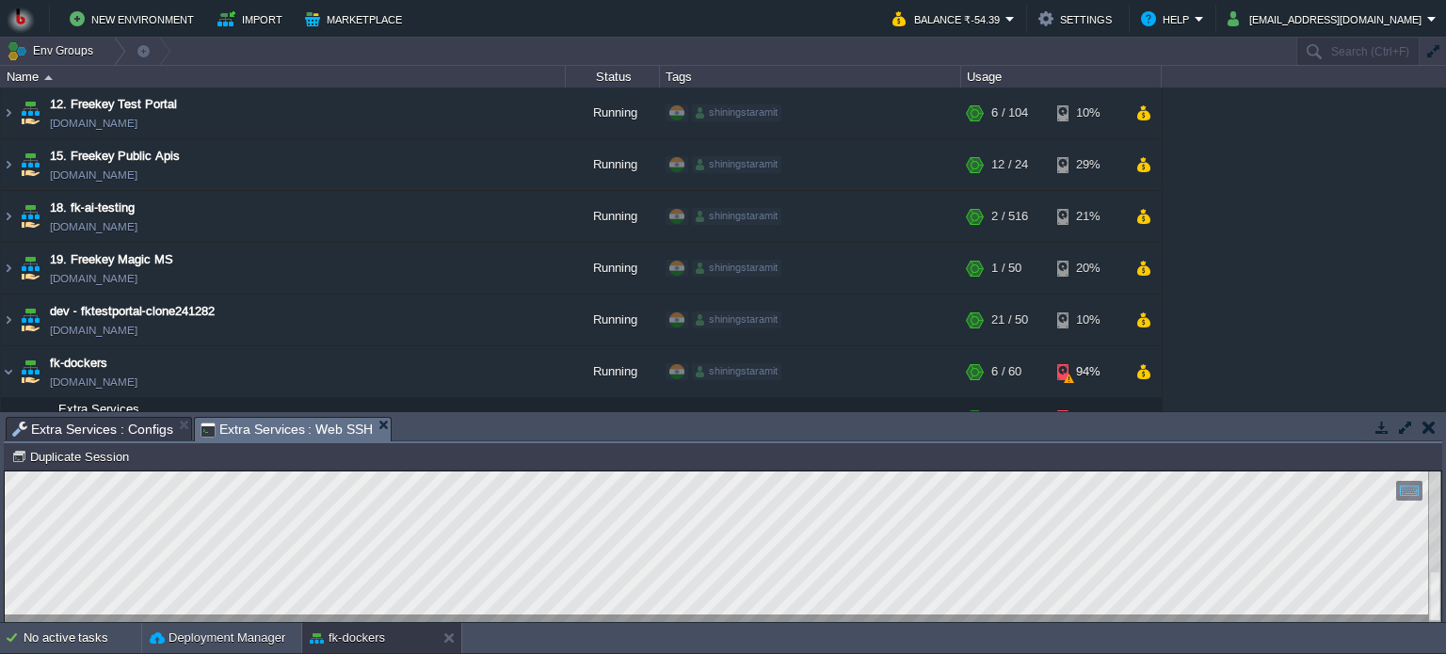
scroll to position [105, 0]
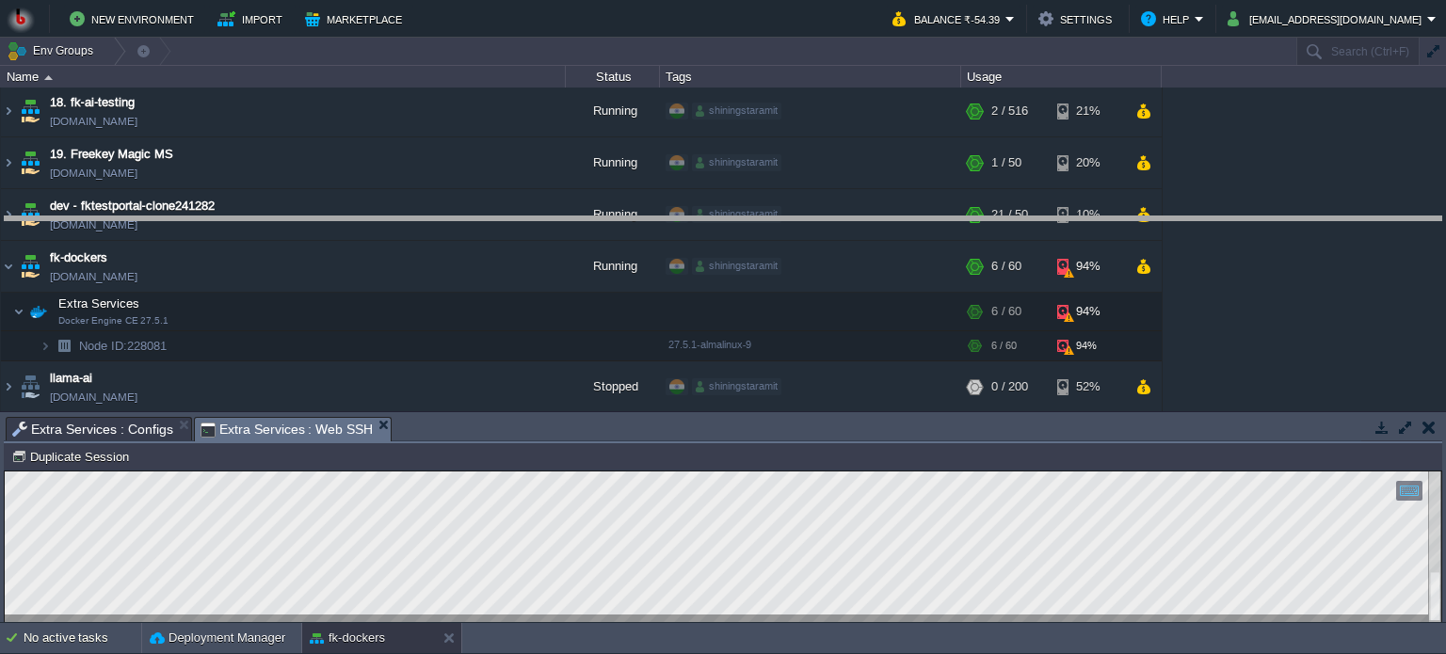
drag, startPoint x: 707, startPoint y: 432, endPoint x: 697, endPoint y: 232, distance: 200.7
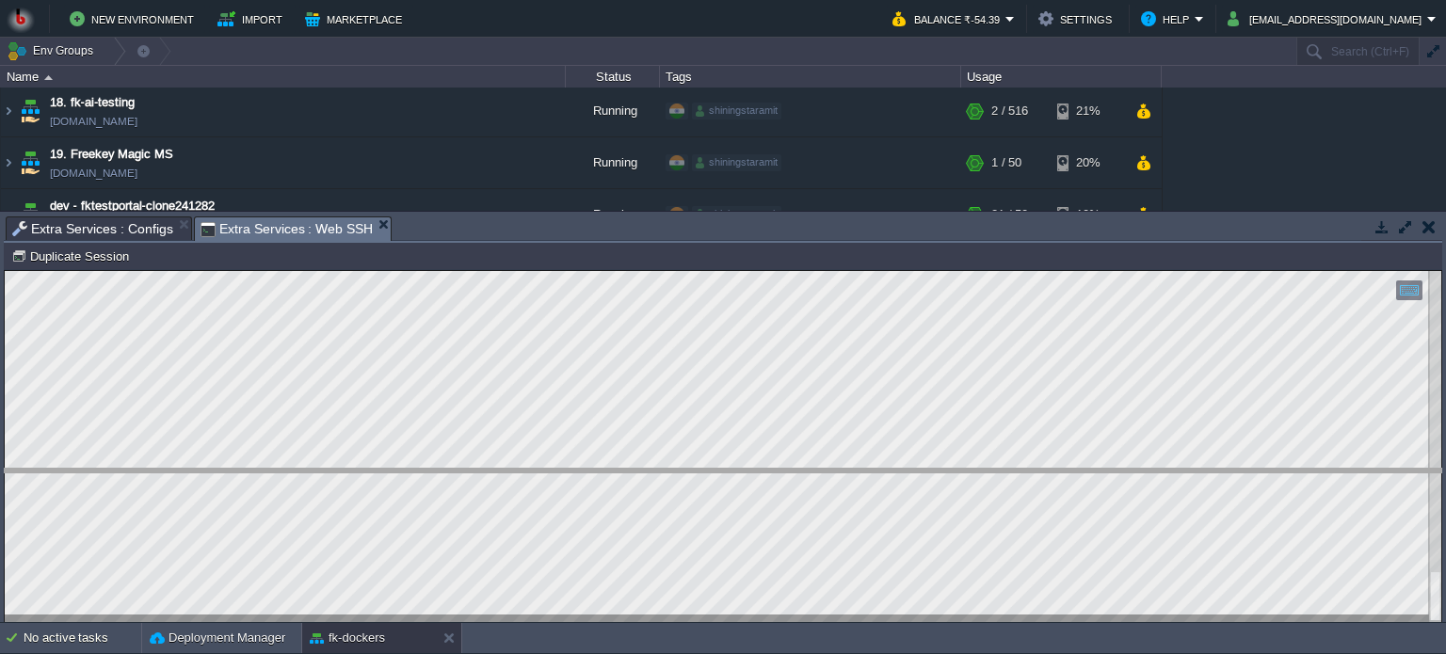
drag, startPoint x: 906, startPoint y: 228, endPoint x: 858, endPoint y: 481, distance: 257.7
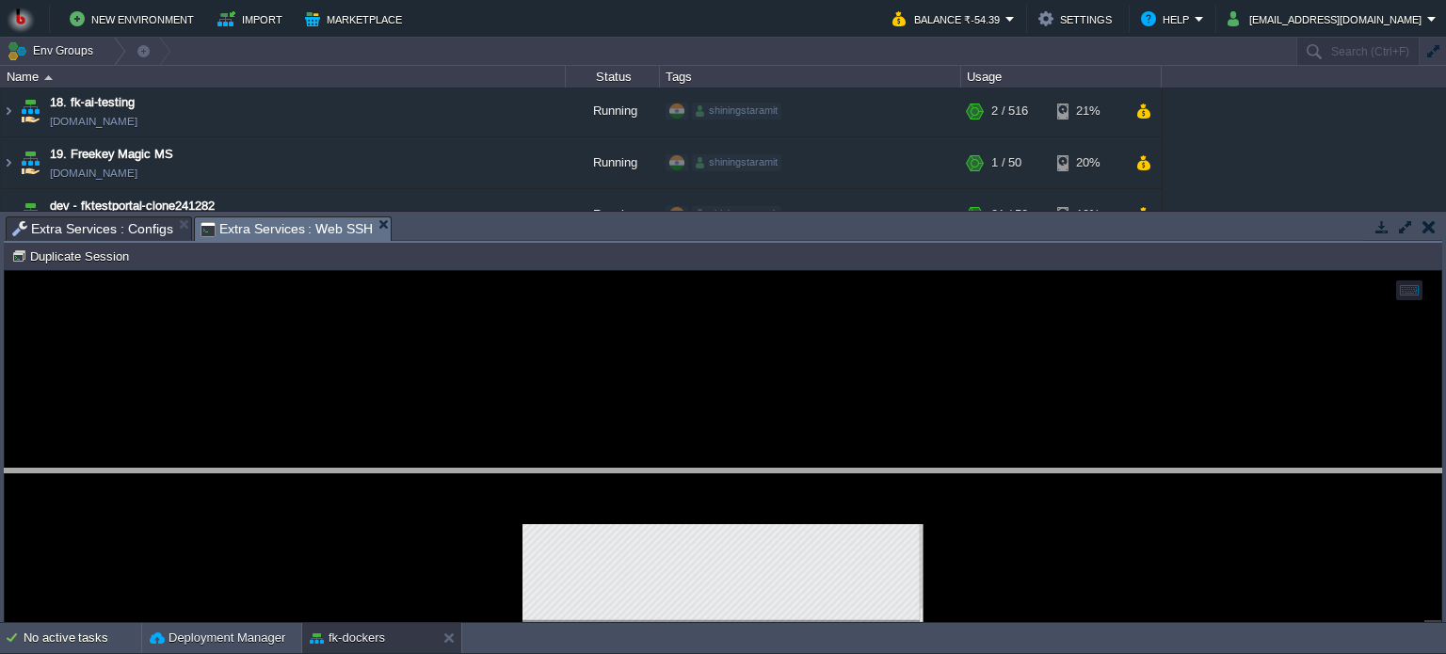
scroll to position [53, 0]
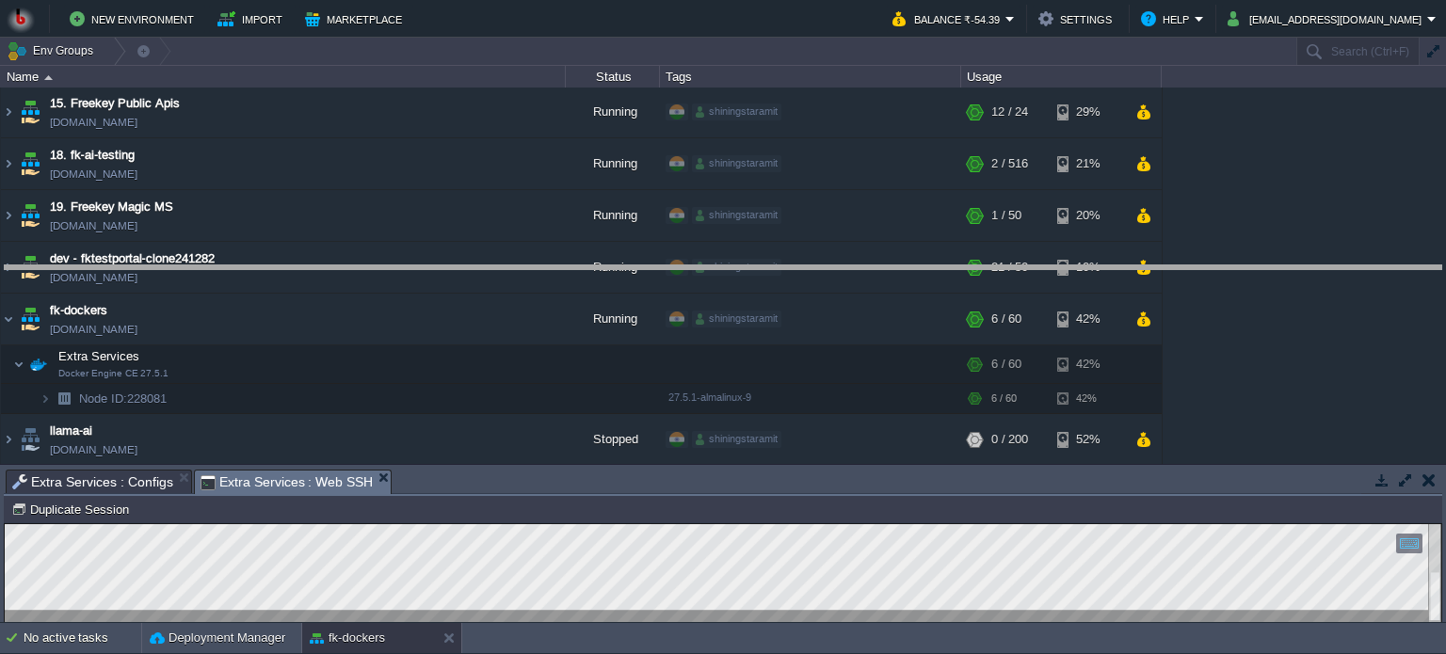
drag, startPoint x: 817, startPoint y: 489, endPoint x: 823, endPoint y: 284, distance: 204.3
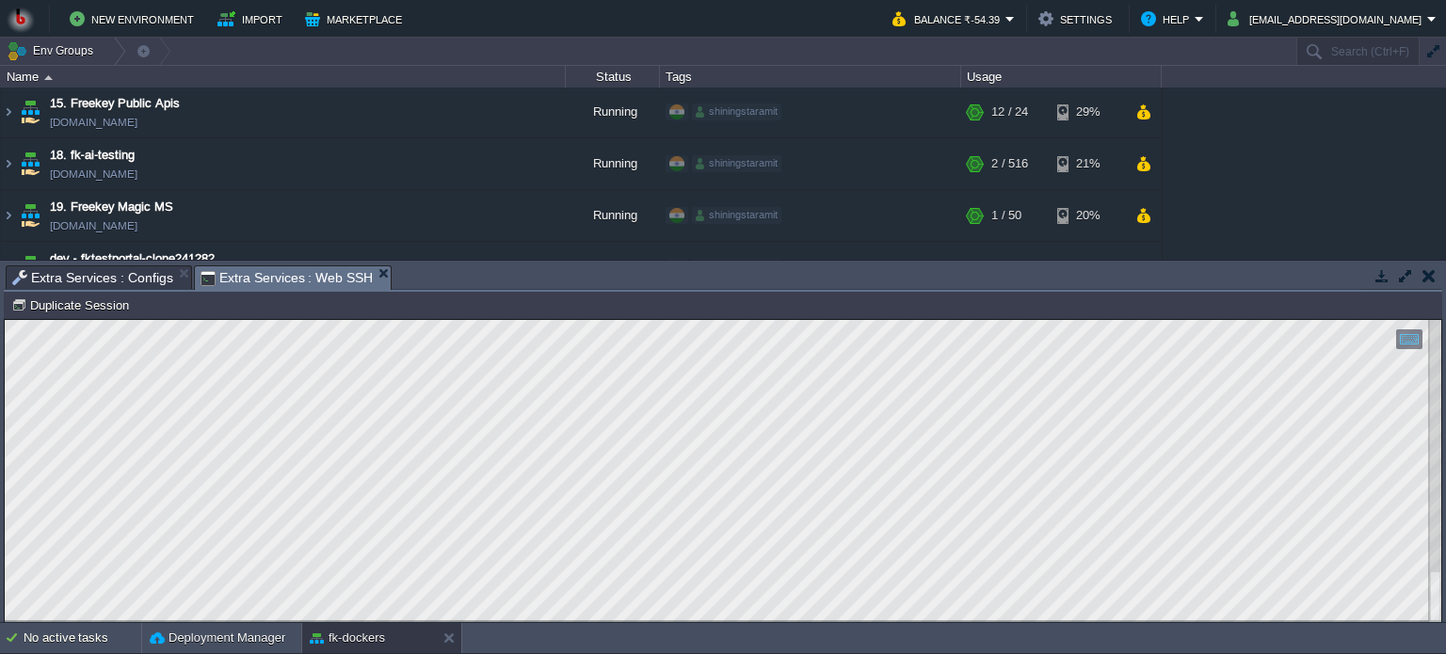
click at [5, 320] on html "Copy: Ctrl + Shift + C Paste: Ctrl + V Settings: Ctrl + Shift + Alt 0" at bounding box center [723, 320] width 1436 height 0
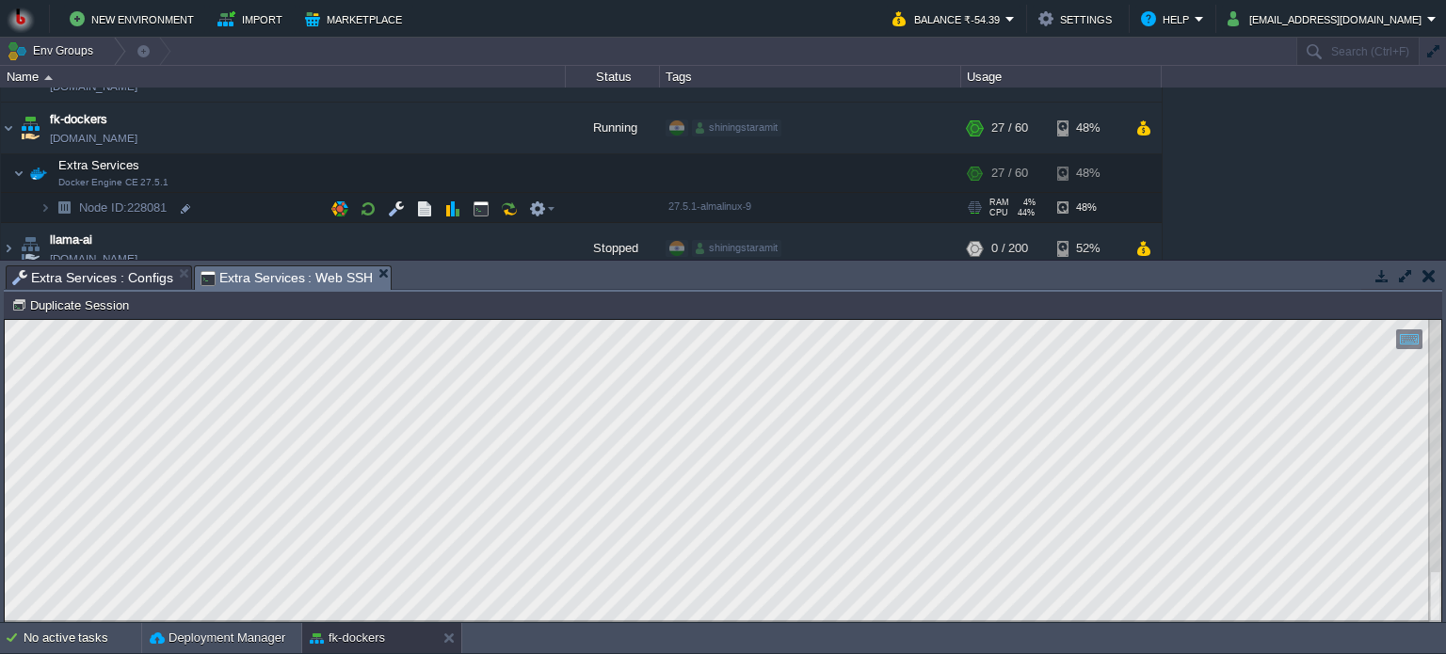
scroll to position [256, 0]
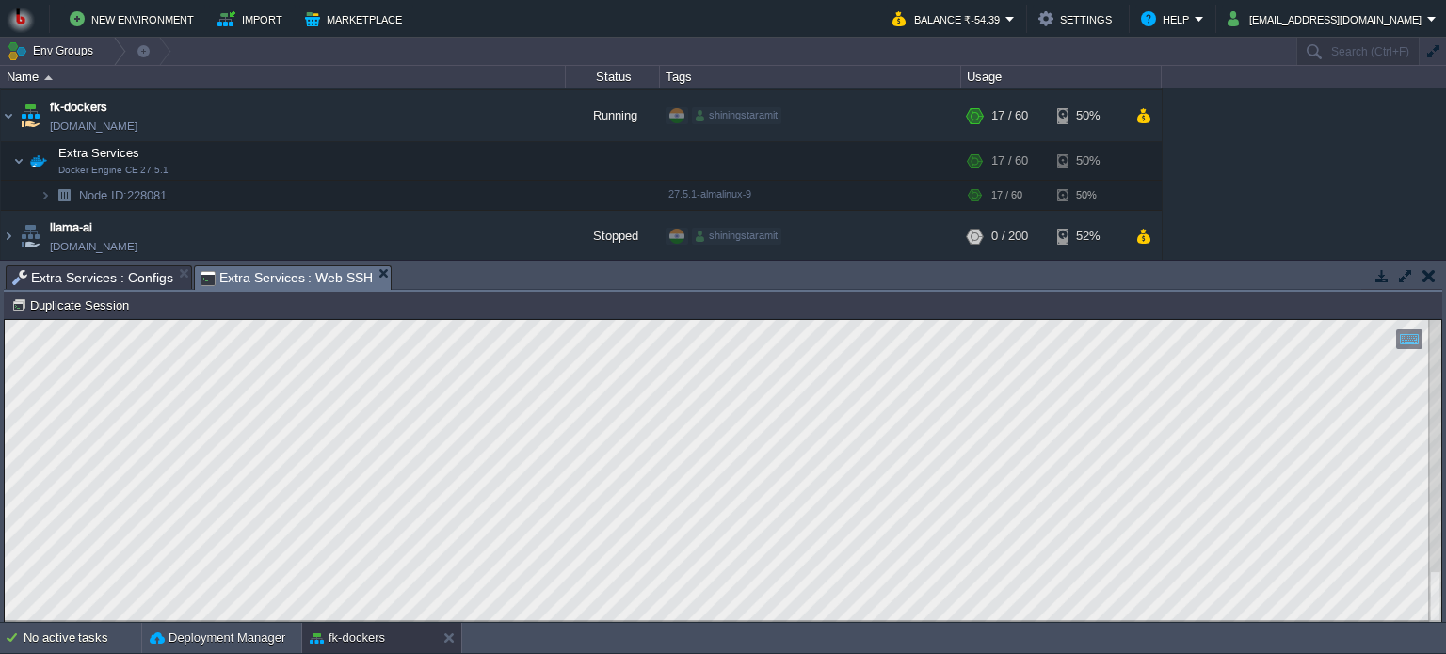
click at [5, 320] on html "Copy: Ctrl + Shift + C Paste: Ctrl + V Settings: Ctrl + Shift + Alt 0" at bounding box center [723, 320] width 1436 height 0
click at [436, 118] on button "button" at bounding box center [433, 114] width 17 height 17
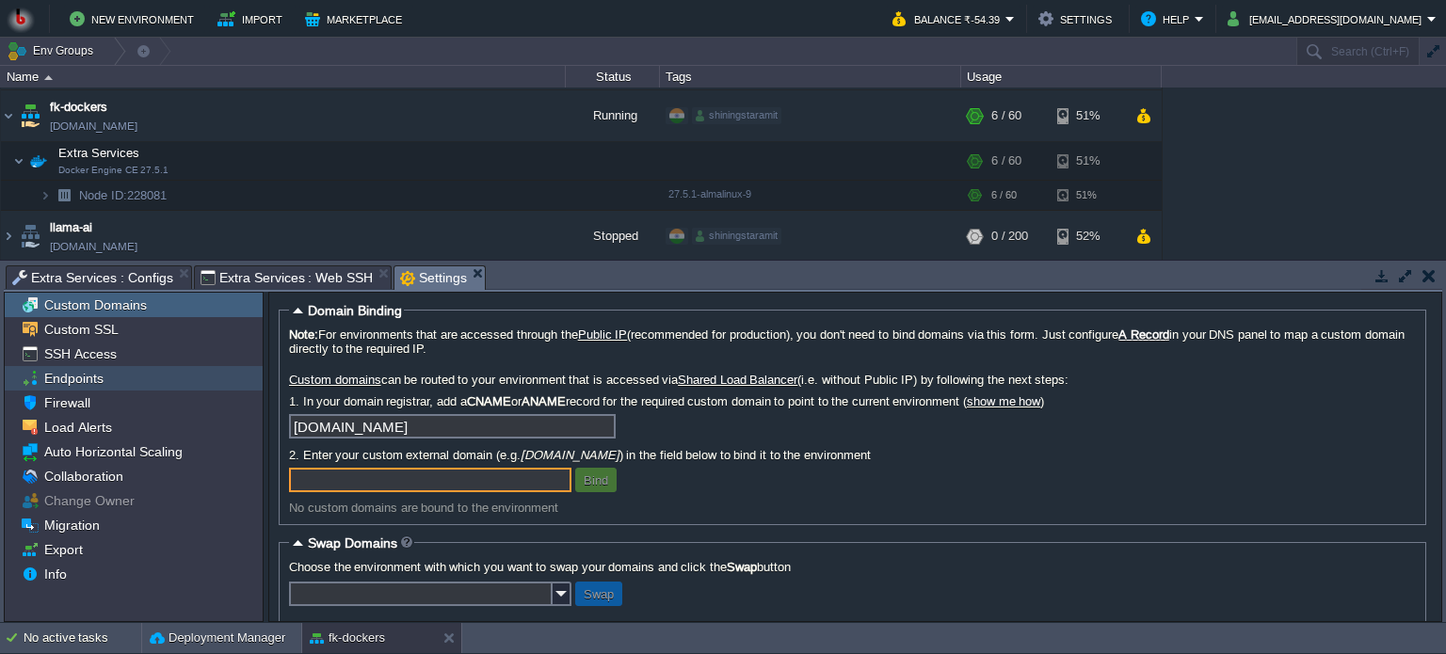
click at [83, 378] on span "Endpoints" at bounding box center [73, 378] width 66 height 17
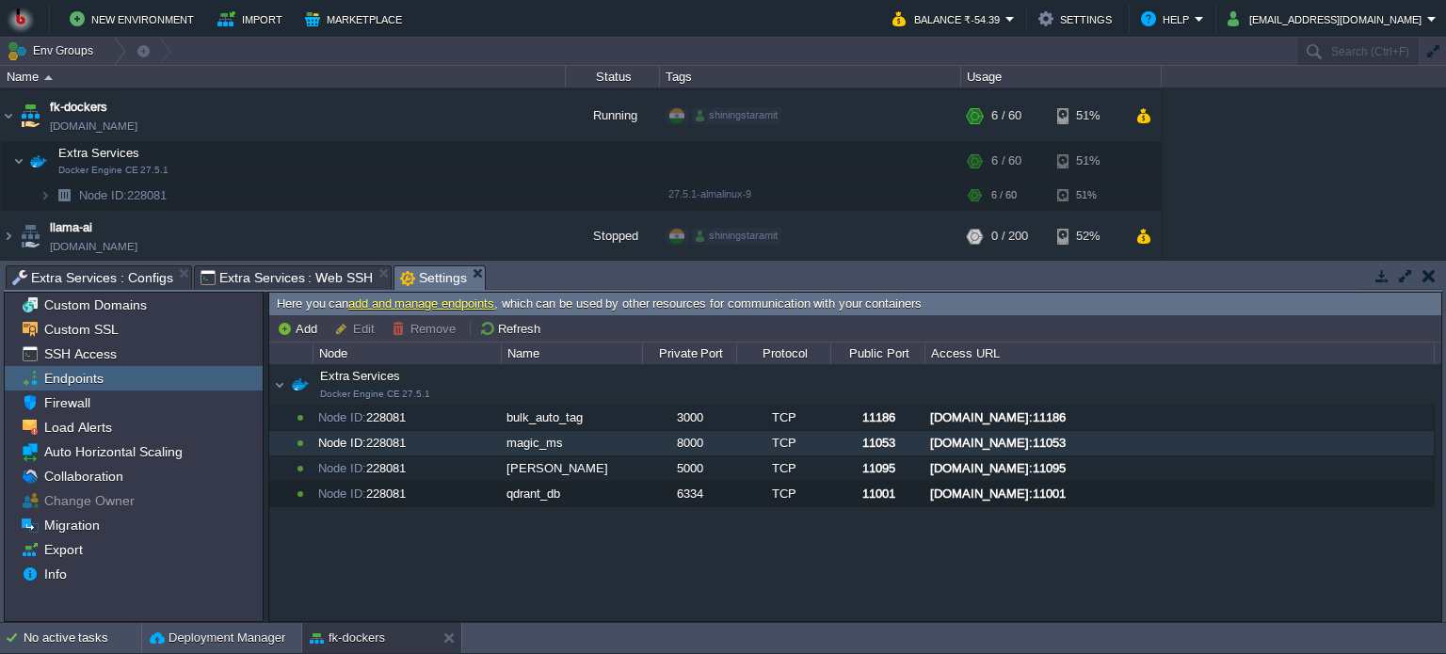
click at [448, 441] on div "Node ID: 228081" at bounding box center [406, 443] width 186 height 24
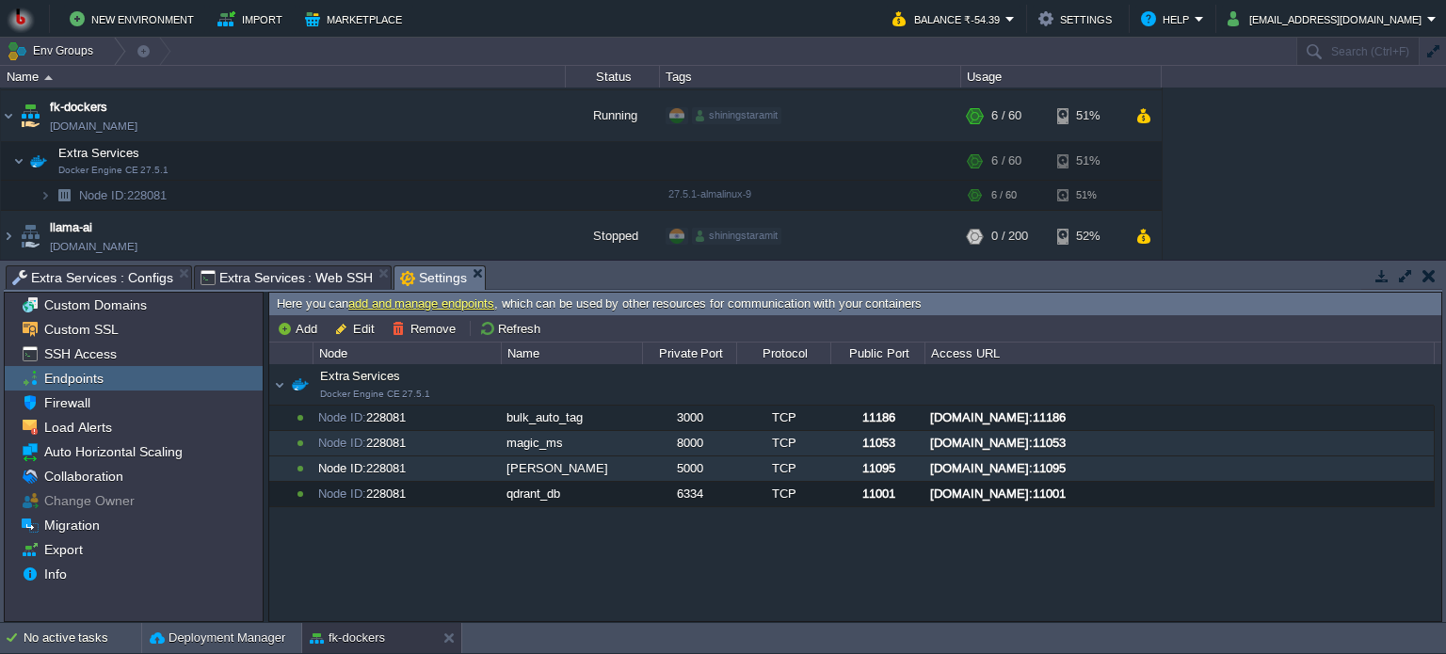
click at [433, 467] on div "Node ID: 228081" at bounding box center [406, 469] width 186 height 24
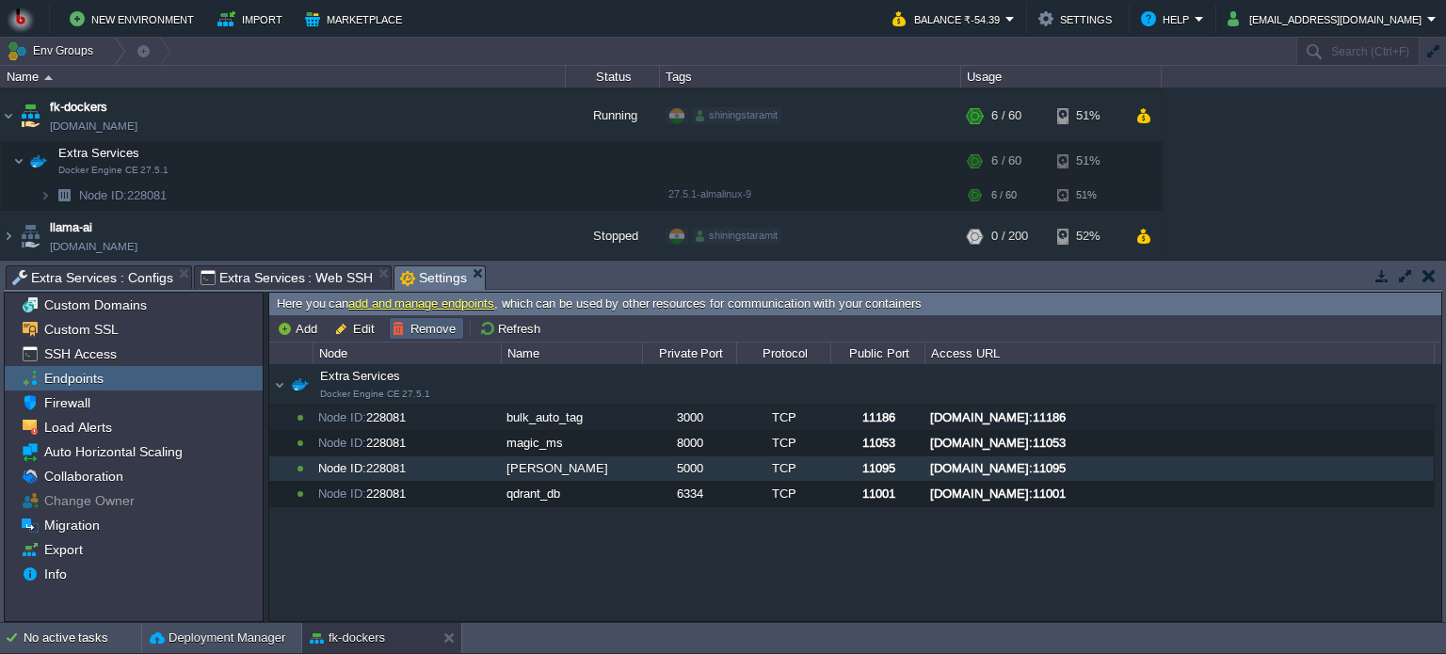
click at [416, 323] on button "Remove" at bounding box center [427, 328] width 70 height 17
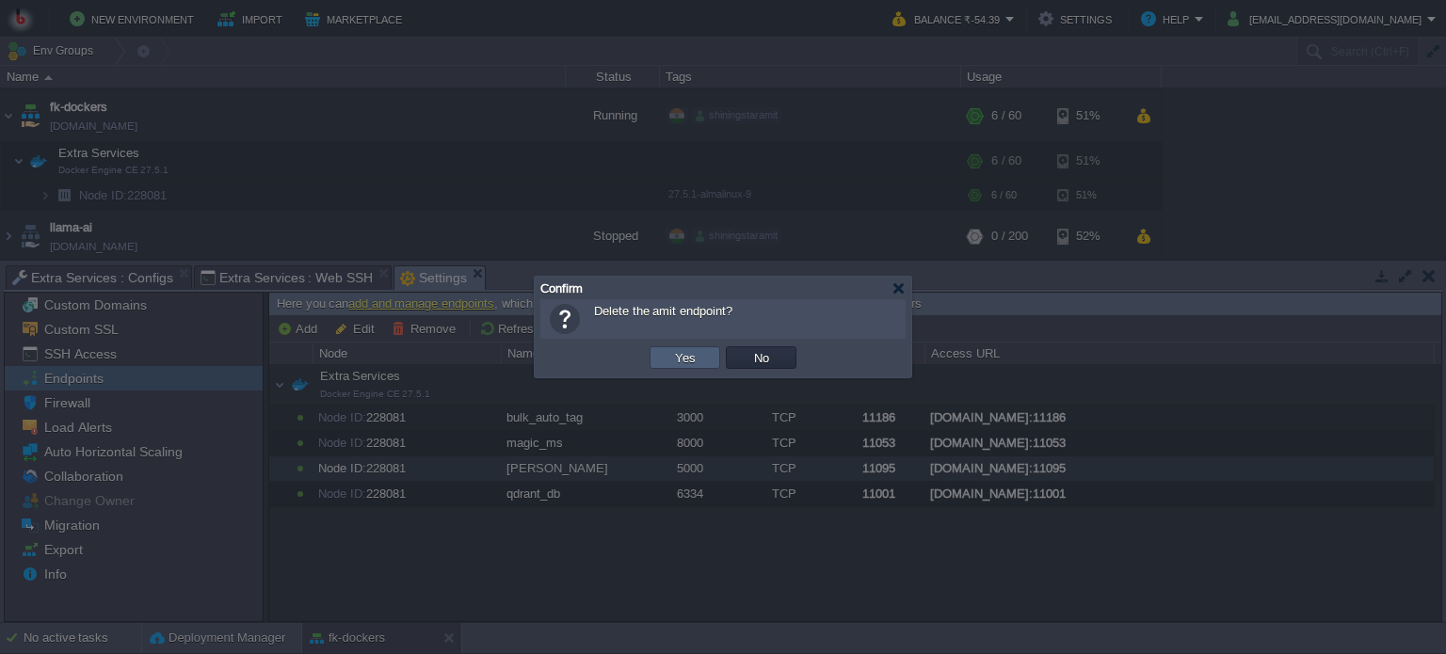
click at [681, 360] on button "Yes" at bounding box center [685, 357] width 32 height 17
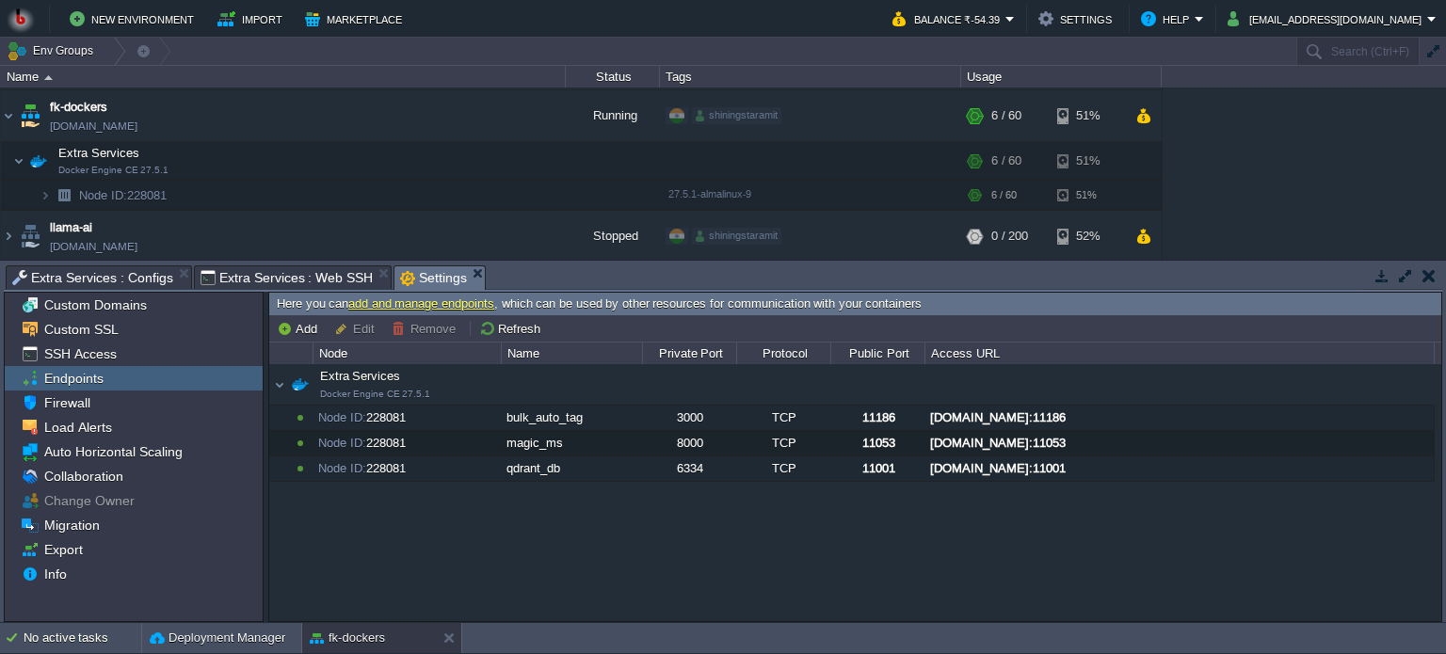
click at [248, 276] on span "Extra Services : Web SSH" at bounding box center [286, 277] width 173 height 23
click at [421, 282] on span "Settings" at bounding box center [433, 278] width 67 height 24
click at [222, 280] on span "Extra Services : Web SSH" at bounding box center [286, 277] width 173 height 23
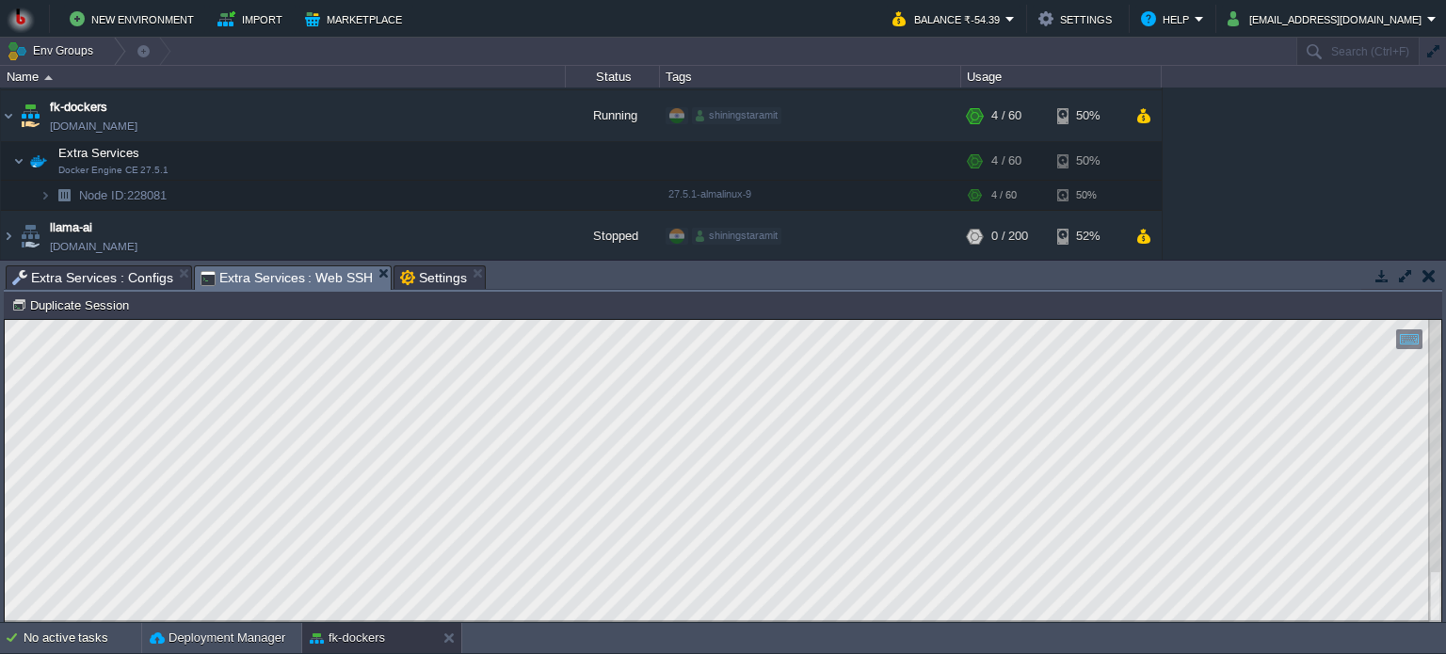
click at [5, 320] on html "Copy: Ctrl + Shift + C Paste: Ctrl + V Settings: Ctrl + Shift + Alt 0" at bounding box center [723, 320] width 1436 height 0
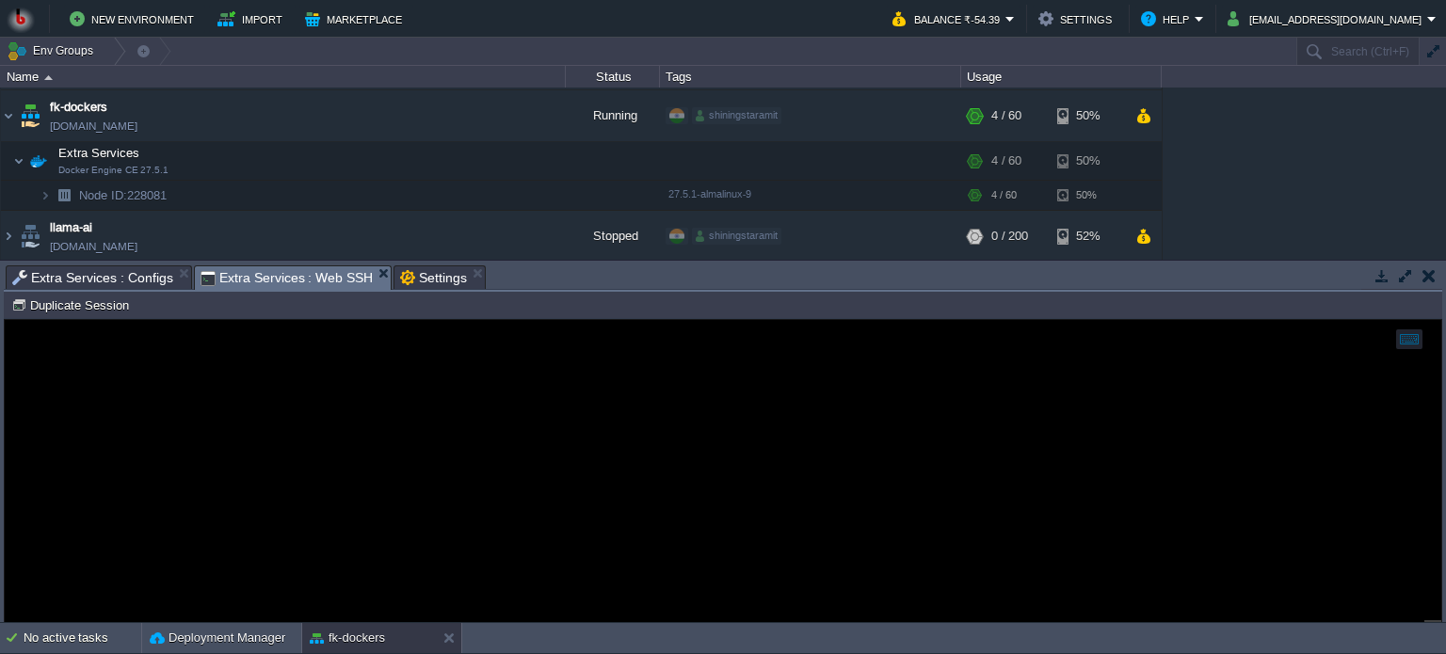
click at [98, 273] on span "Extra Services : Configs" at bounding box center [92, 277] width 161 height 23
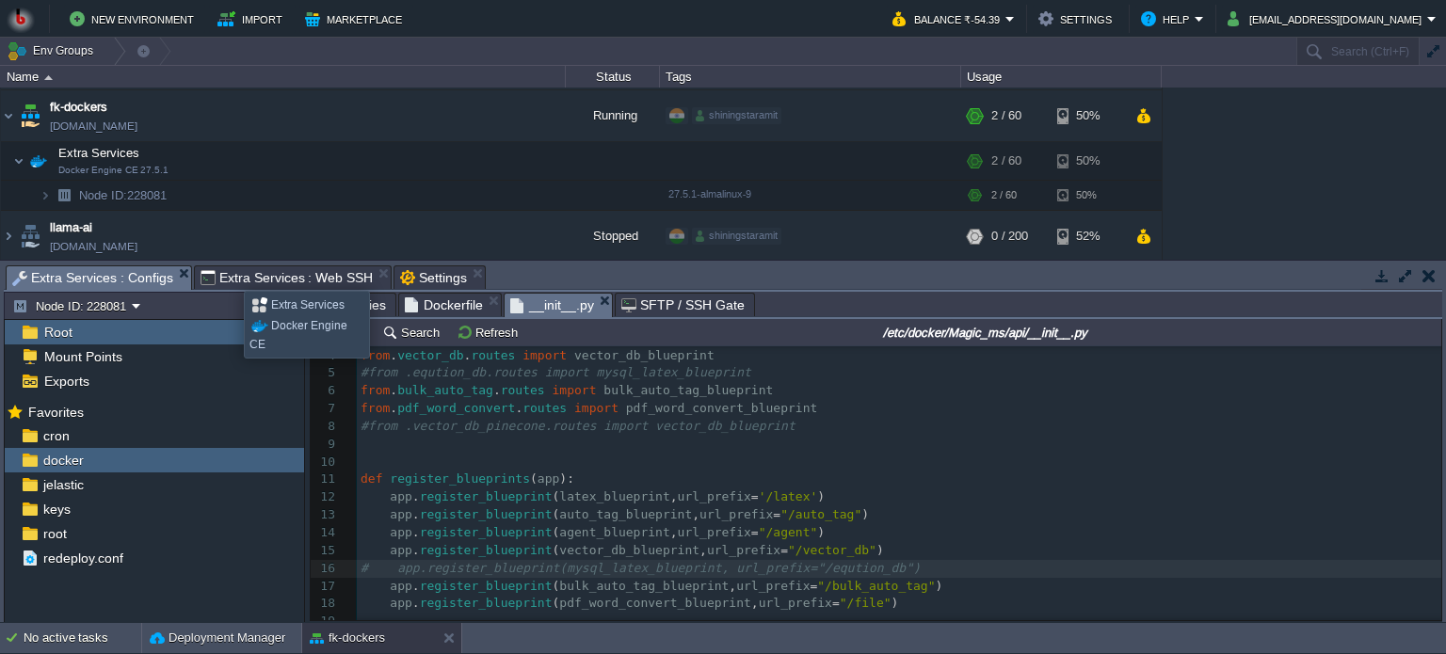
click at [234, 272] on span "Extra Services : Web SSH" at bounding box center [286, 277] width 173 height 23
click at [128, 270] on span "Extra Services : Configs" at bounding box center [92, 278] width 161 height 24
click at [443, 307] on span "Dockerfile" at bounding box center [444, 305] width 78 height 23
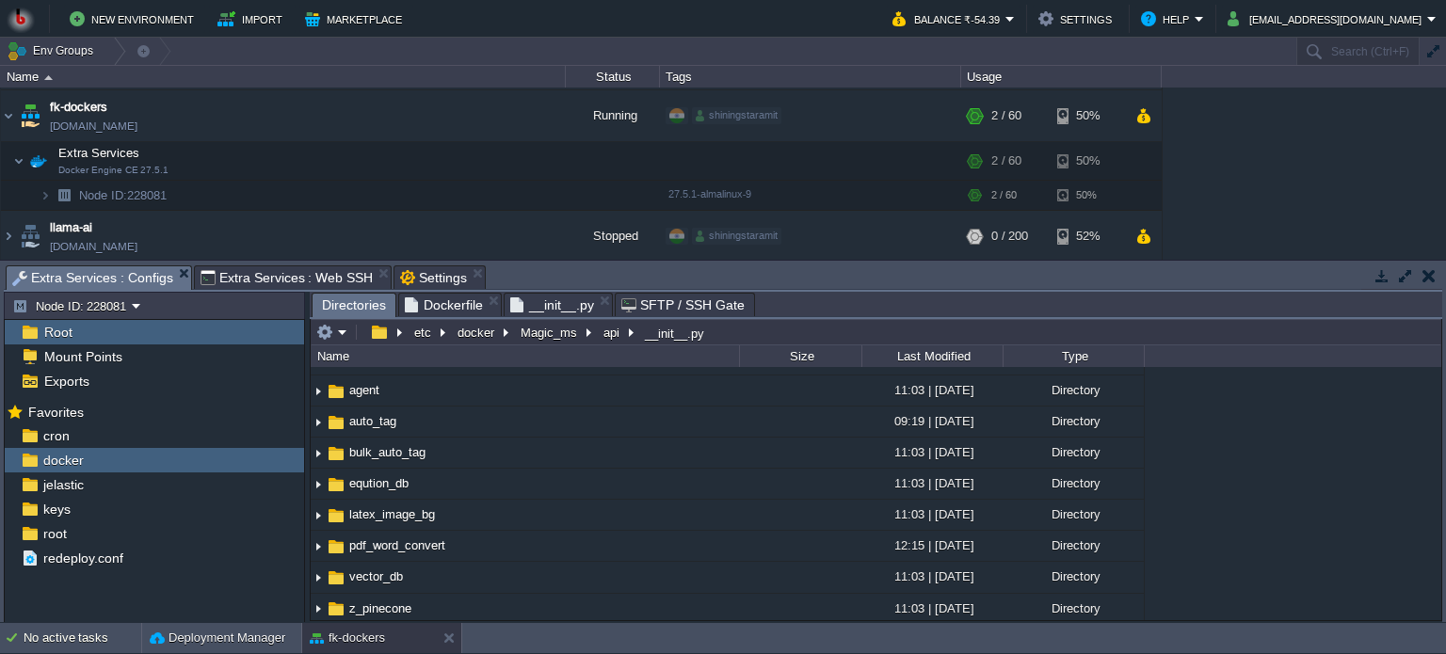
click at [343, 302] on span "Directories" at bounding box center [354, 306] width 64 height 24
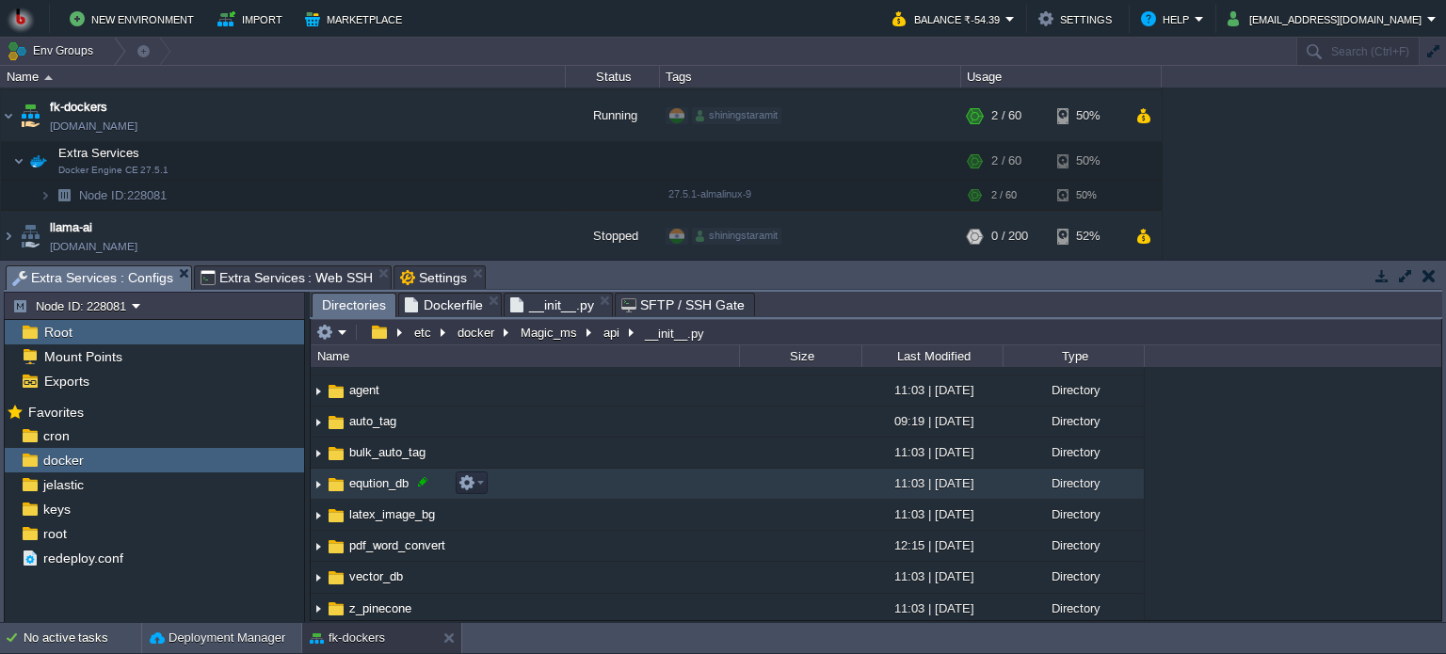
scroll to position [83, 0]
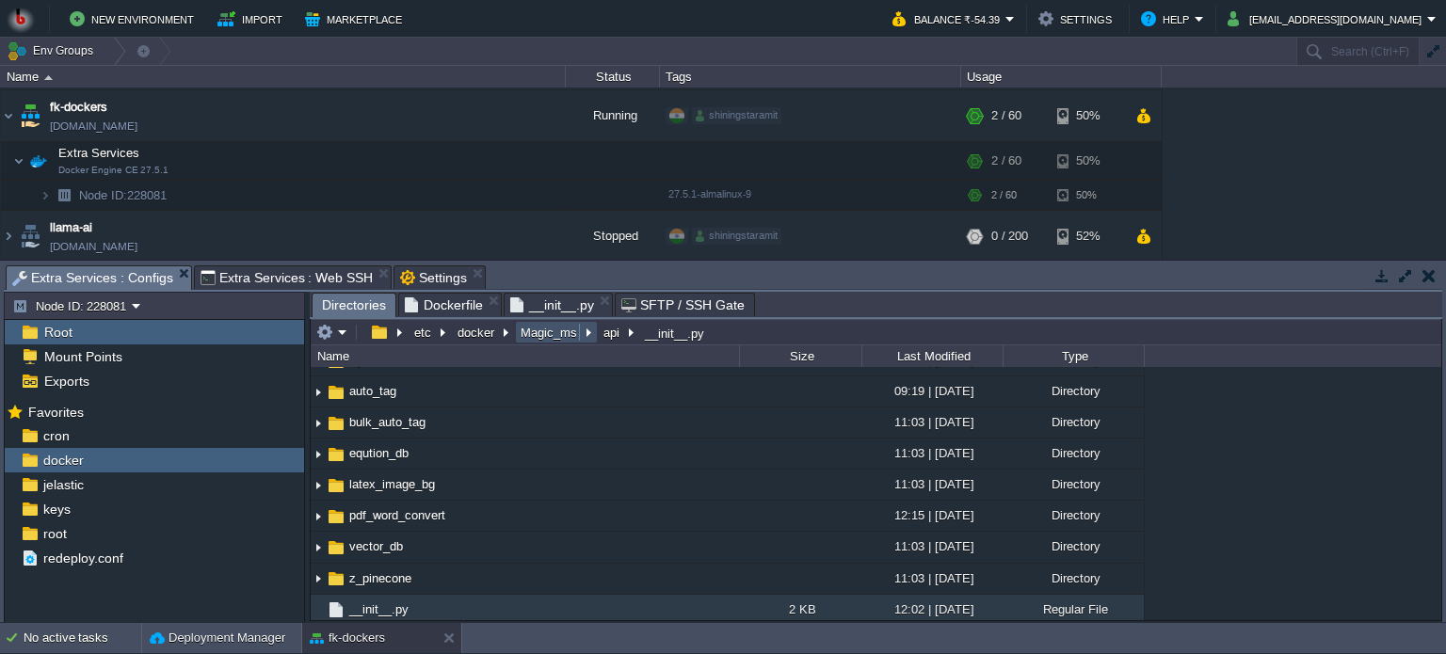
click at [554, 335] on button "Magic_ms" at bounding box center [550, 332] width 64 height 17
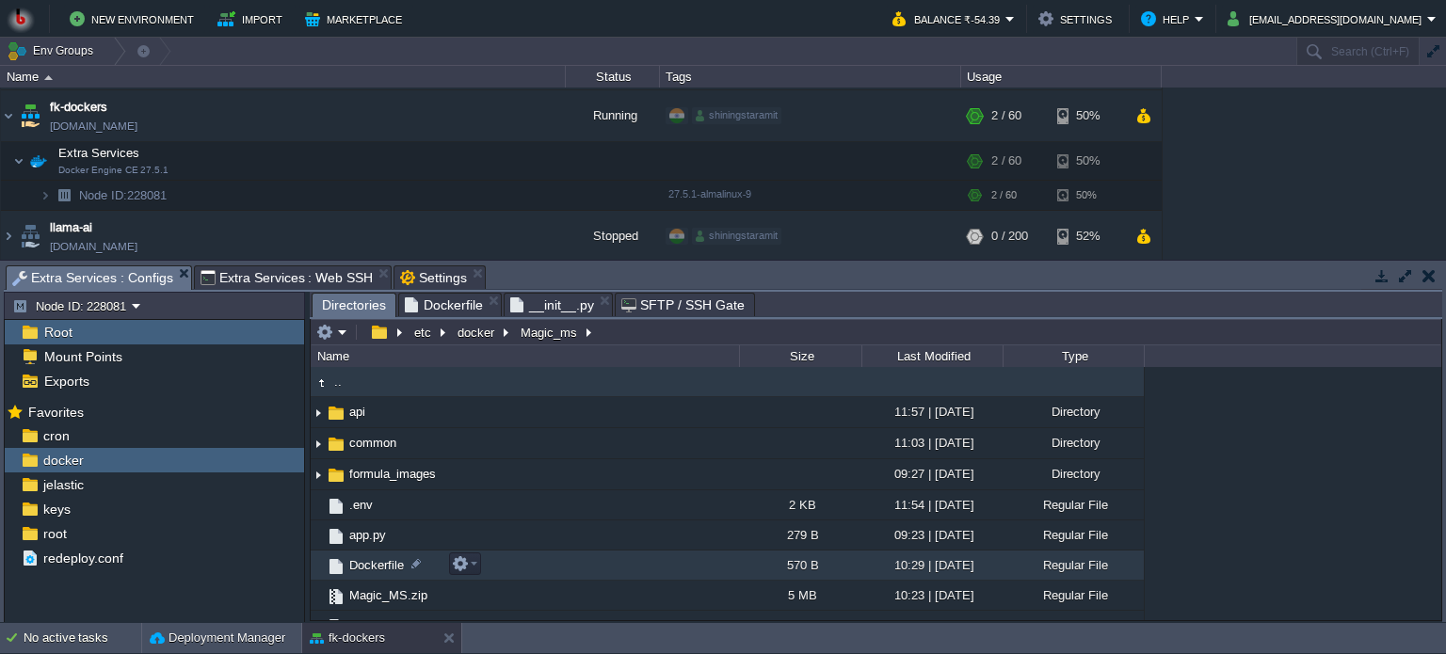
scroll to position [19, 0]
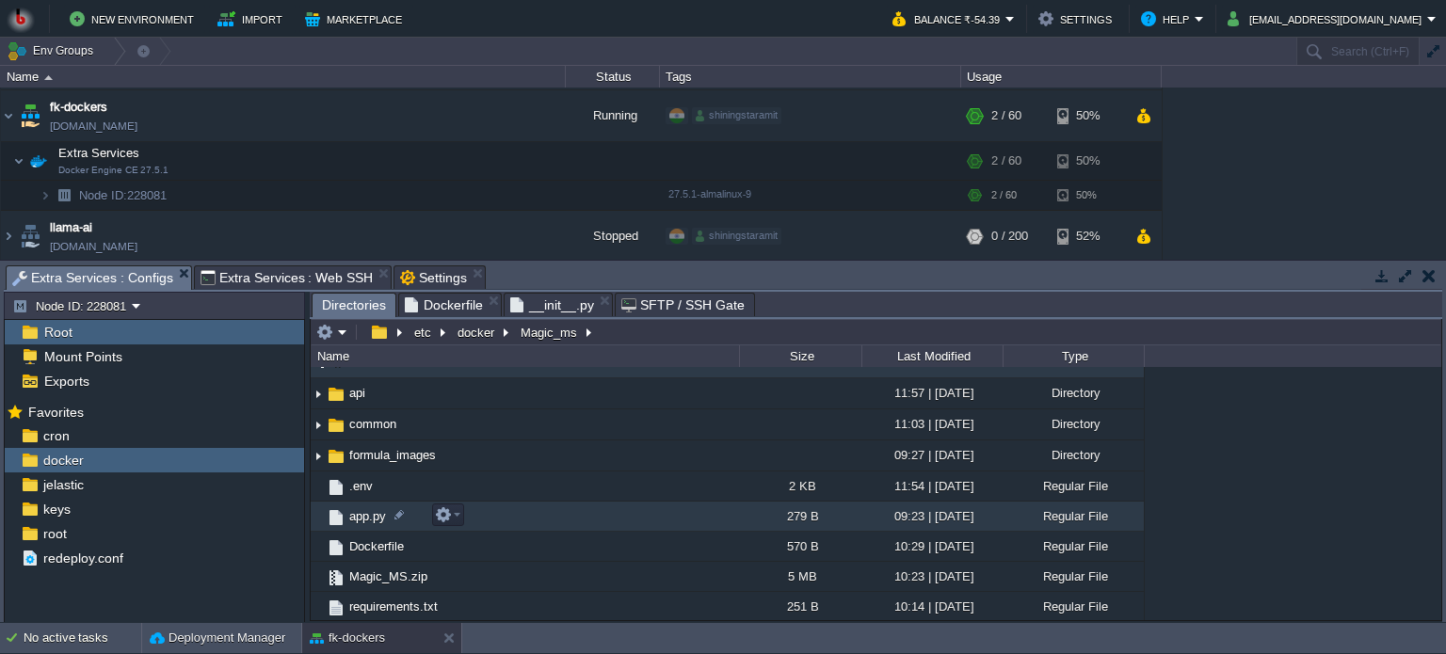
click at [578, 521] on td "app.py" at bounding box center [525, 517] width 428 height 30
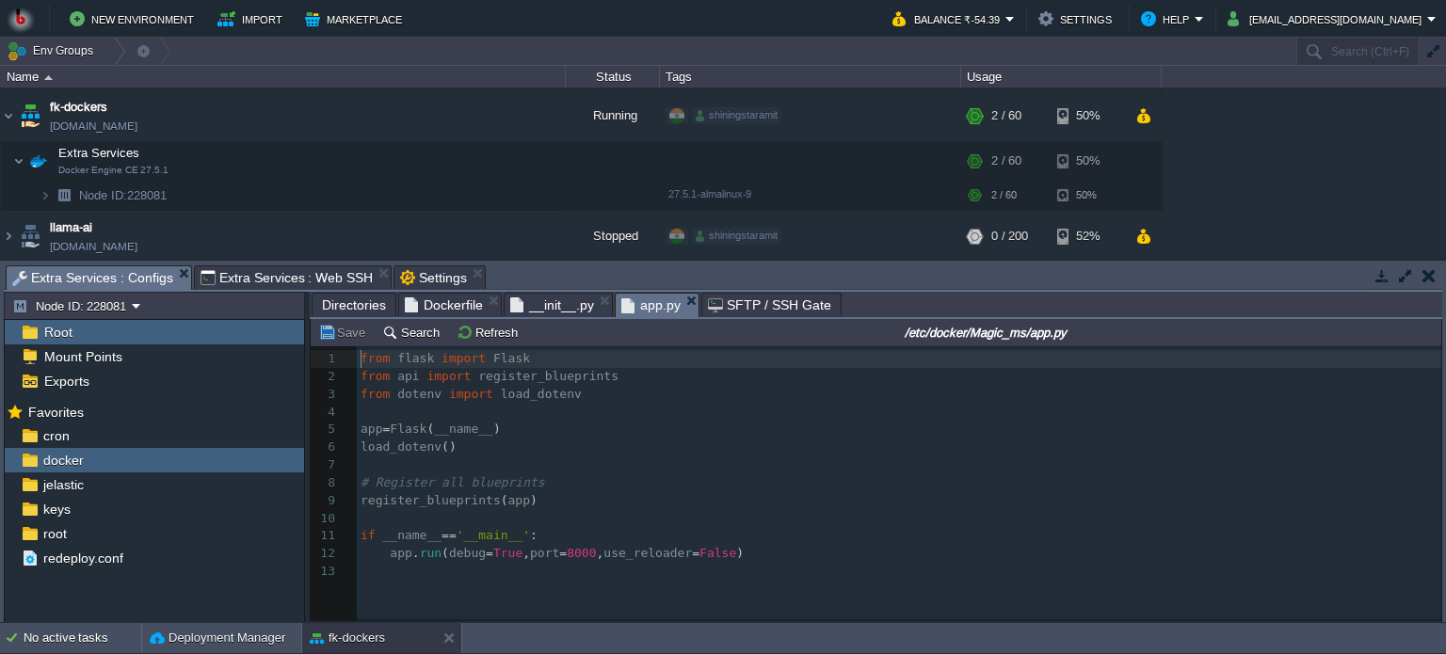
scroll to position [6, 0]
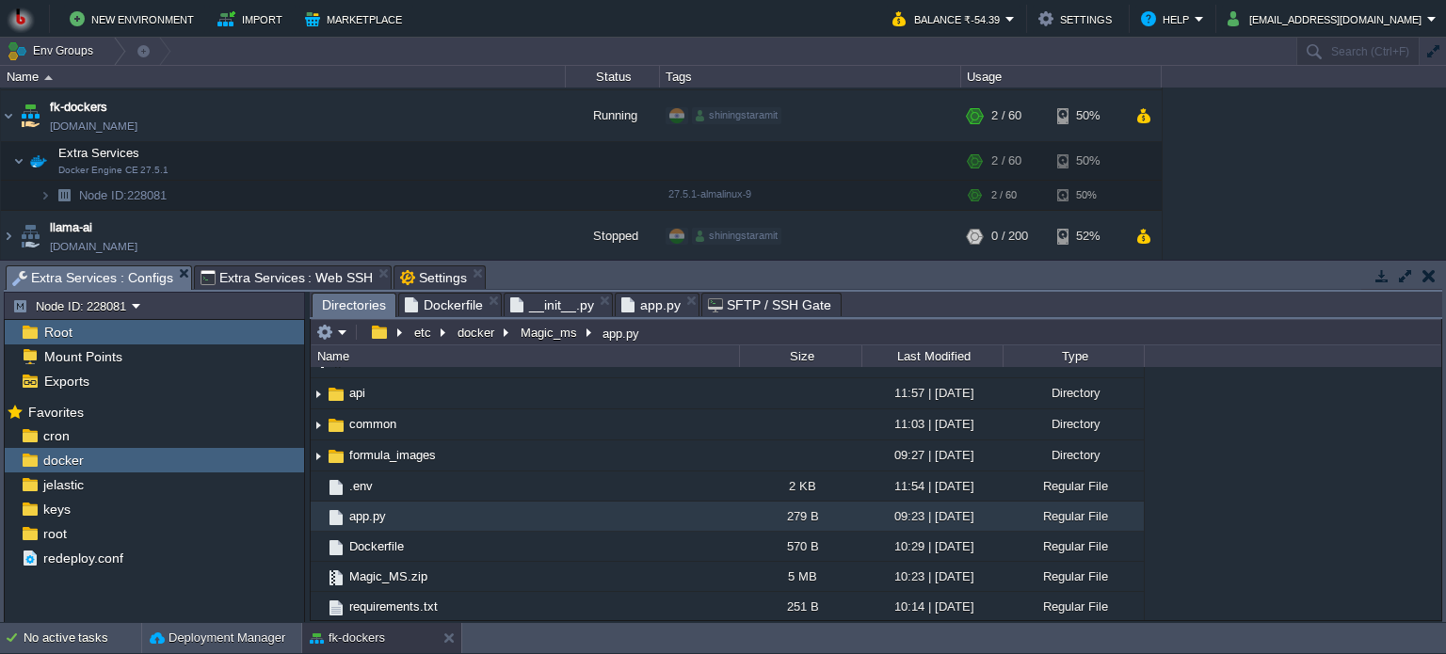
click at [352, 308] on span "Directories" at bounding box center [354, 306] width 64 height 24
click at [477, 329] on button "docker" at bounding box center [477, 332] width 44 height 17
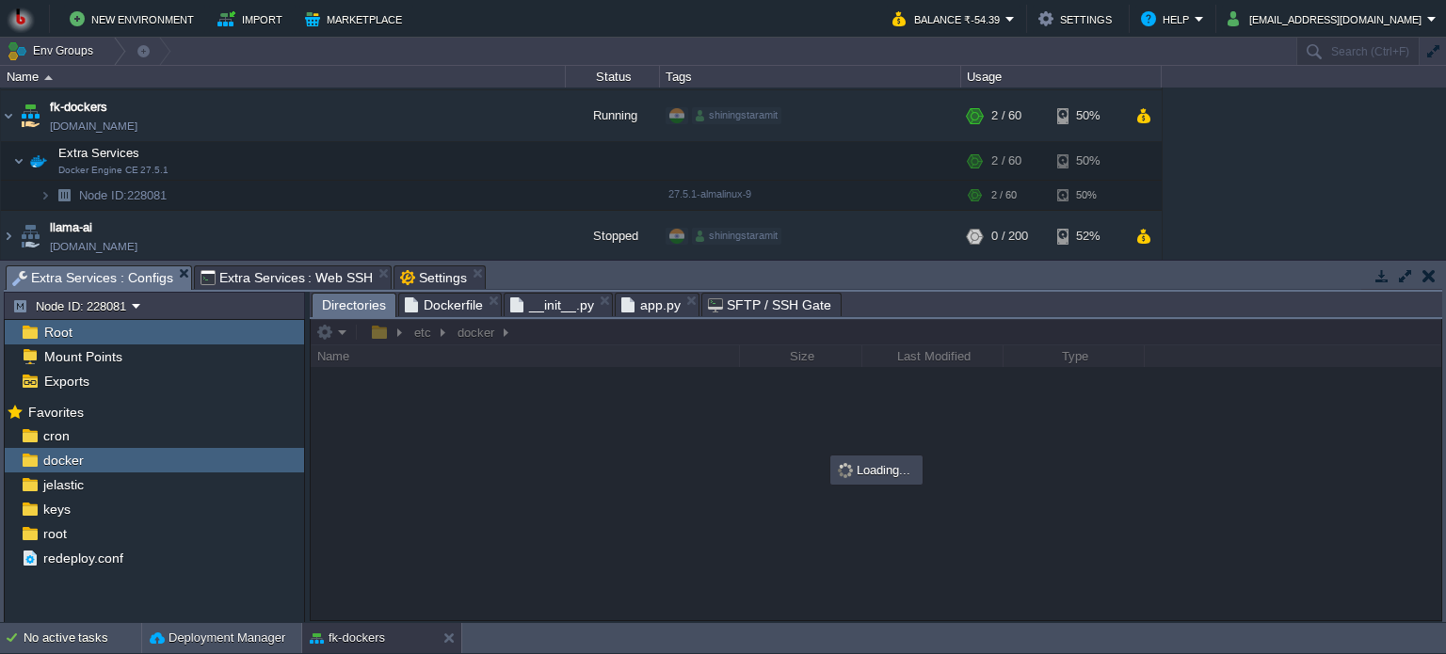
scroll to position [0, 0]
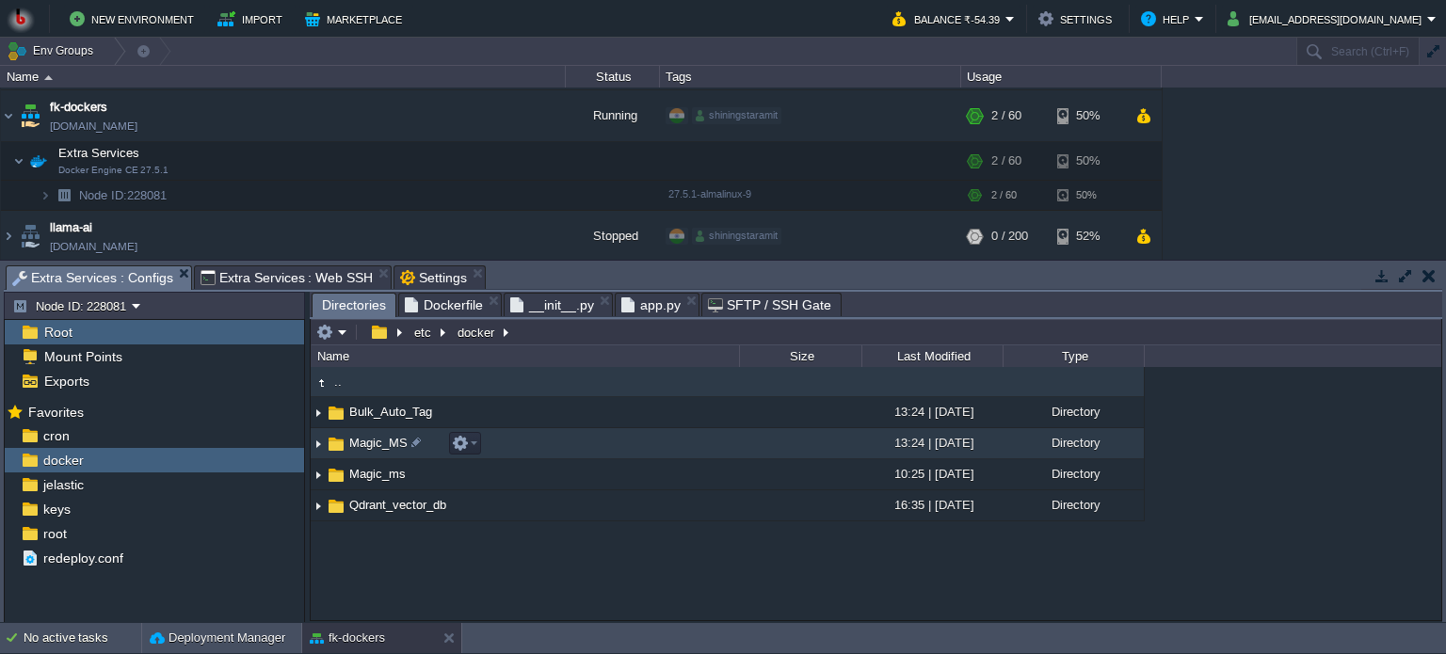
click at [550, 441] on td "Magic_MS" at bounding box center [525, 443] width 428 height 31
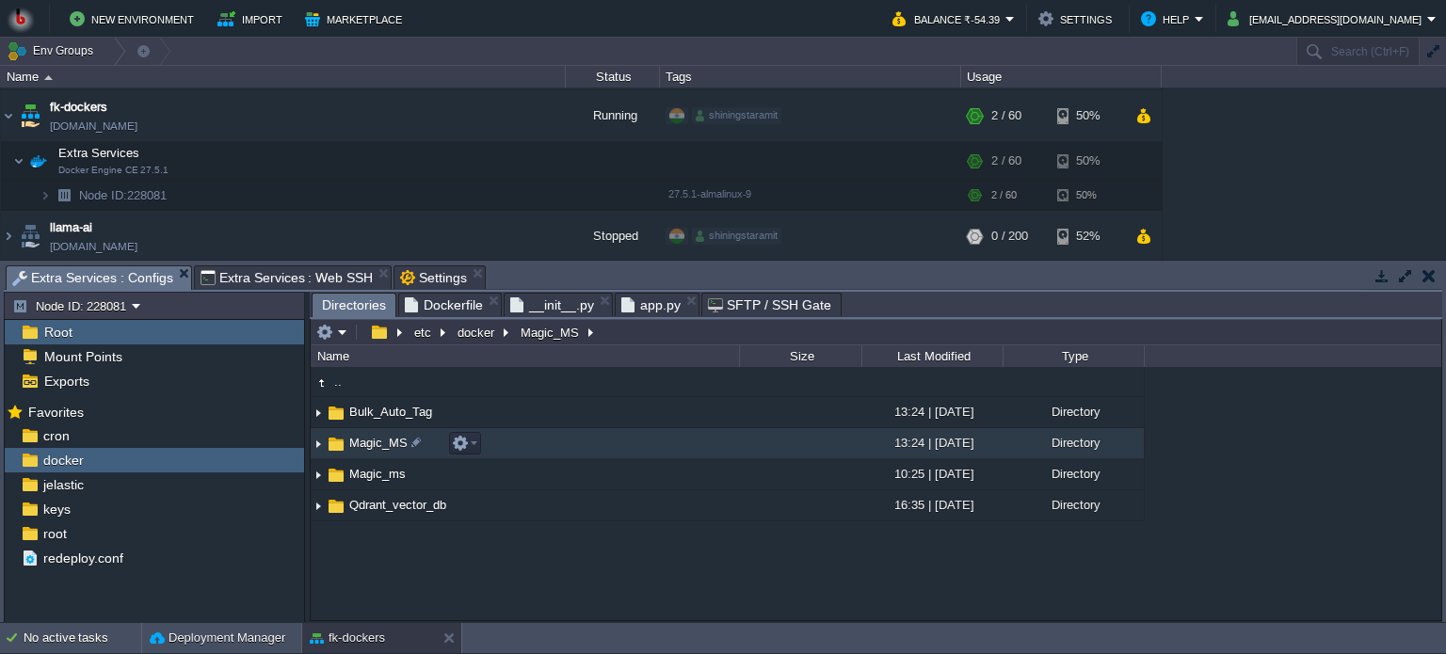
click at [550, 441] on td "Magic_MS" at bounding box center [525, 443] width 428 height 31
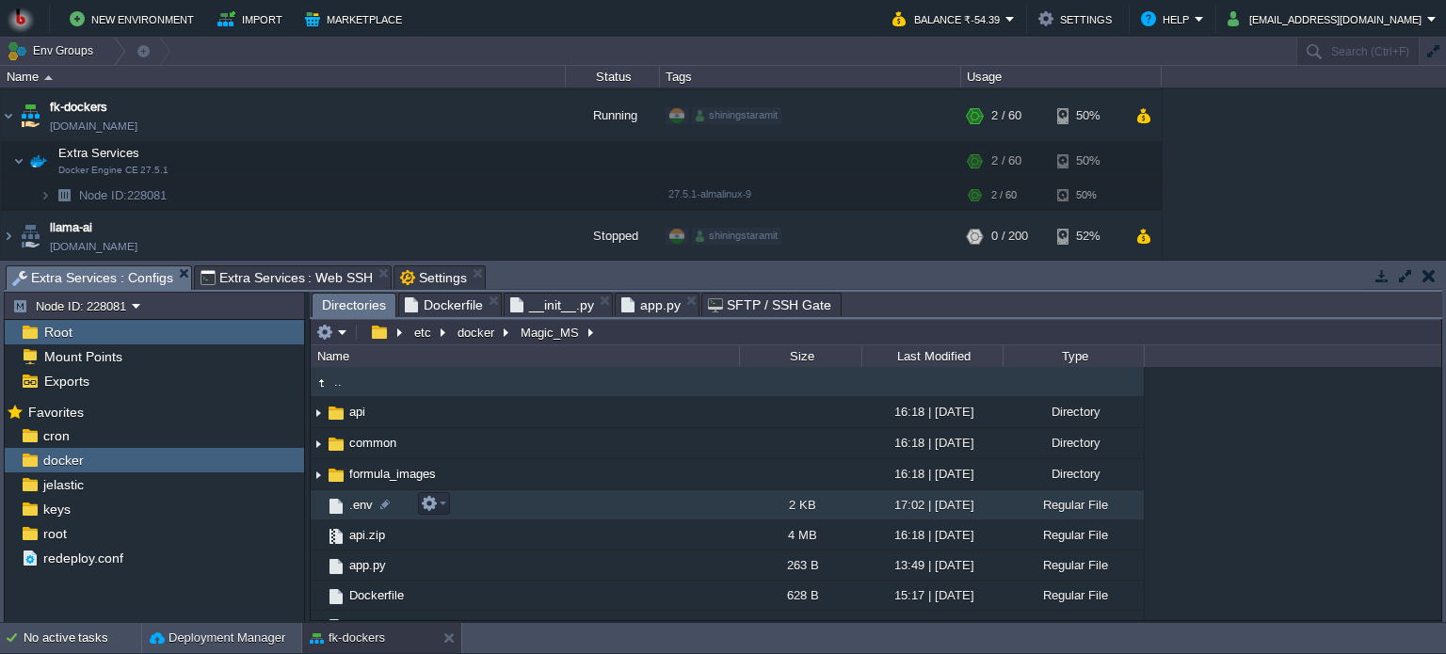
scroll to position [19, 0]
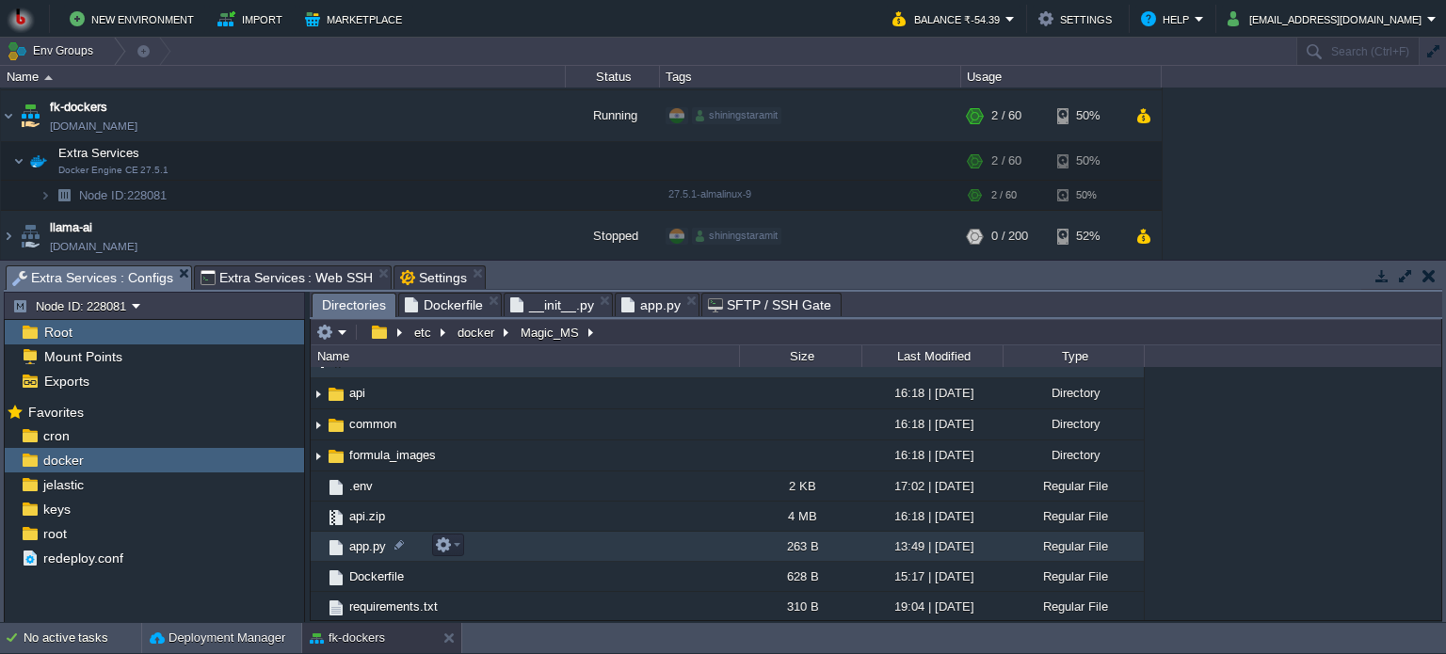
click at [655, 553] on td "app.py" at bounding box center [525, 547] width 428 height 30
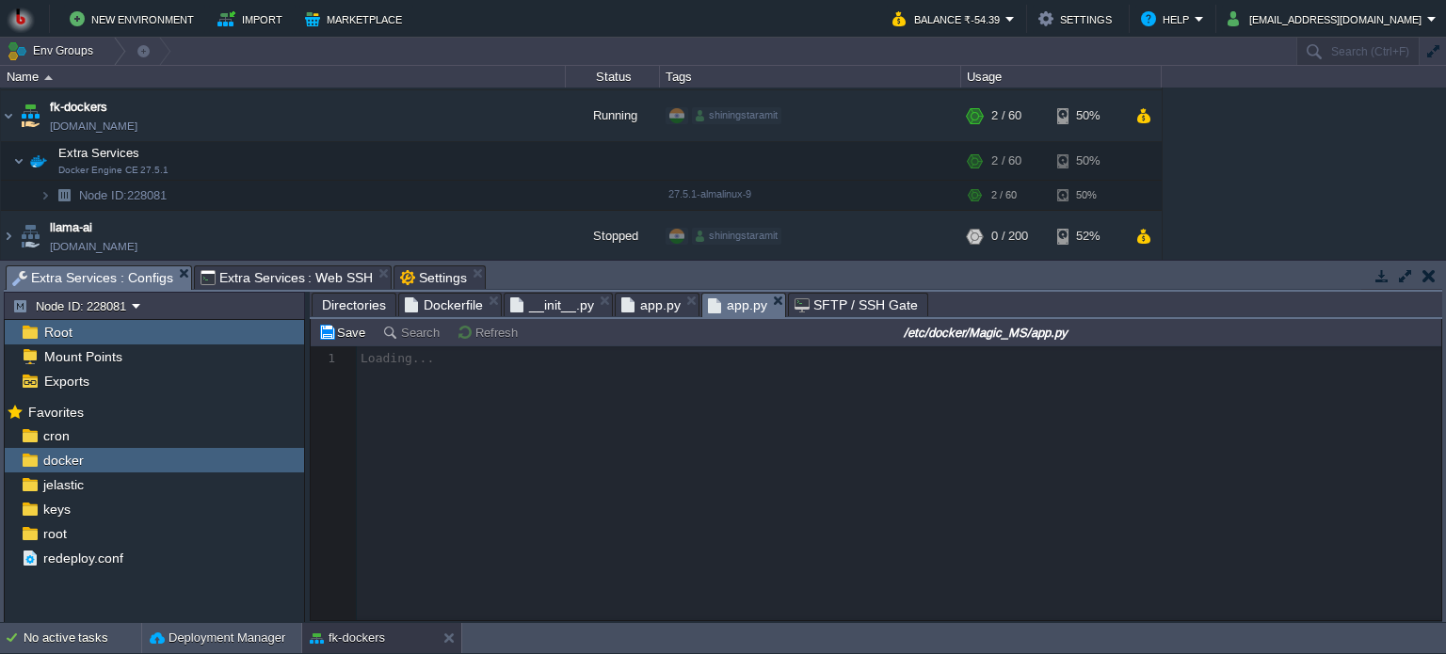
scroll to position [6, 0]
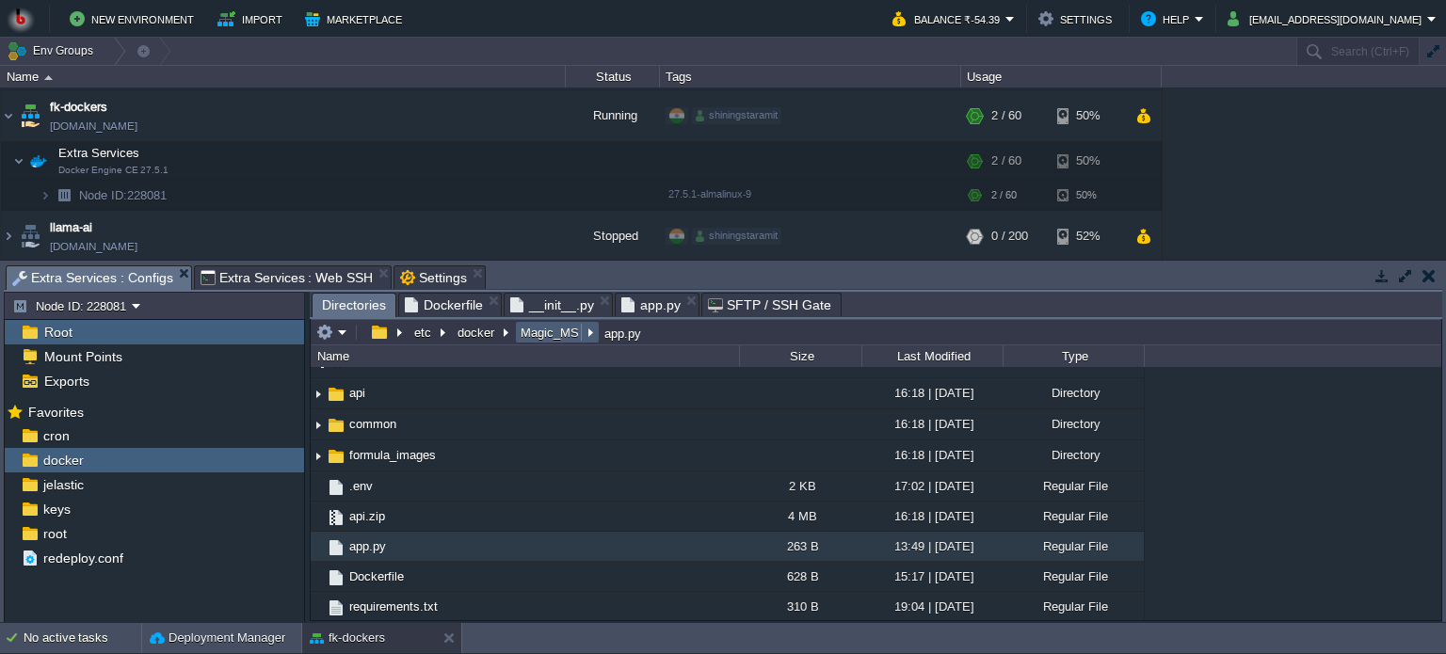
click at [535, 334] on button "Magic_MS" at bounding box center [551, 332] width 66 height 17
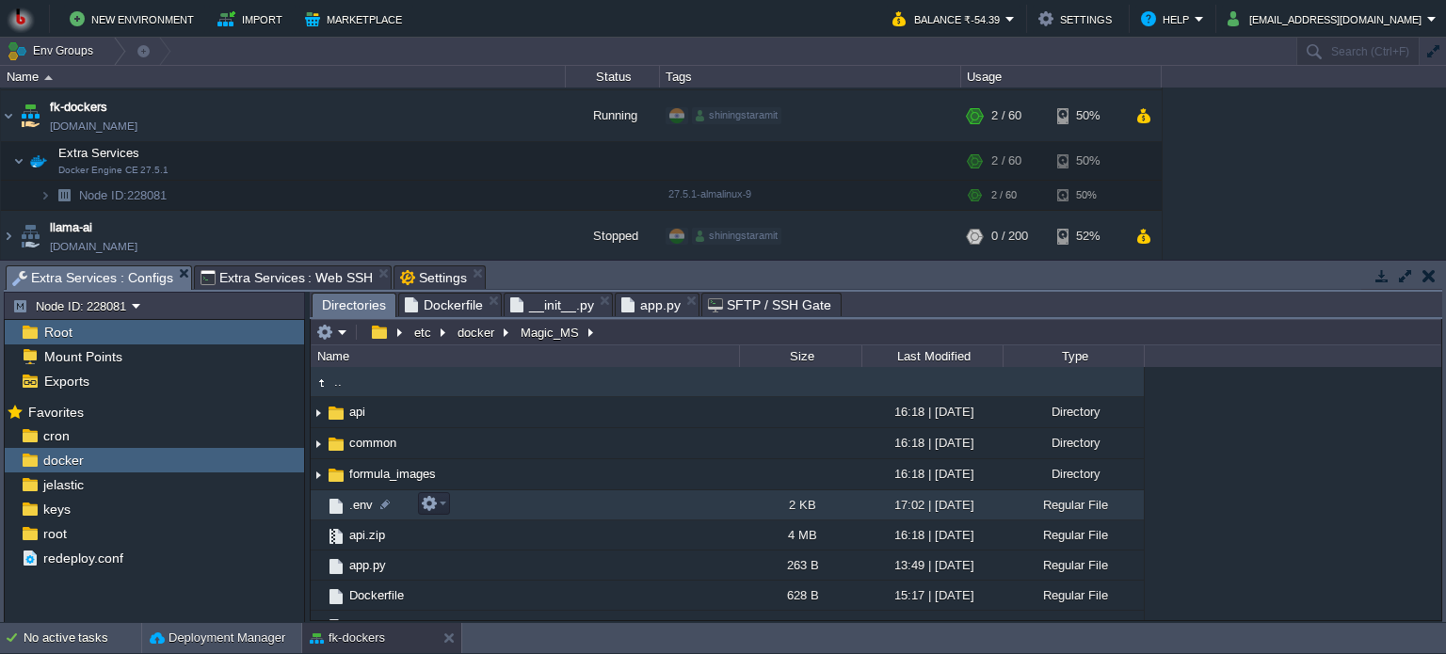
scroll to position [19, 0]
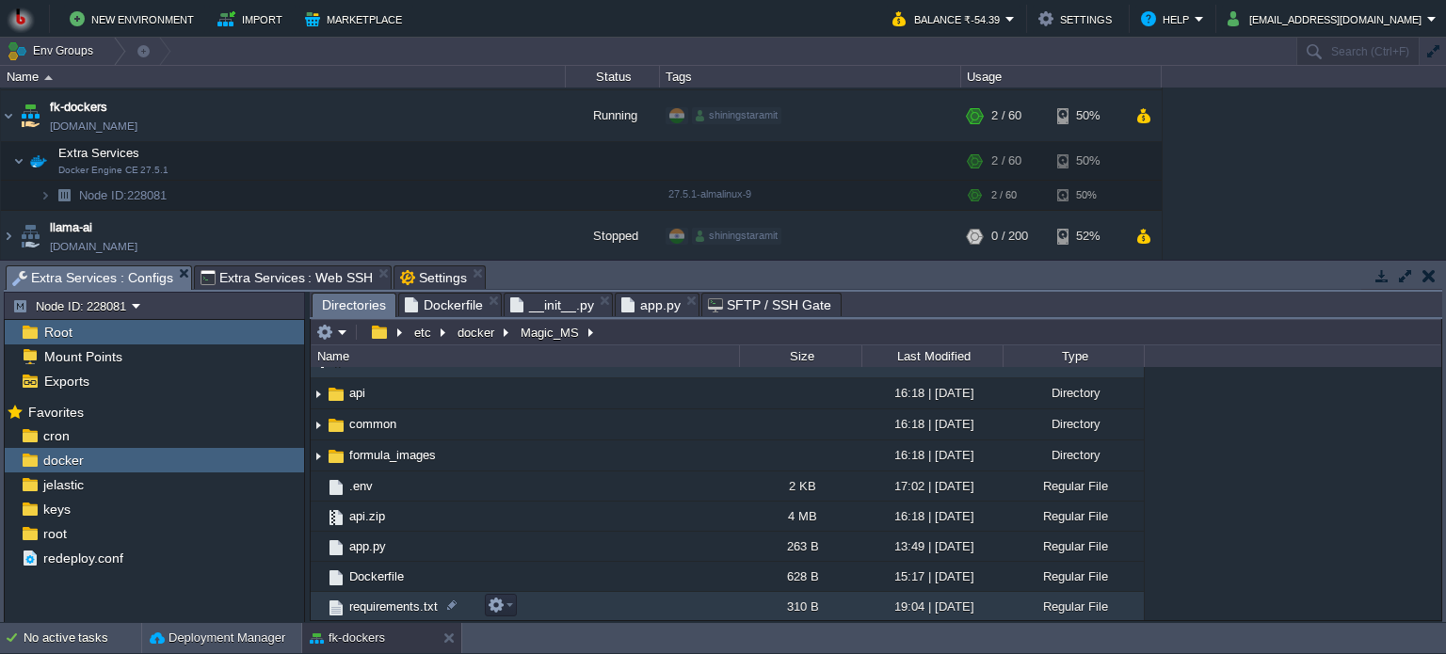
click at [563, 603] on td "requirements.txt" at bounding box center [525, 607] width 428 height 30
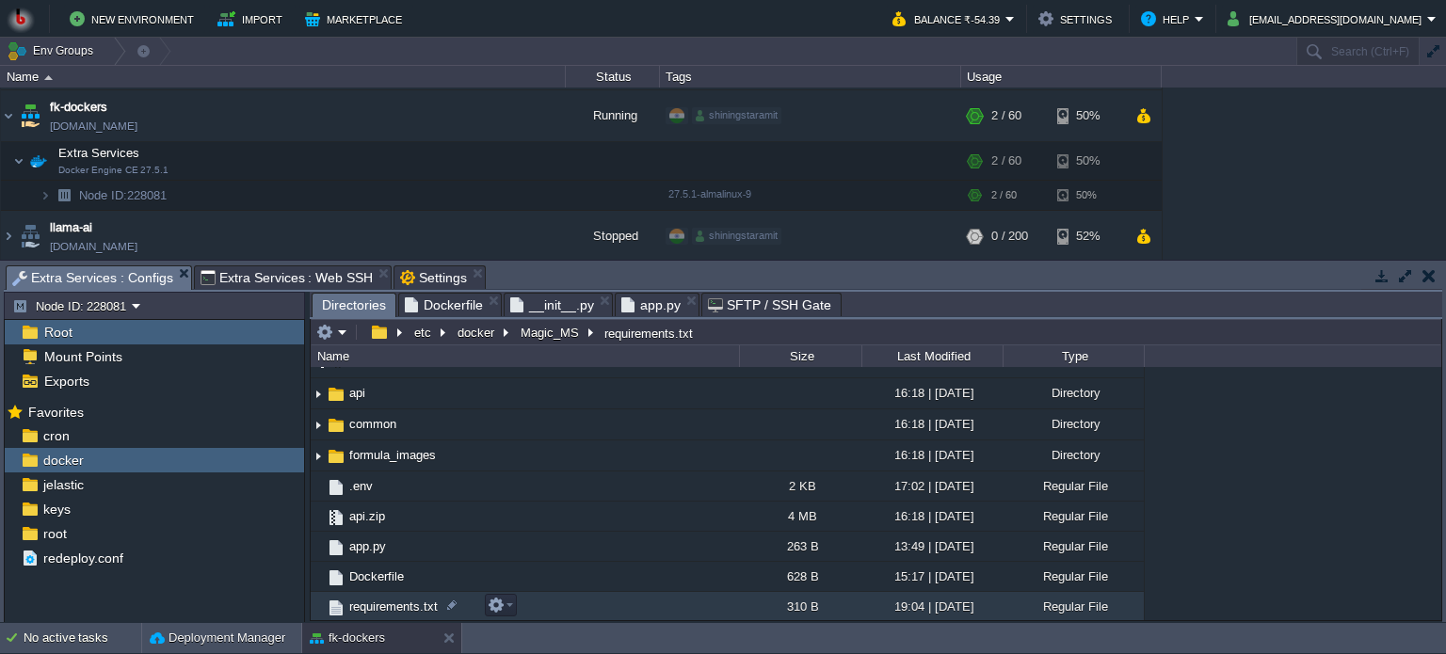
click at [563, 603] on td "requirements.txt" at bounding box center [525, 607] width 428 height 30
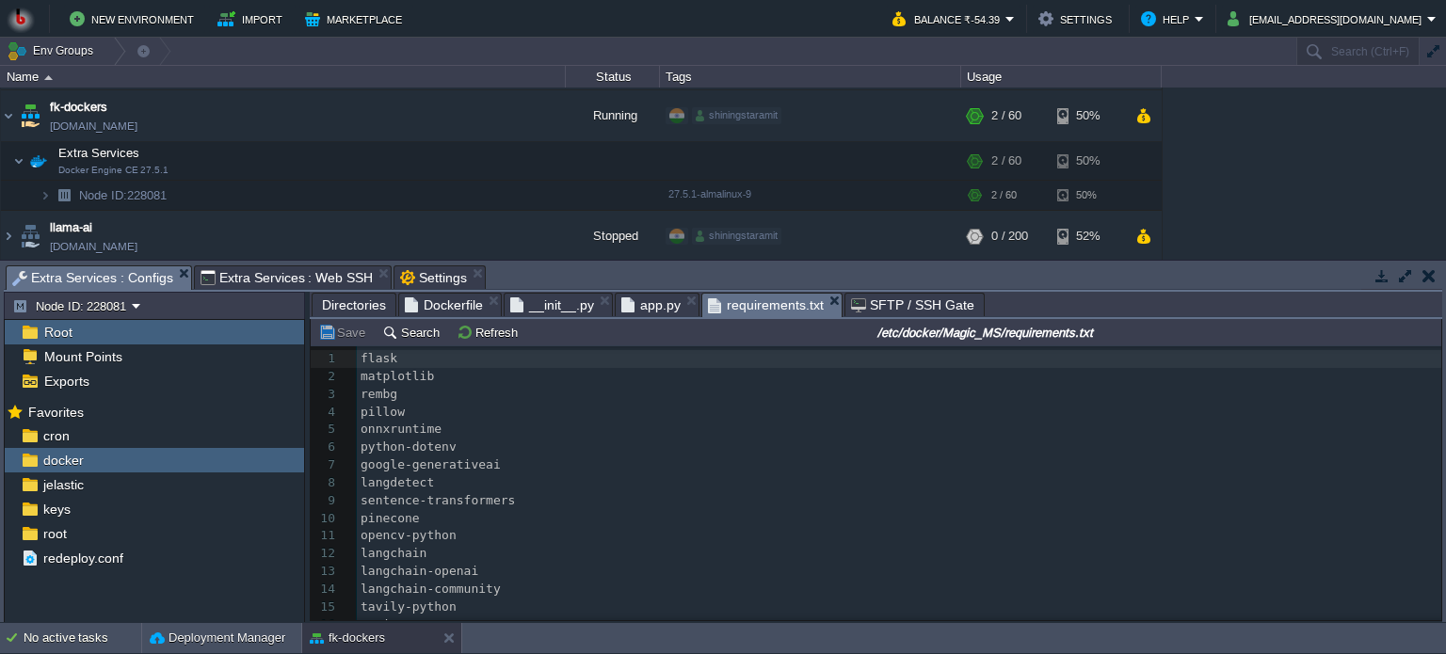
scroll to position [142, 0]
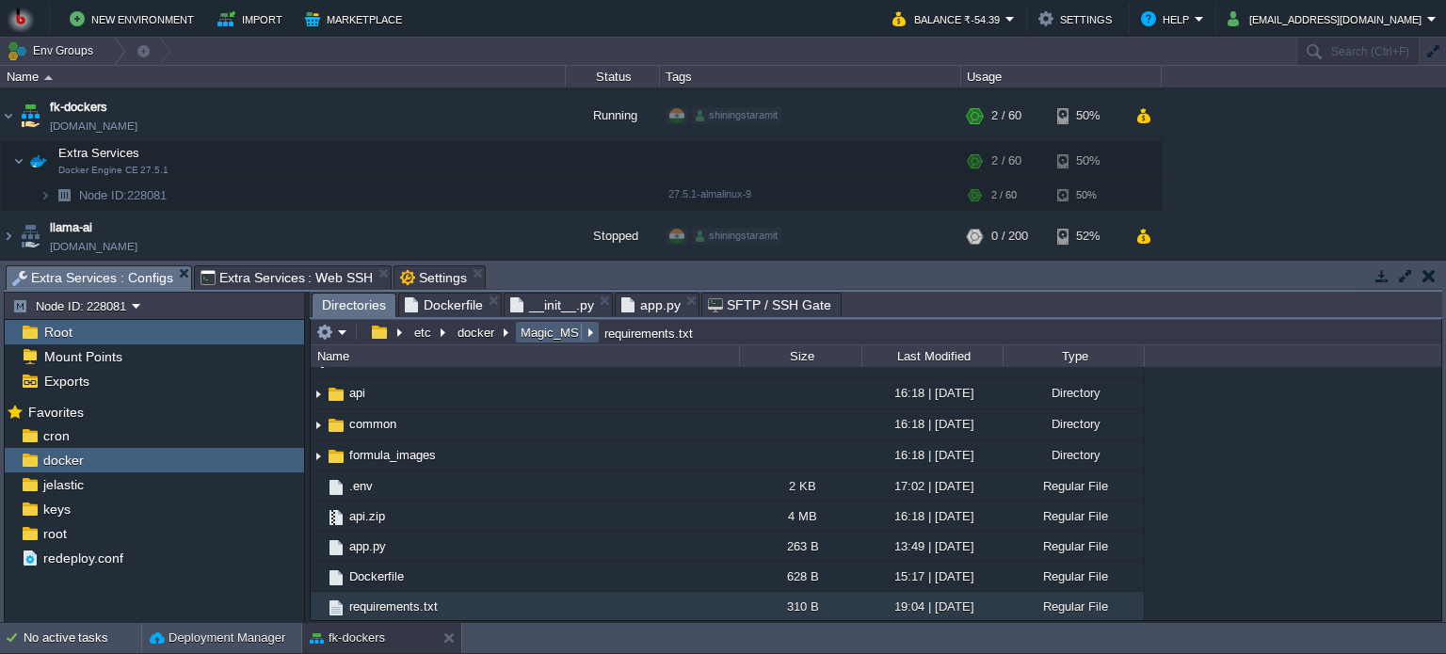
click at [531, 330] on button "Magic_MS" at bounding box center [551, 332] width 66 height 17
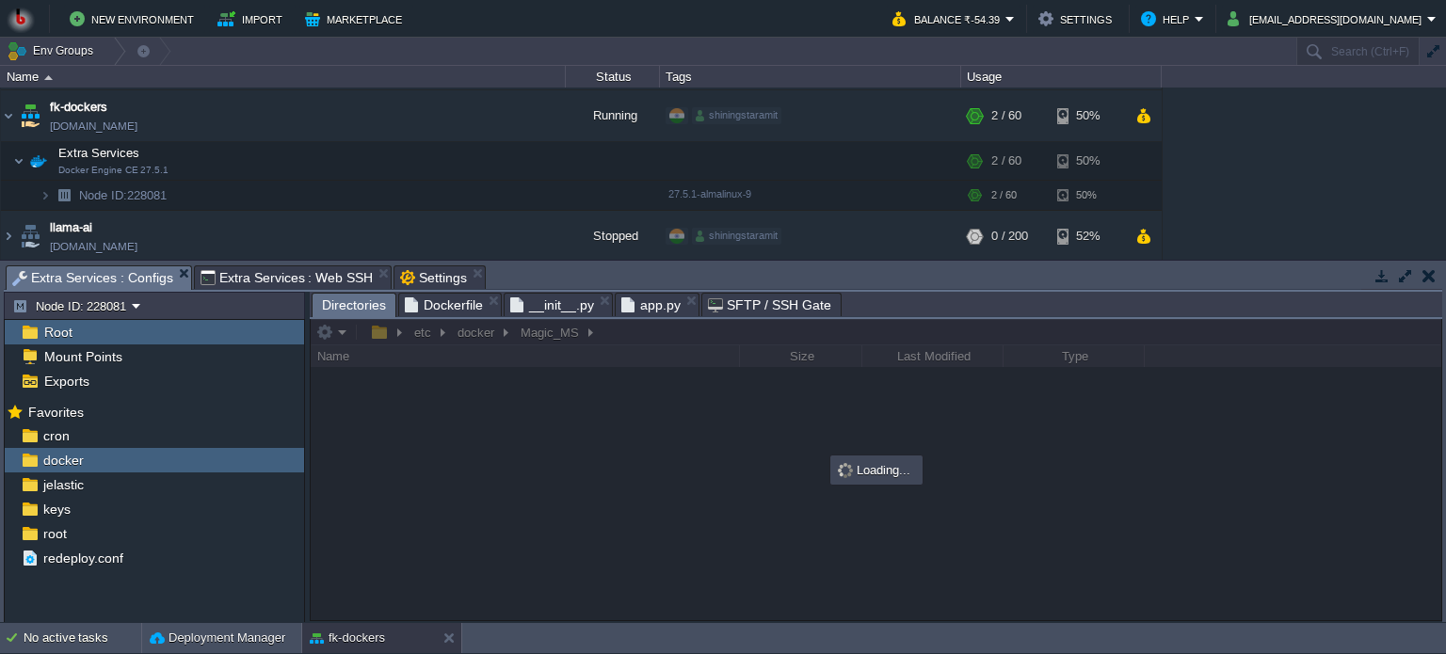
scroll to position [0, 0]
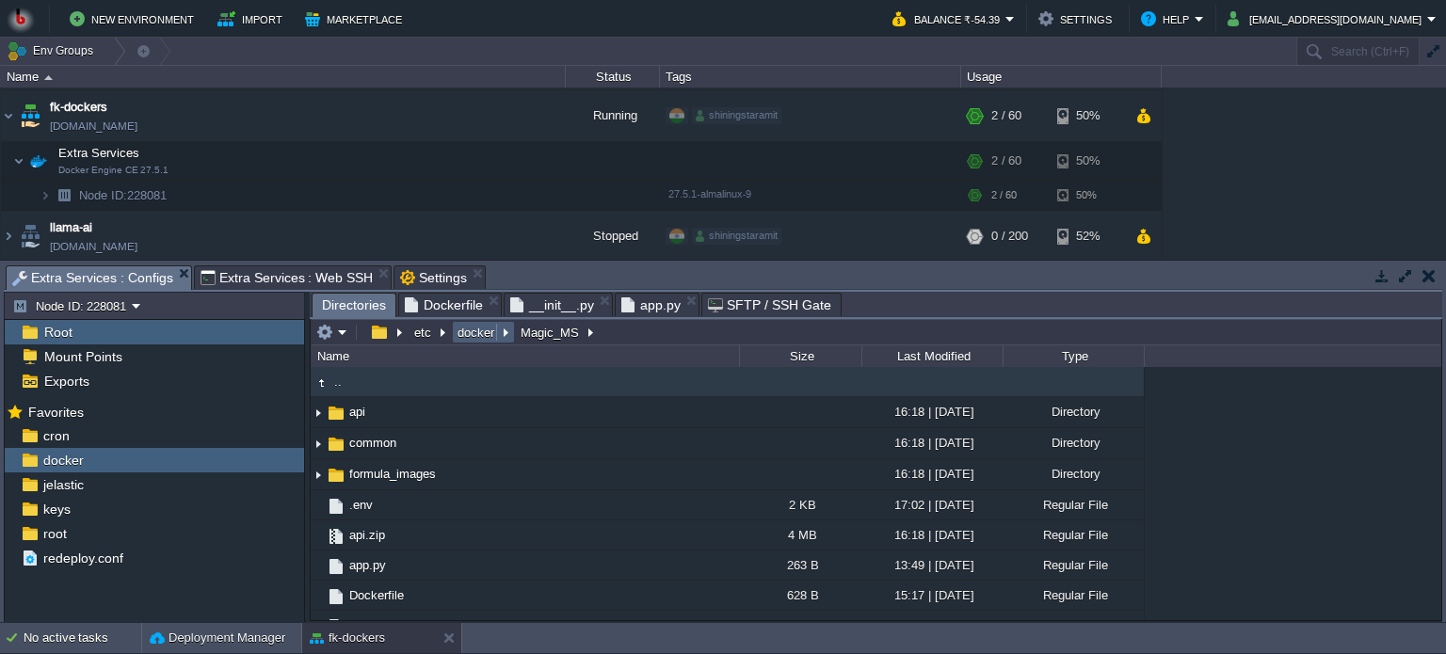
click at [484, 336] on button "docker" at bounding box center [477, 332] width 44 height 17
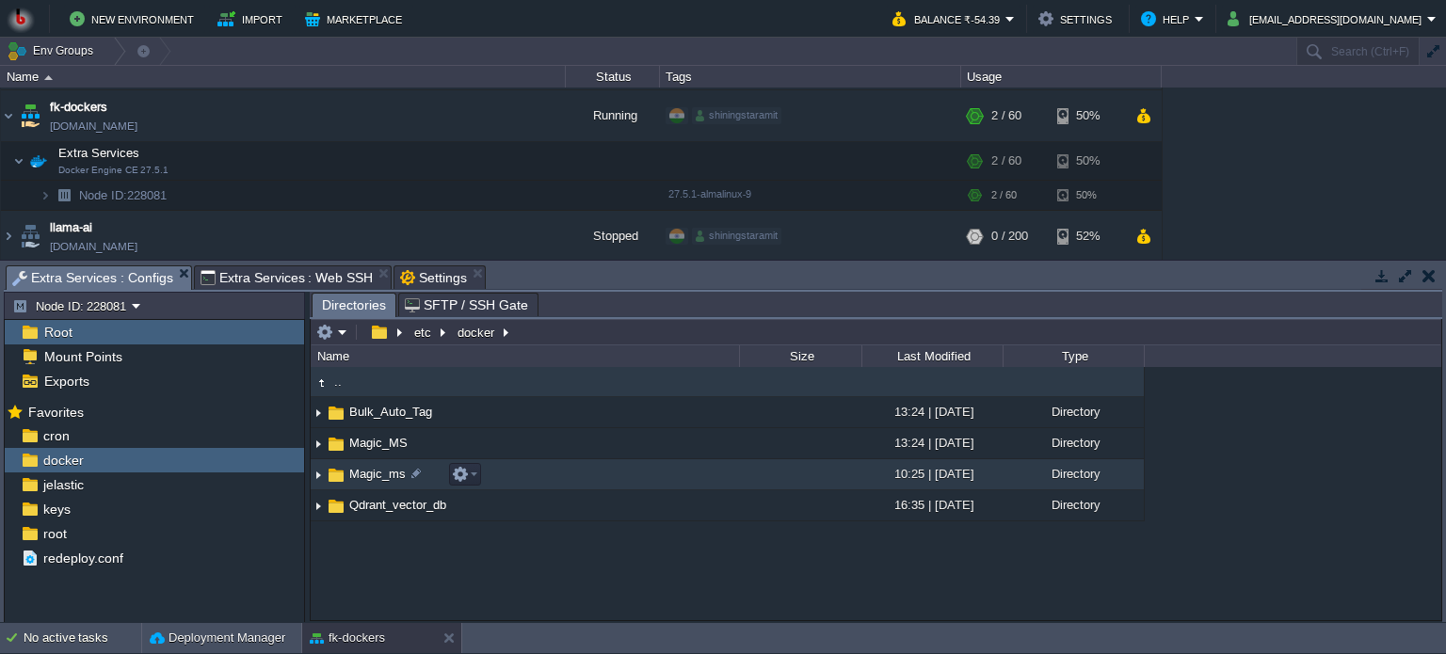
click at [527, 475] on td "Magic_ms" at bounding box center [525, 474] width 428 height 31
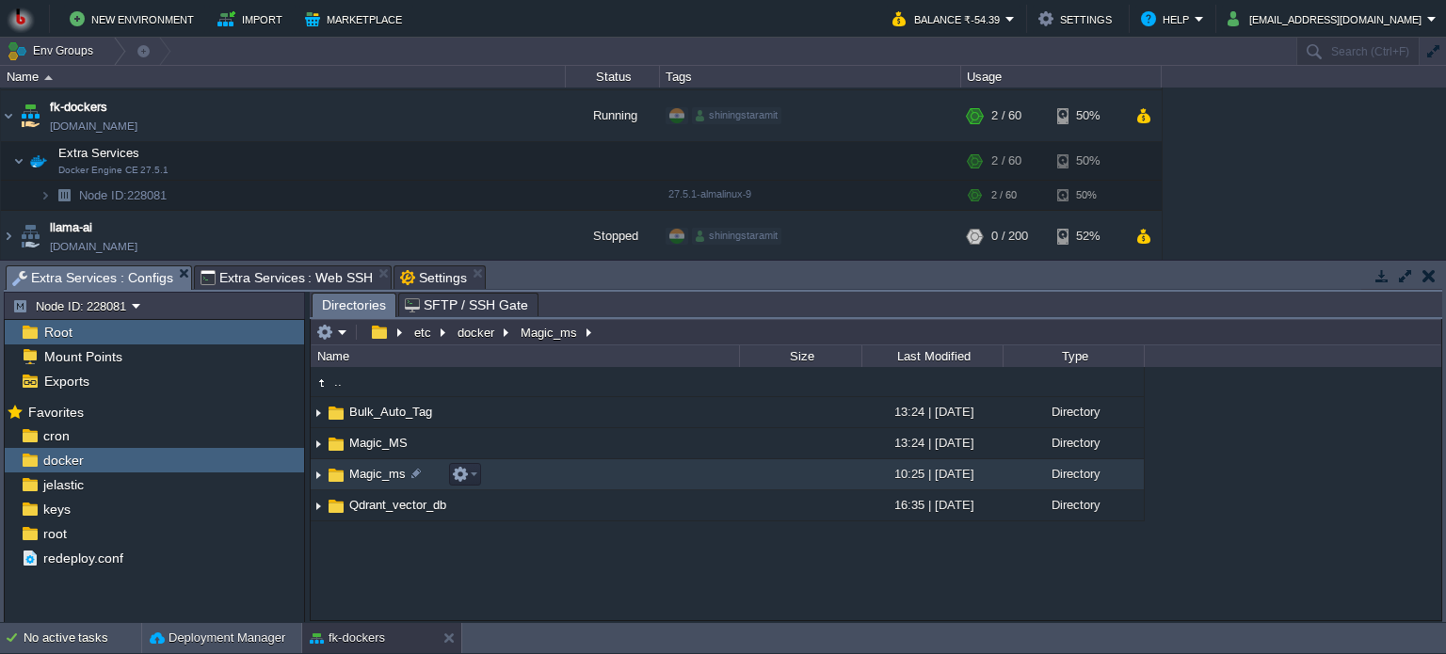
click at [527, 475] on td "Magic_ms" at bounding box center [525, 474] width 428 height 31
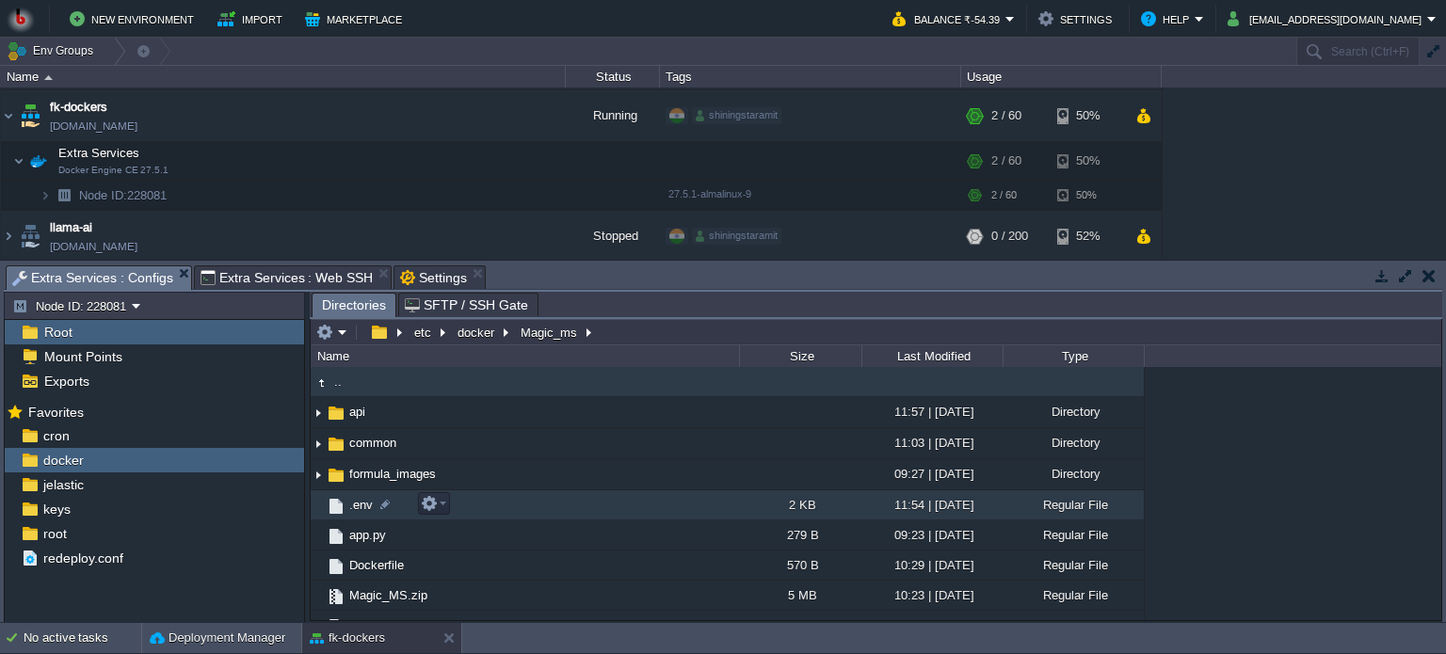
scroll to position [19, 0]
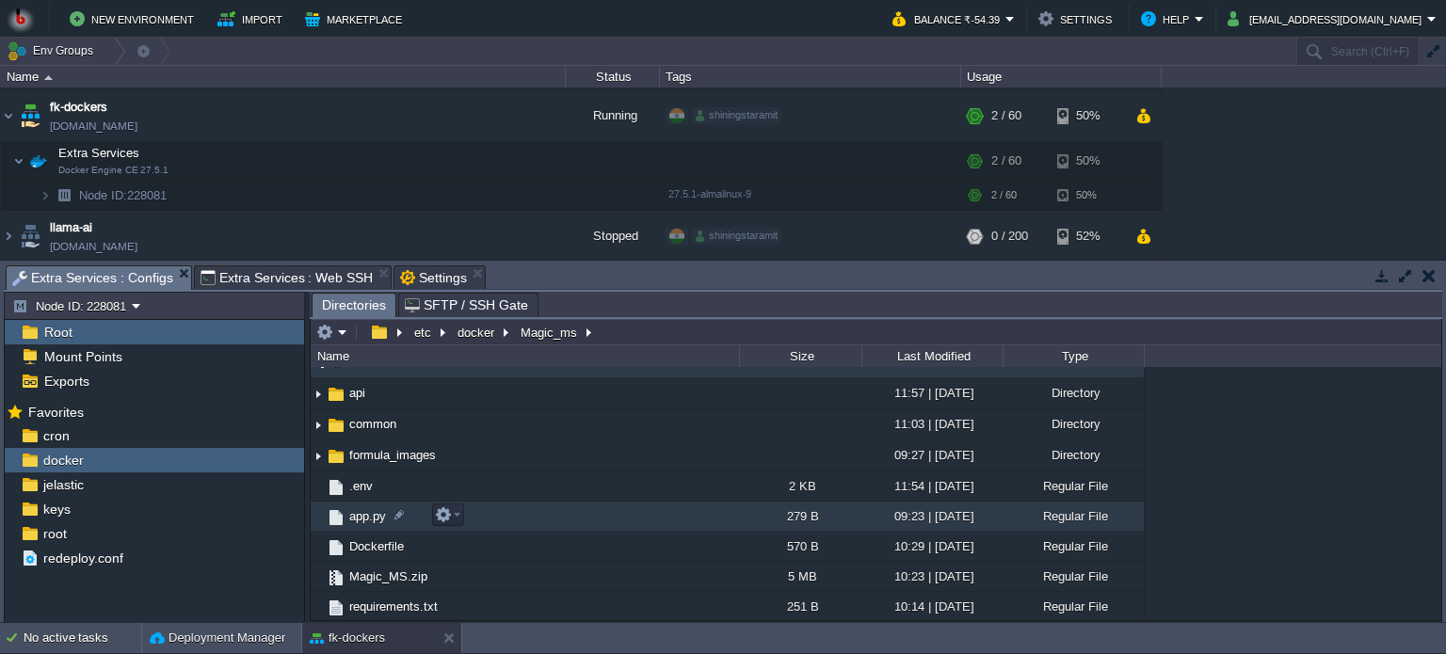
click at [610, 523] on td "app.py" at bounding box center [525, 517] width 428 height 30
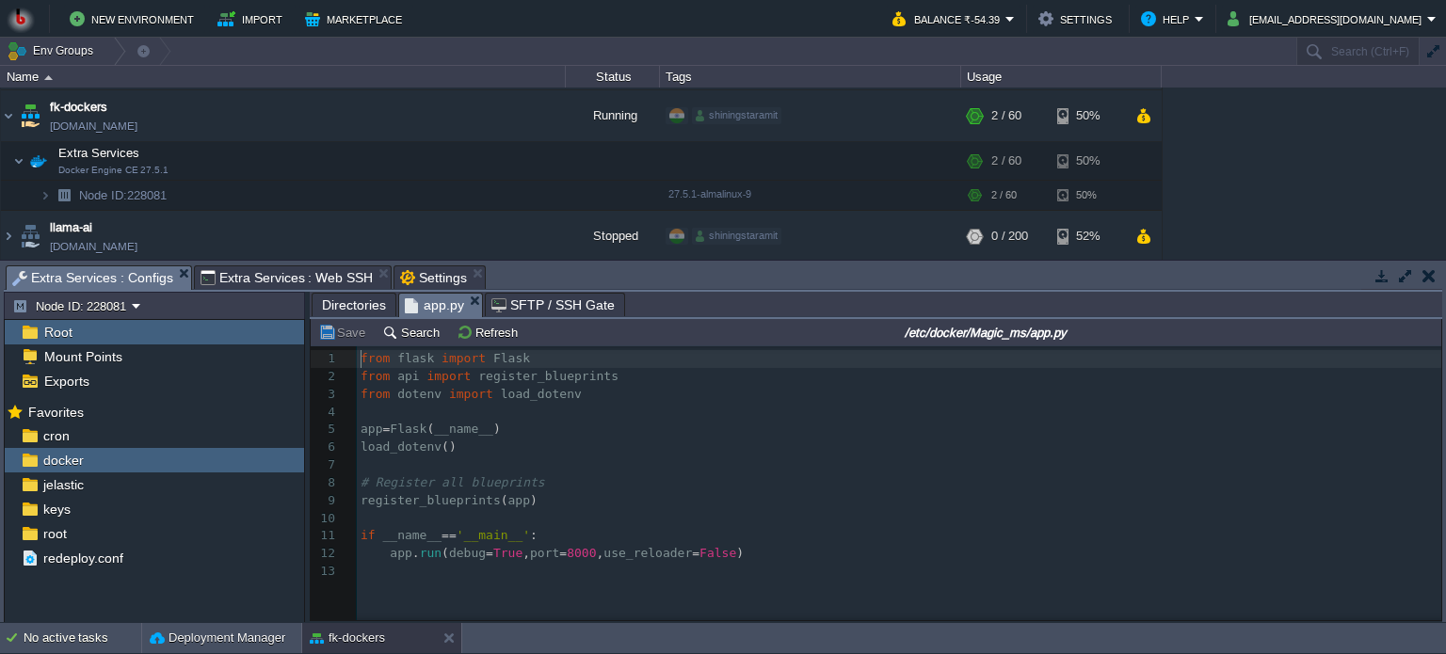
scroll to position [6, 0]
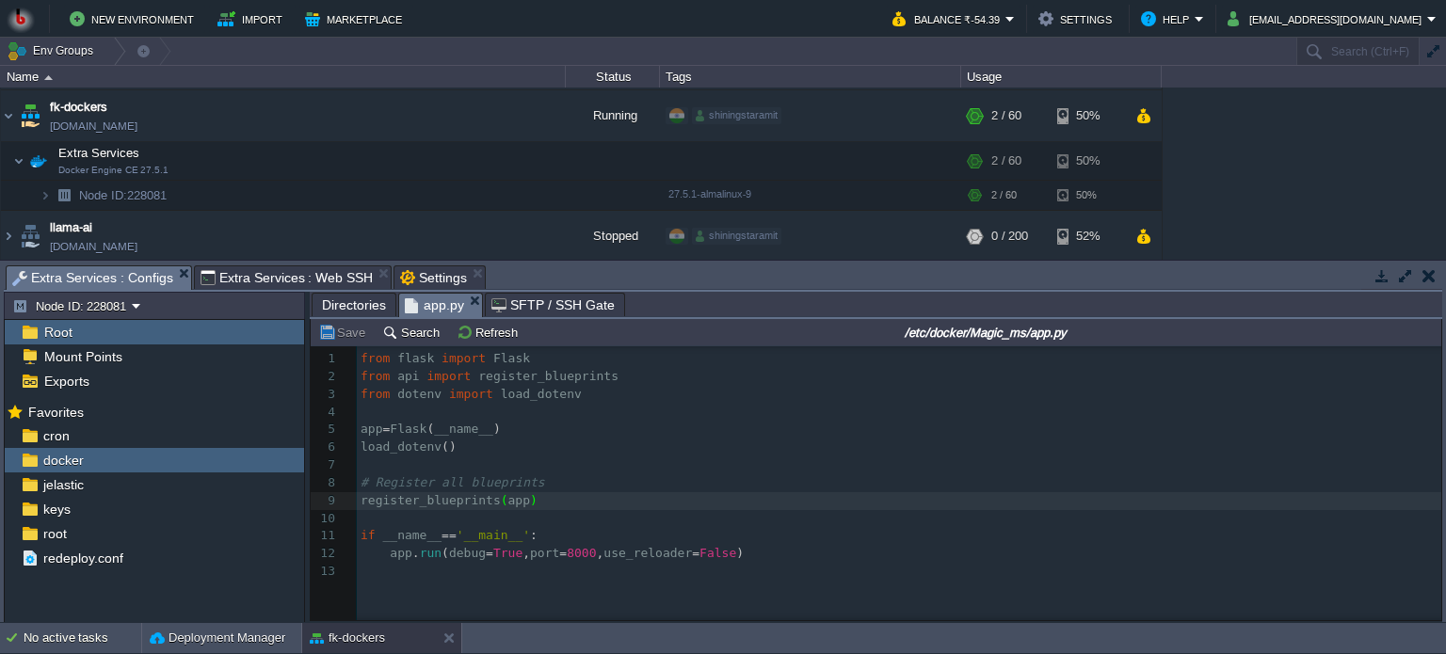
type textarea "from flask import Flask from api import register_blueprints from dotenv import …"
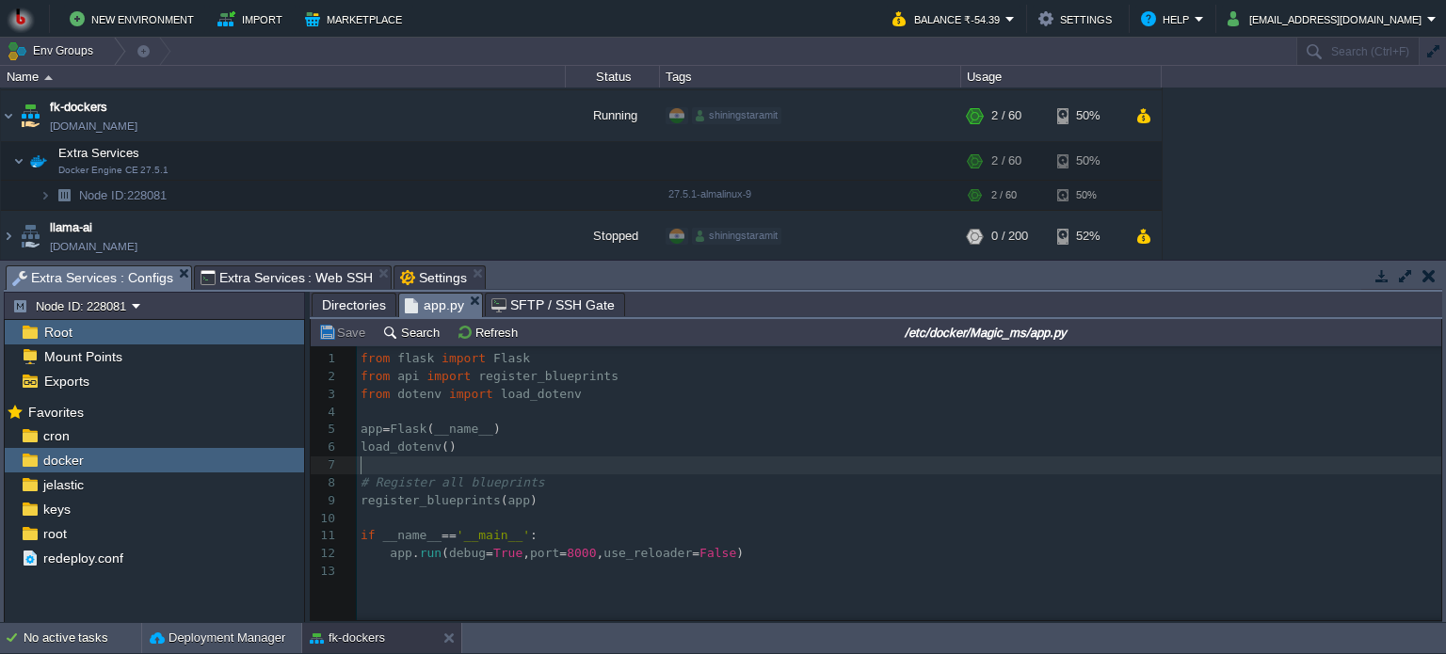
click at [624, 532] on pre "if __name__ == '__main__' :" at bounding box center [902, 536] width 1090 height 18
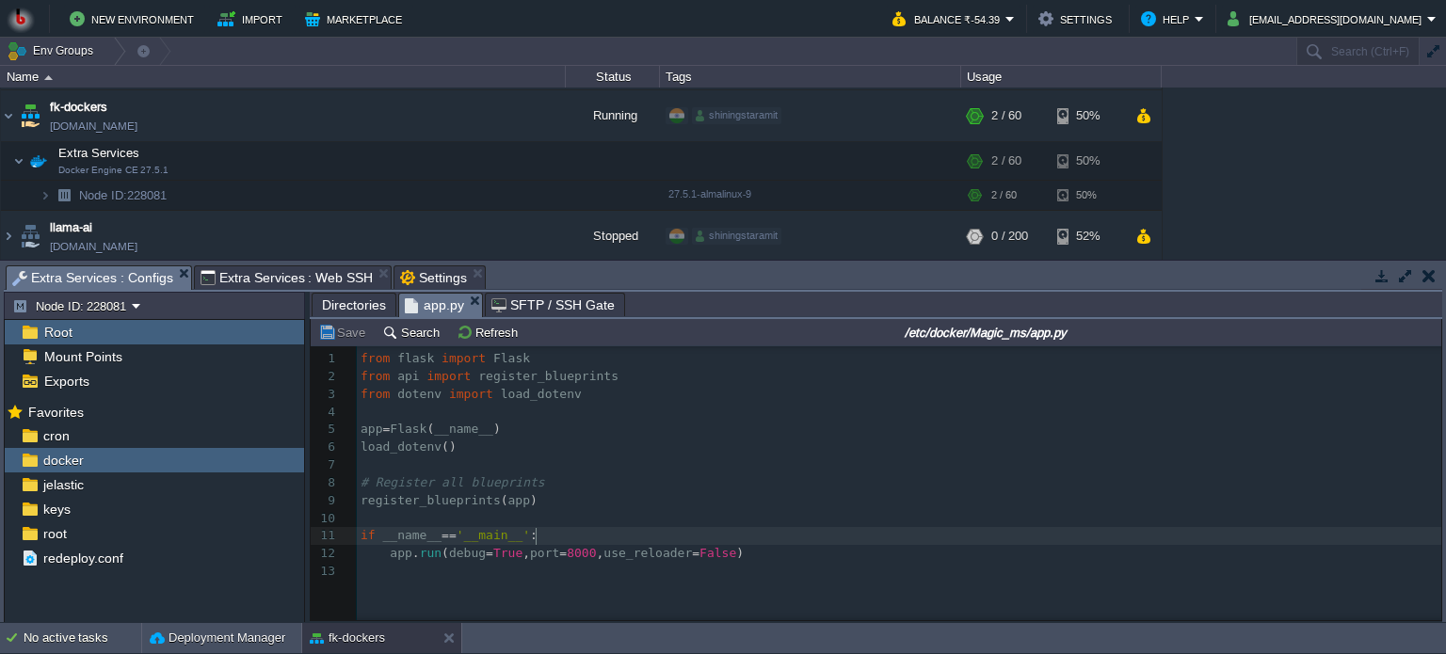
type textarea "from flask import Flask from api import register_blueprints from dotenv import …"
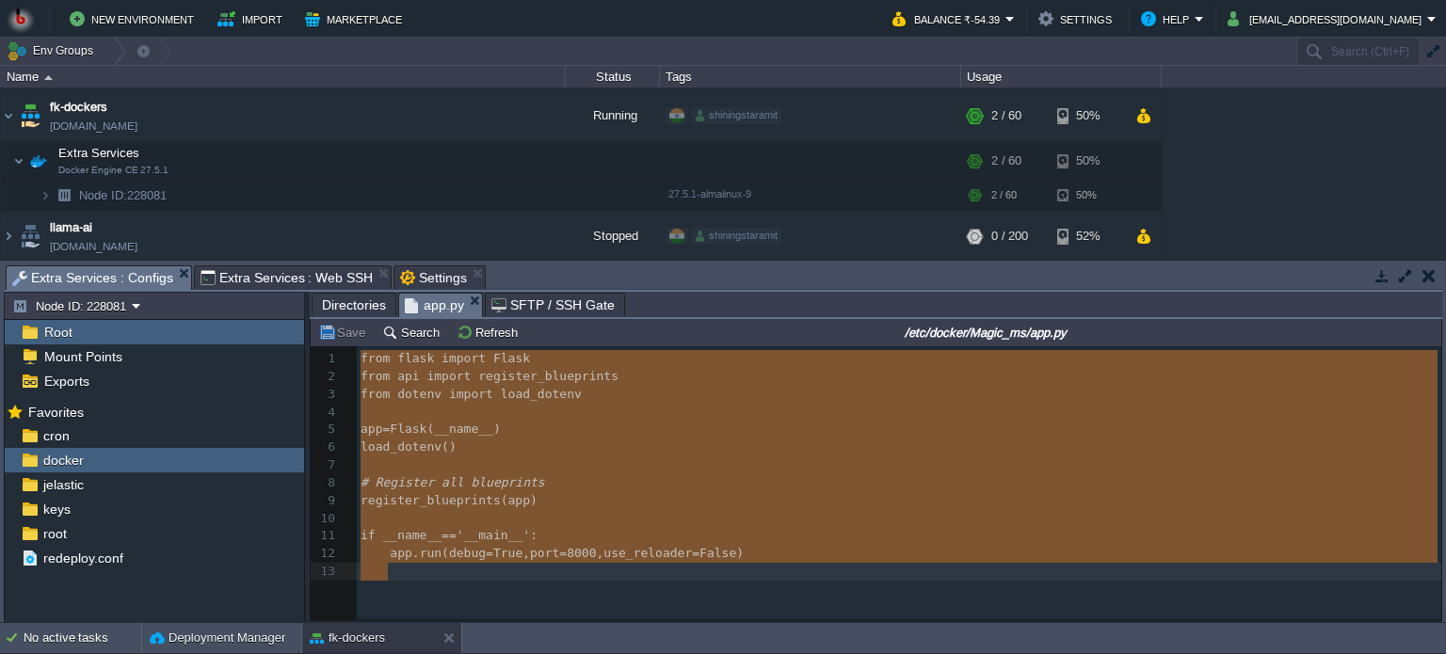
paste textarea
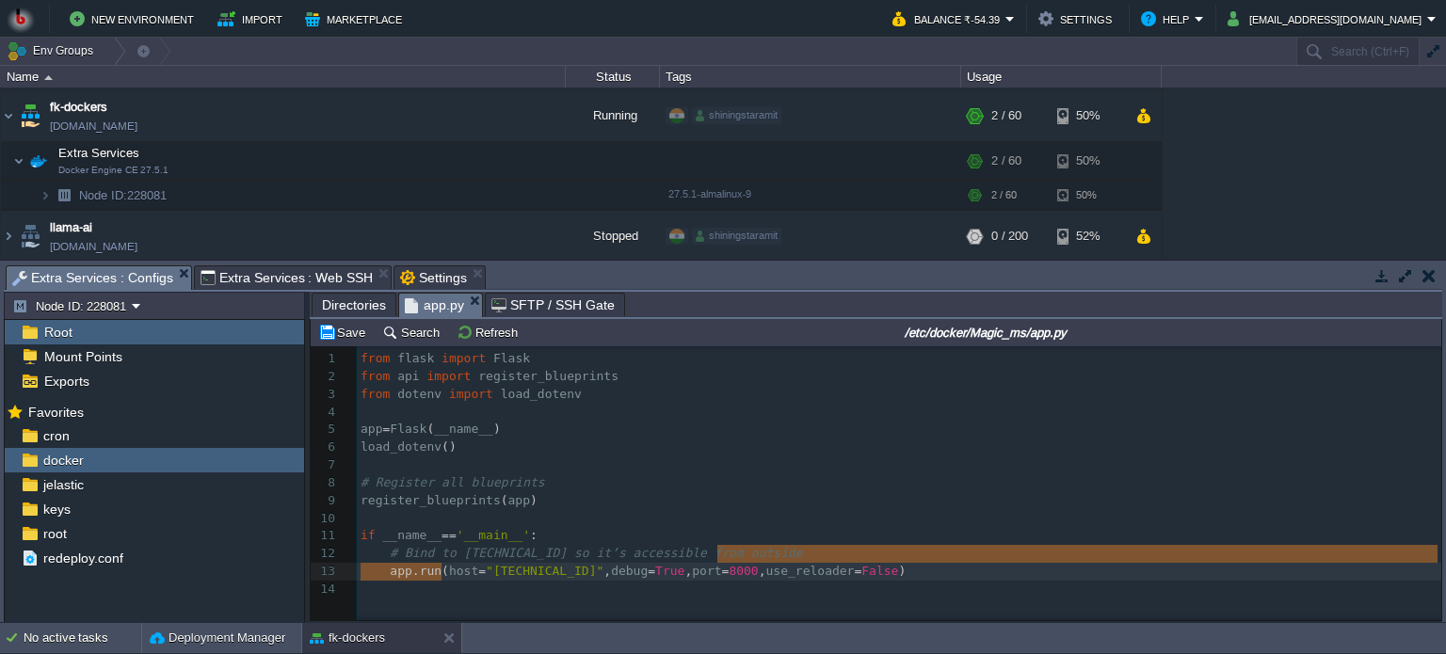
type textarea "a"
type textarea "# Bind to [TECHNICAL_ID] so it’s accessible from outside"
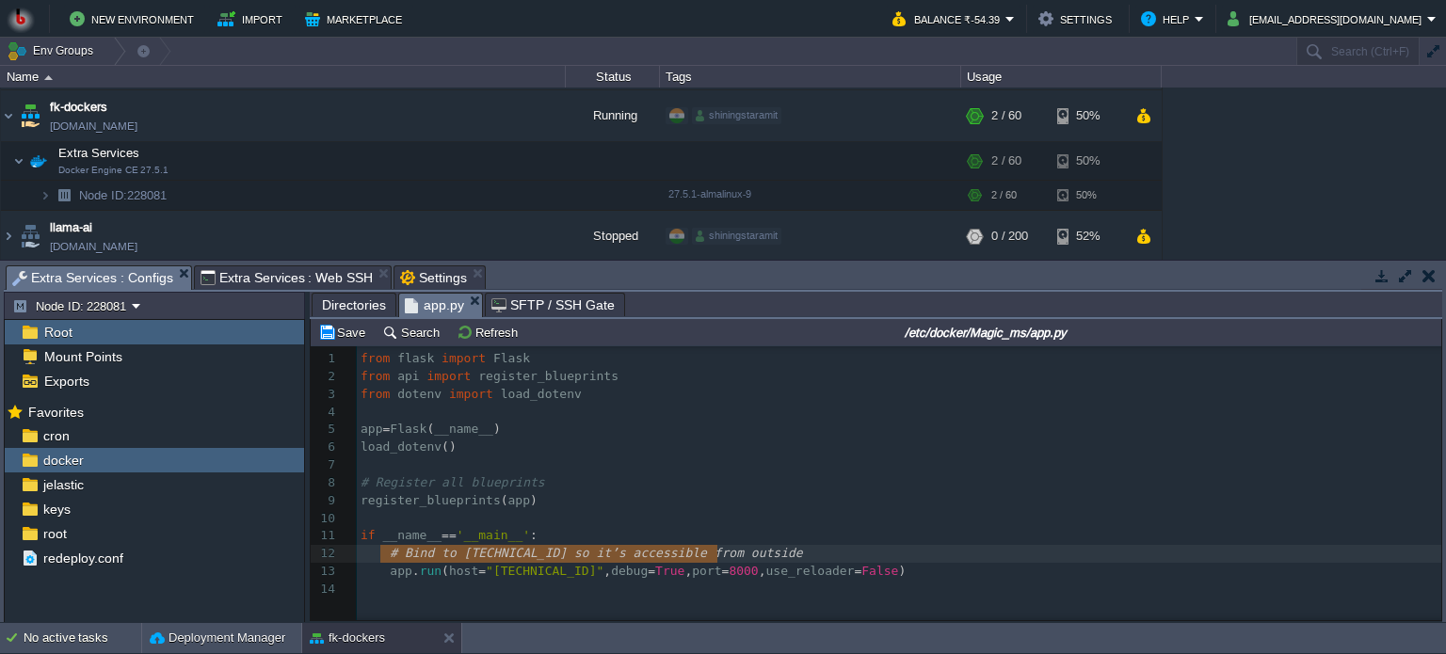
drag, startPoint x: 765, startPoint y: 560, endPoint x: 379, endPoint y: 565, distance: 385.9
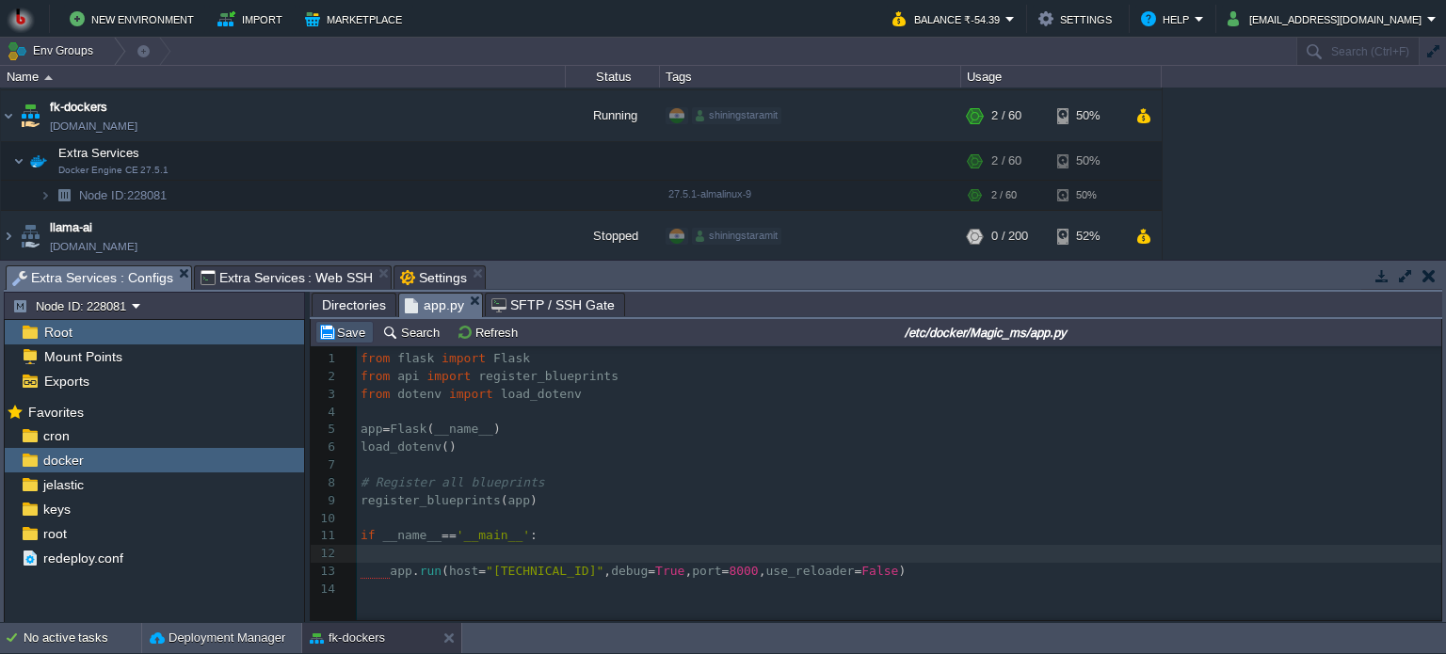
click at [337, 336] on button "Save" at bounding box center [344, 332] width 53 height 17
click at [392, 560] on pre at bounding box center [902, 554] width 1090 height 18
click at [328, 336] on button "Save" at bounding box center [344, 332] width 53 height 17
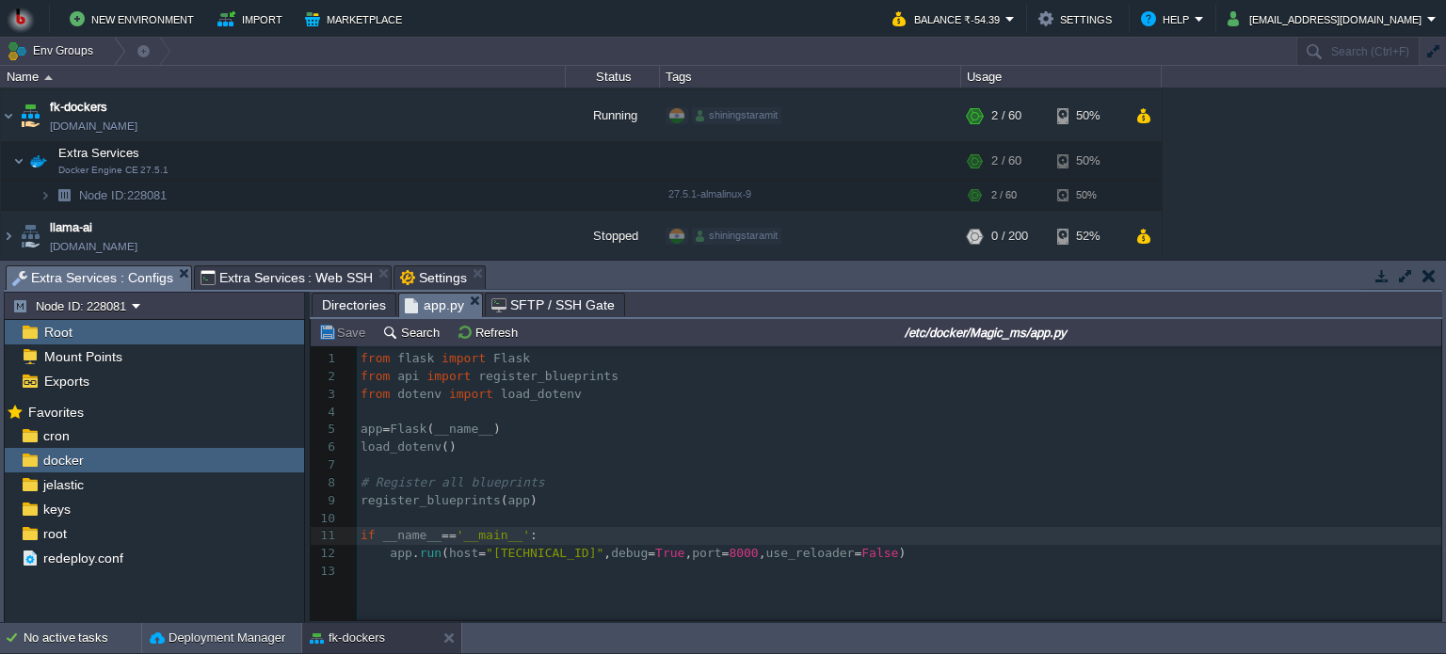
click at [369, 301] on span "Directories" at bounding box center [354, 305] width 64 height 23
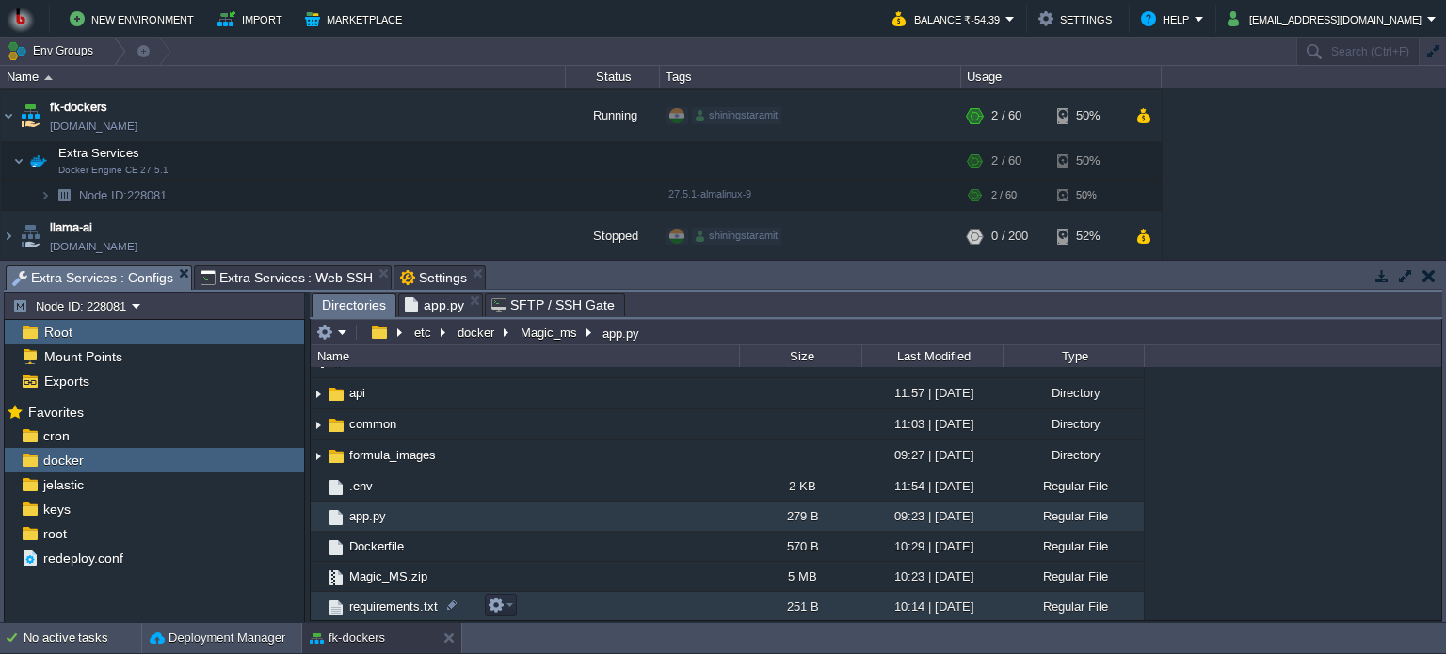
click at [556, 605] on td "requirements.txt" at bounding box center [525, 607] width 428 height 30
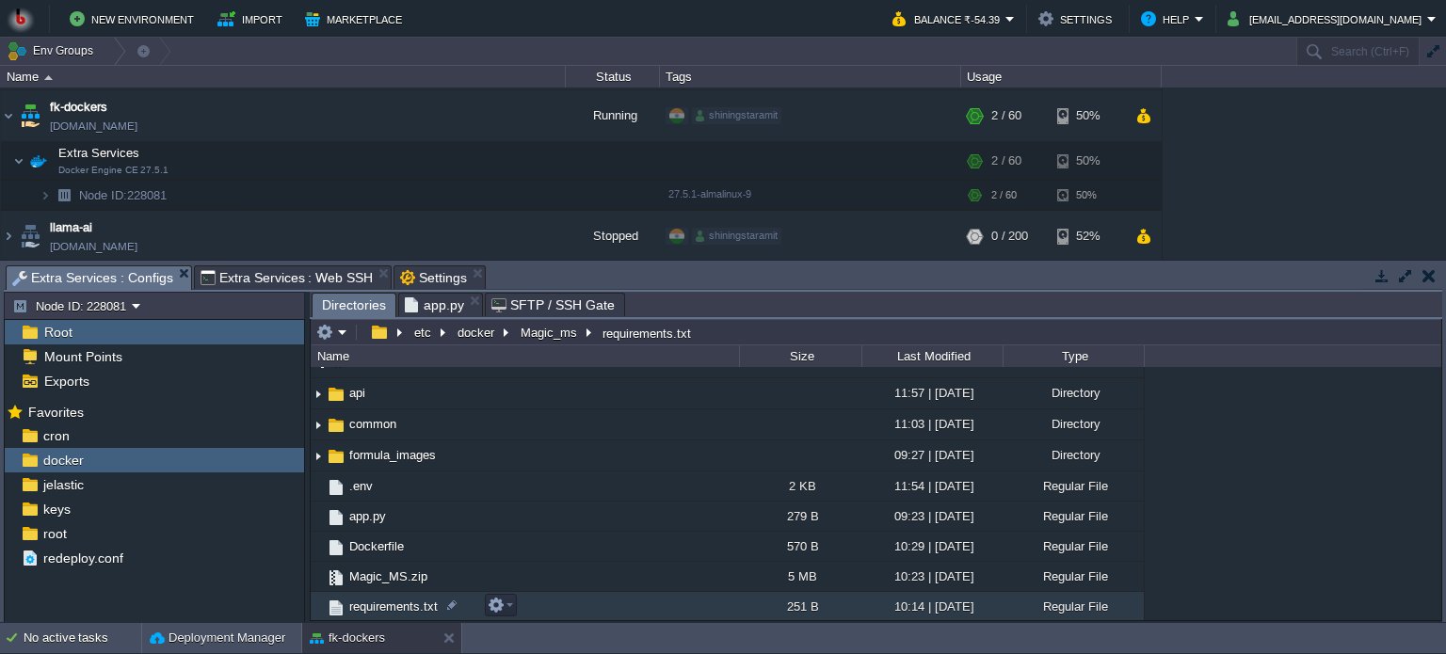
click at [556, 605] on td "requirements.txt" at bounding box center [525, 607] width 428 height 30
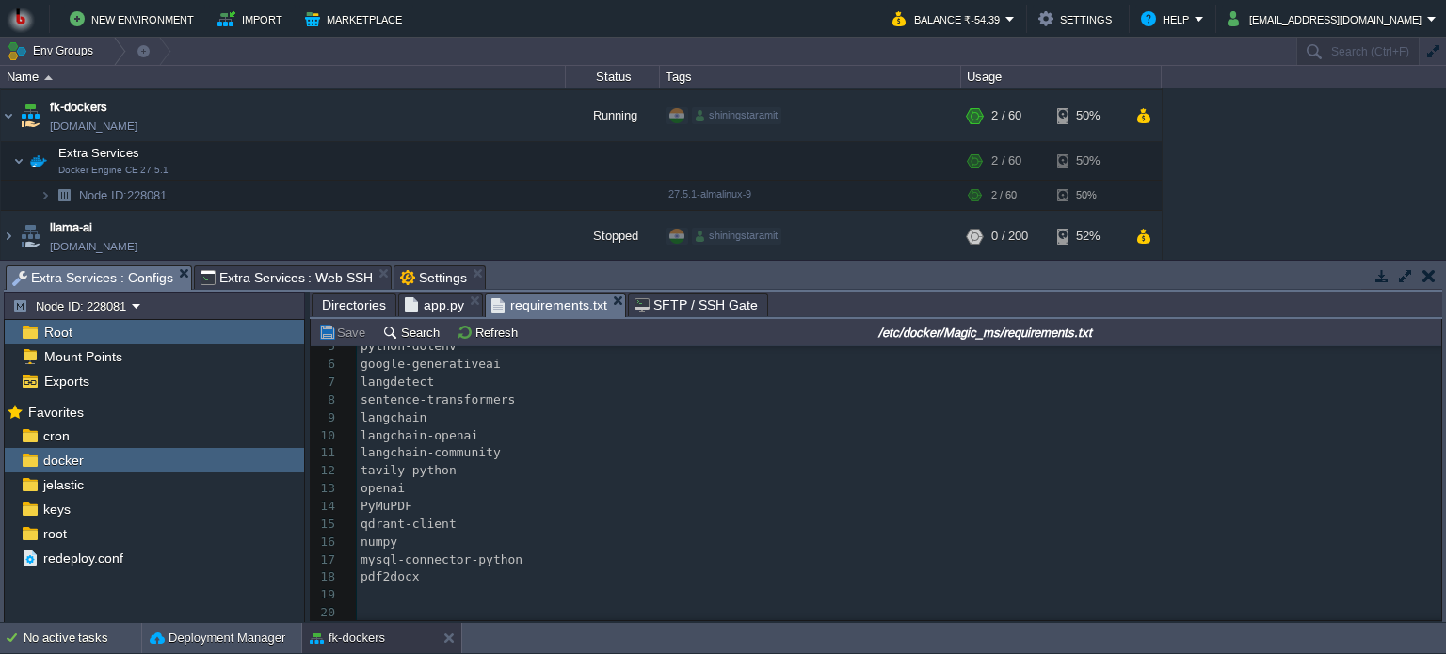
scroll to position [0, 0]
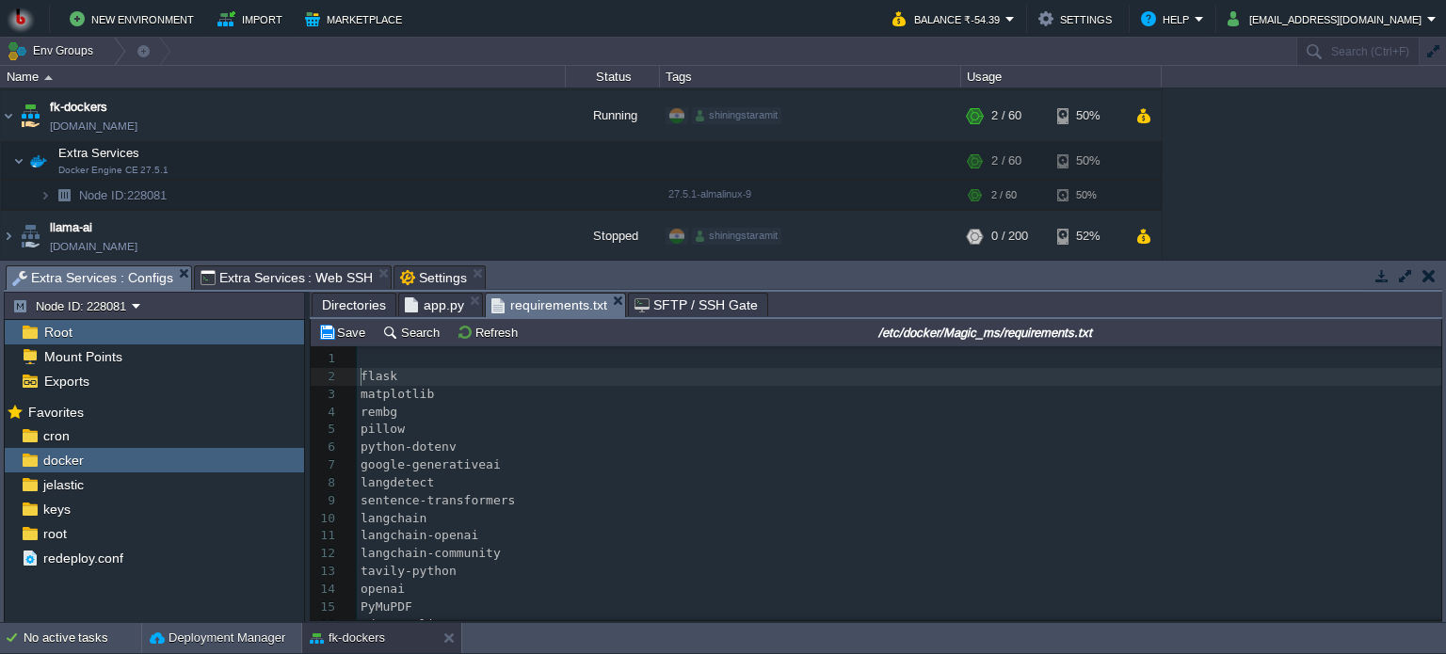
click at [366, 363] on div "xxxxxxxxxx 1 ​ 2 flask 3 matplotlib 4 rembg 5 pillow 6 python-dotenv 7 google-g…" at bounding box center [899, 536] width 1084 height 373
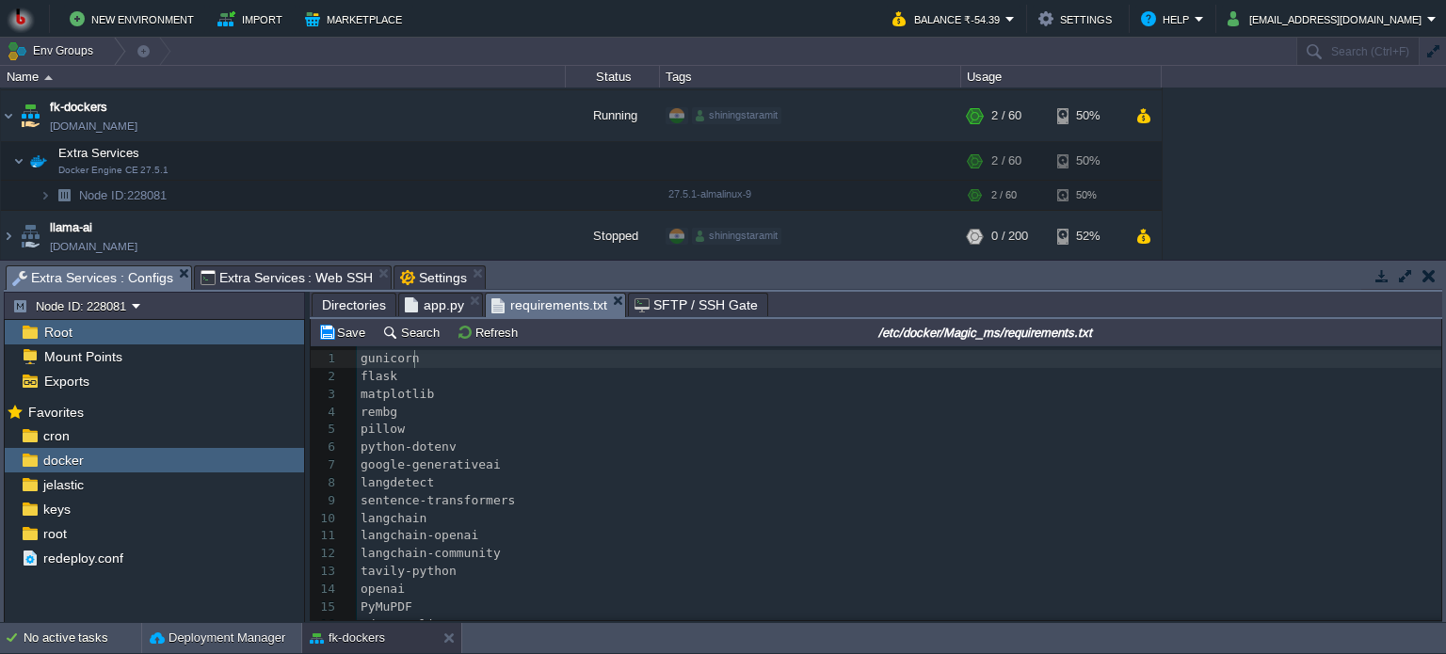
scroll to position [6, 54]
type textarea "gunicorn"
click at [324, 331] on button "Save" at bounding box center [344, 332] width 53 height 17
click at [437, 309] on span "app.py" at bounding box center [434, 305] width 59 height 23
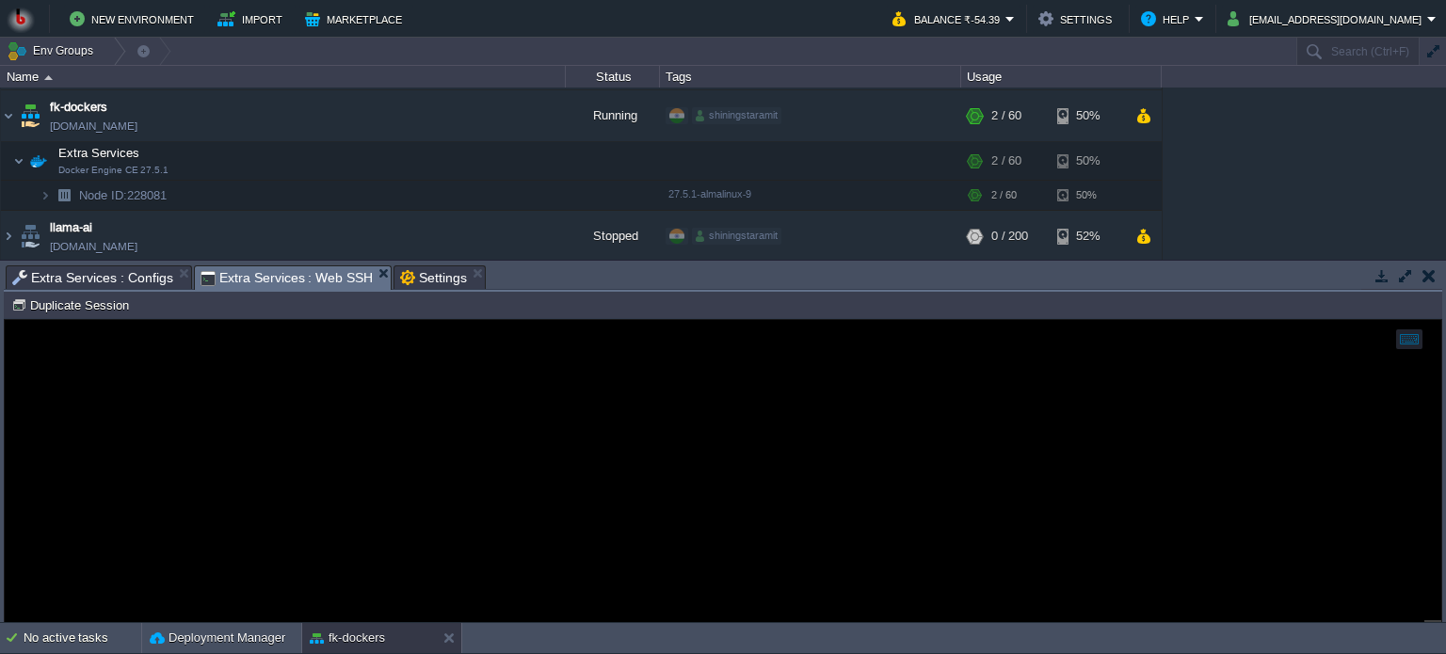
click at [265, 266] on span "Extra Services : Web SSH" at bounding box center [286, 278] width 173 height 24
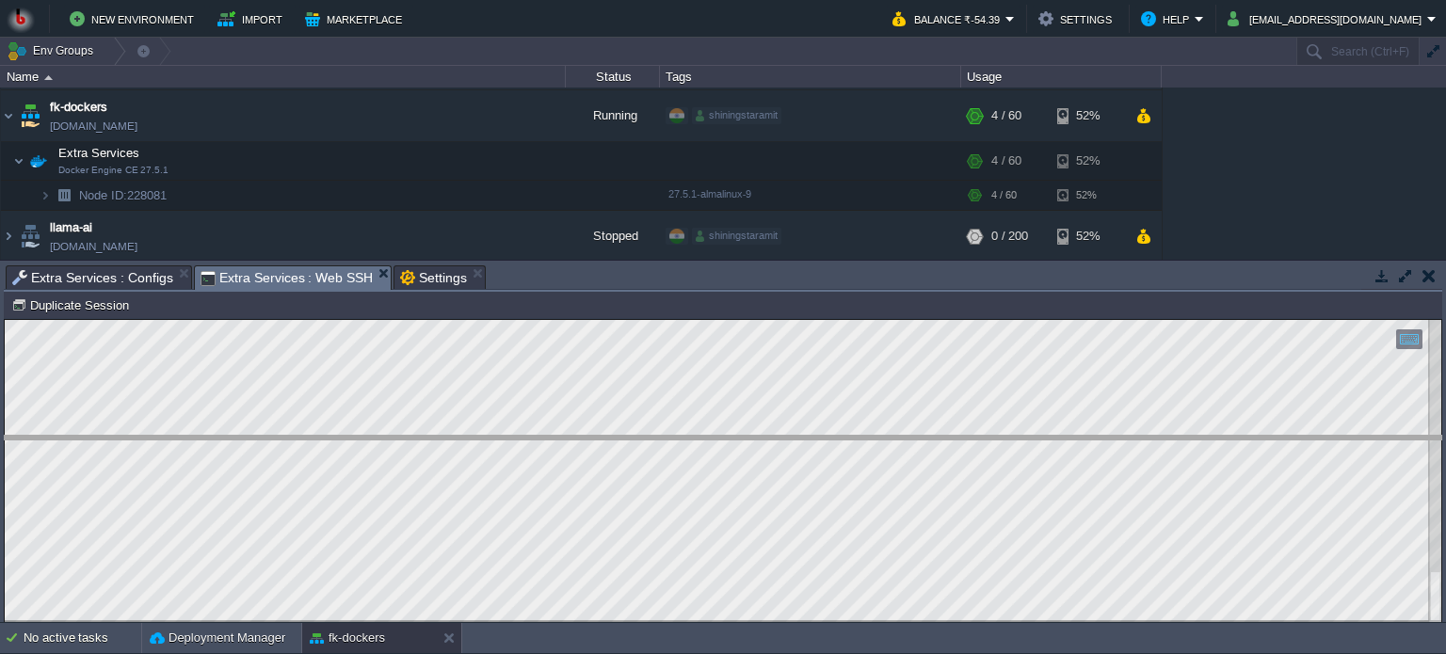
drag, startPoint x: 537, startPoint y: 280, endPoint x: 537, endPoint y: 291, distance: 10.4
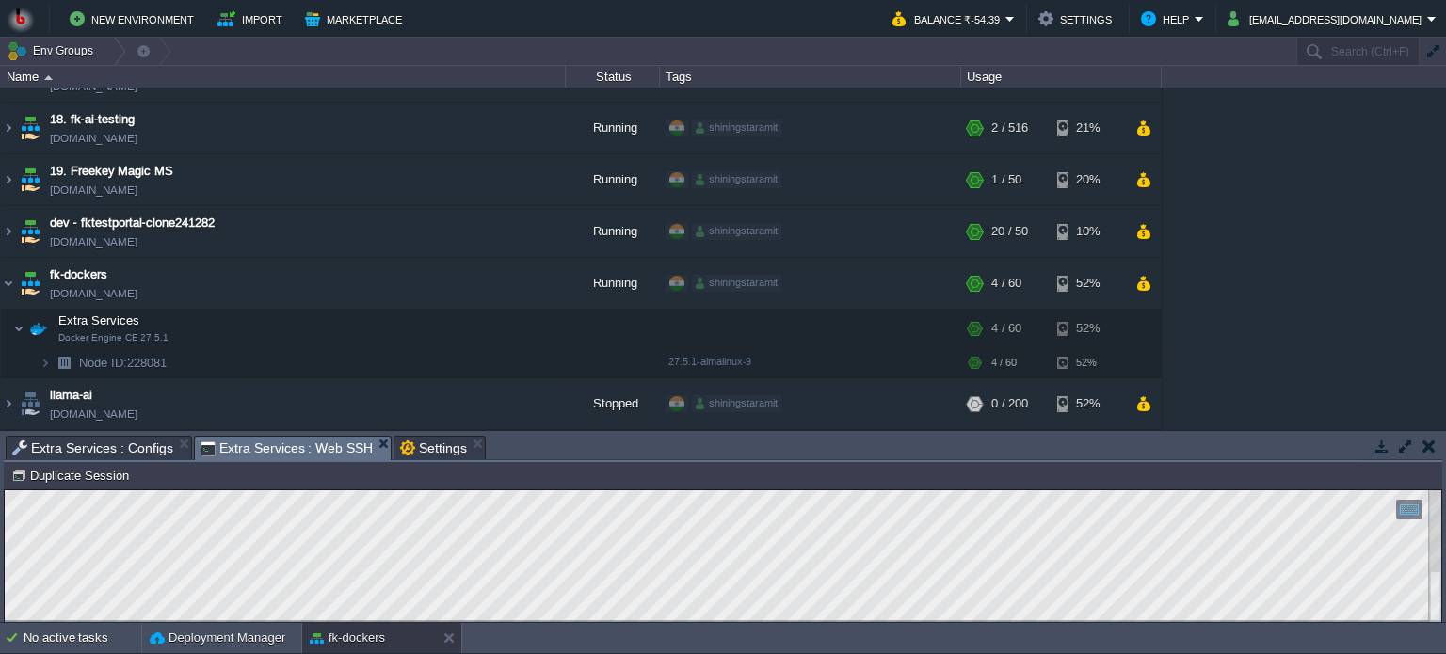
scroll to position [87, 0]
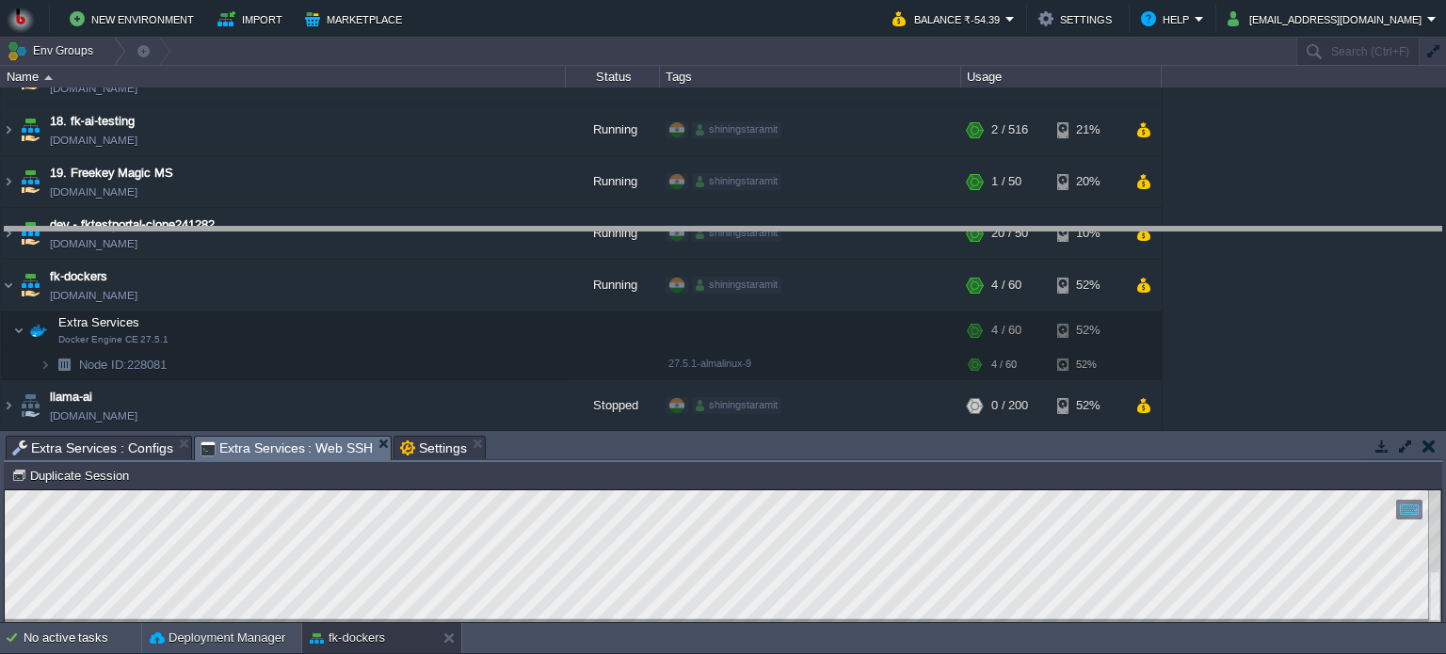
drag, startPoint x: 677, startPoint y: 440, endPoint x: 680, endPoint y: 227, distance: 212.7
click at [680, 227] on body "New Environment Import Marketplace Bonus ₹0.00 Upgrade Account Balance ₹-54.39 …" at bounding box center [723, 327] width 1446 height 654
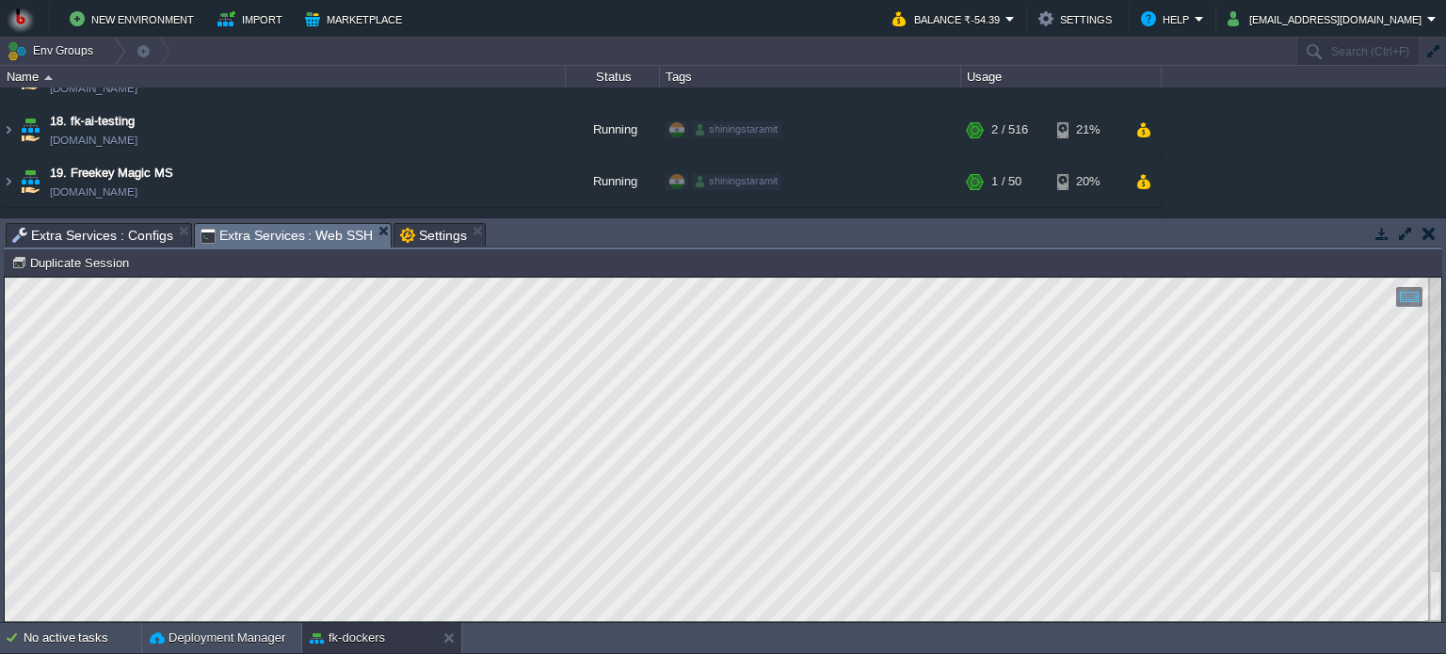
scroll to position [298, 0]
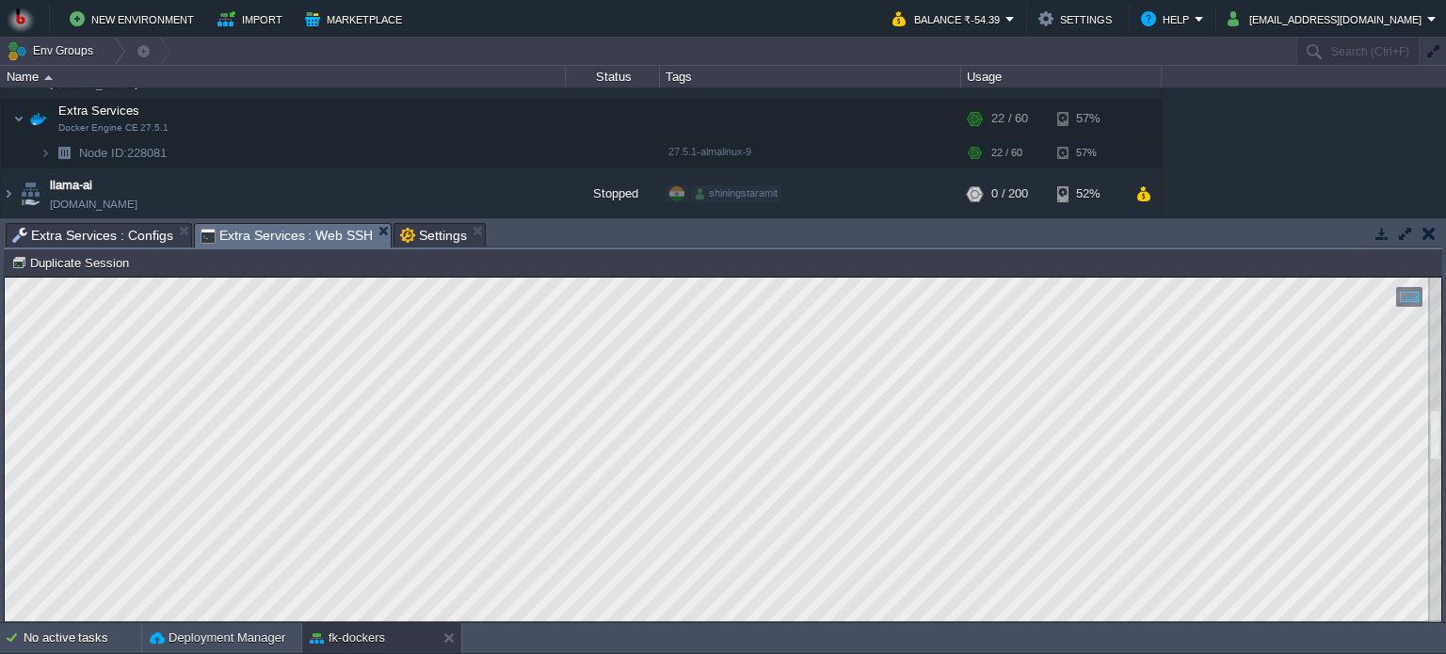
click at [1411, 278] on html "Copy: Ctrl + Shift + C Paste: Ctrl + V Settings: Ctrl + Shift + Alt 0" at bounding box center [723, 278] width 1436 height 0
click at [1428, 477] on div at bounding box center [723, 450] width 1436 height 344
click at [31, 306] on div "Copy: Ctrl + Shift + C Paste: Ctrl + V Settings: Ctrl + Shift + Alt 0" at bounding box center [723, 450] width 1436 height 344
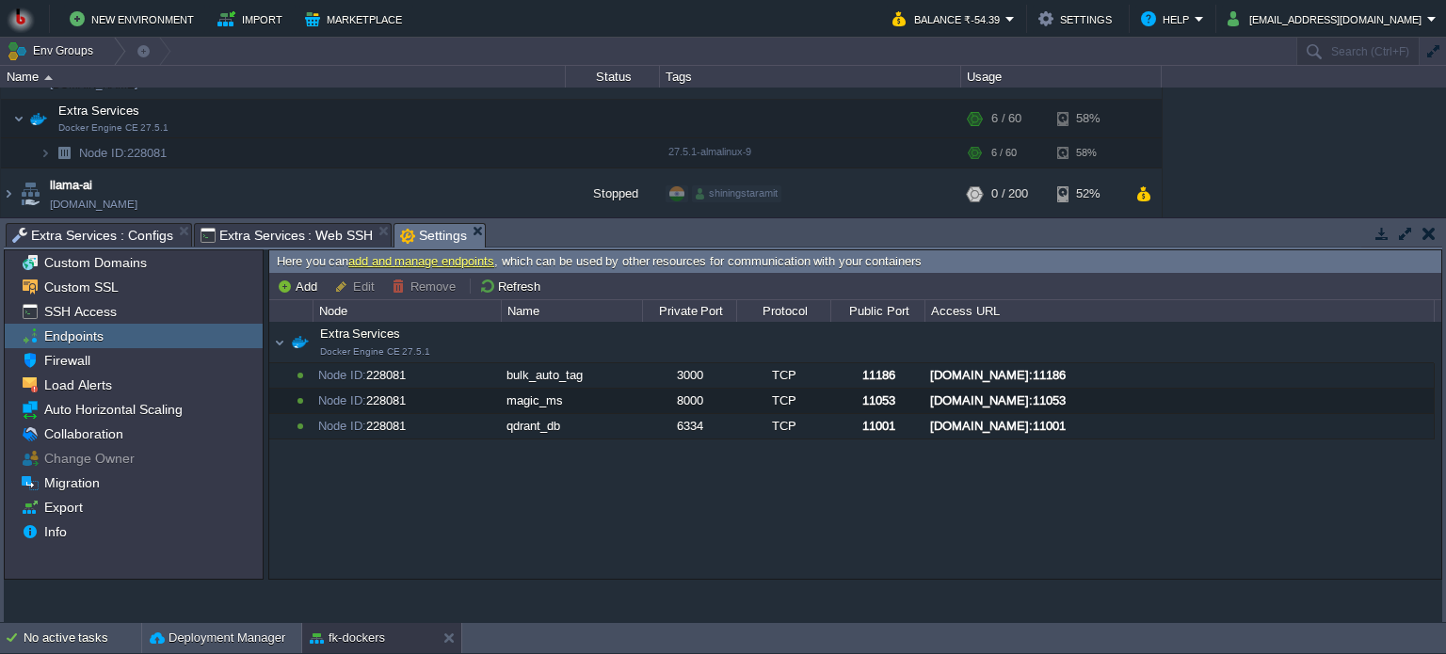
click at [414, 225] on span "Settings" at bounding box center [433, 236] width 67 height 24
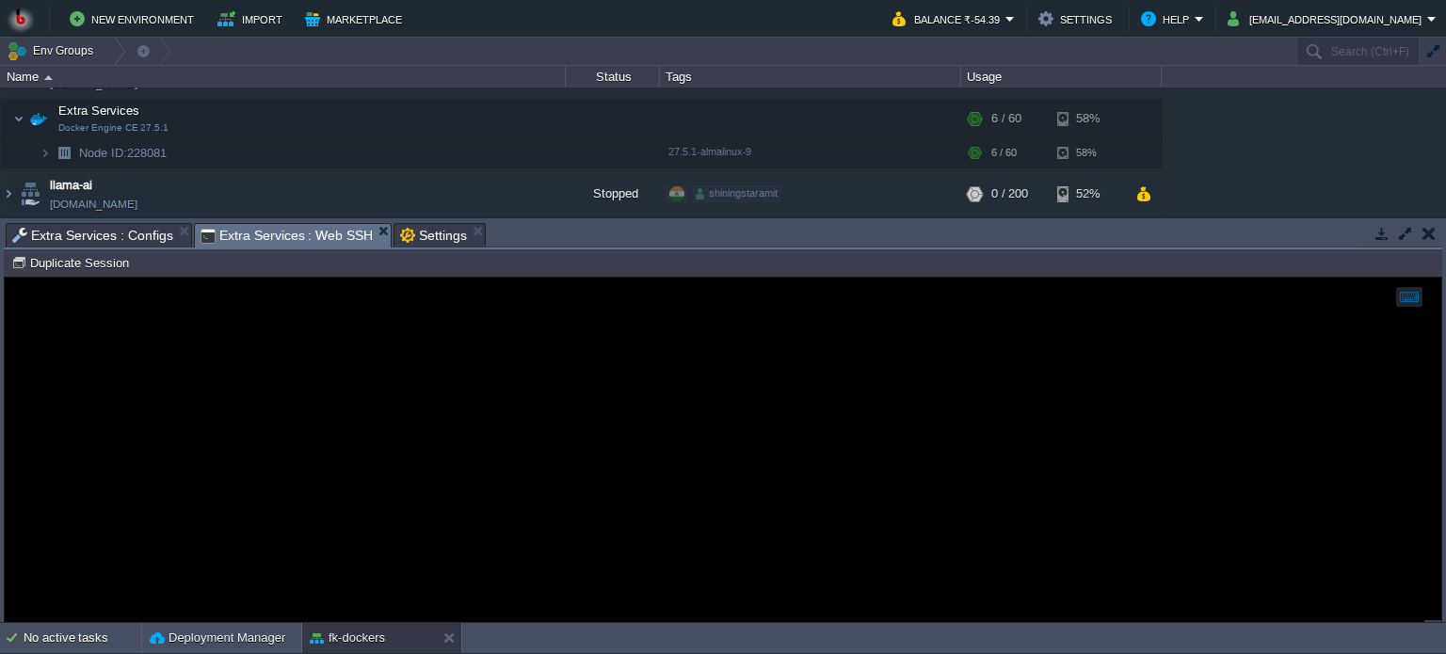
click at [294, 237] on span "Extra Services : Web SSH" at bounding box center [286, 236] width 173 height 24
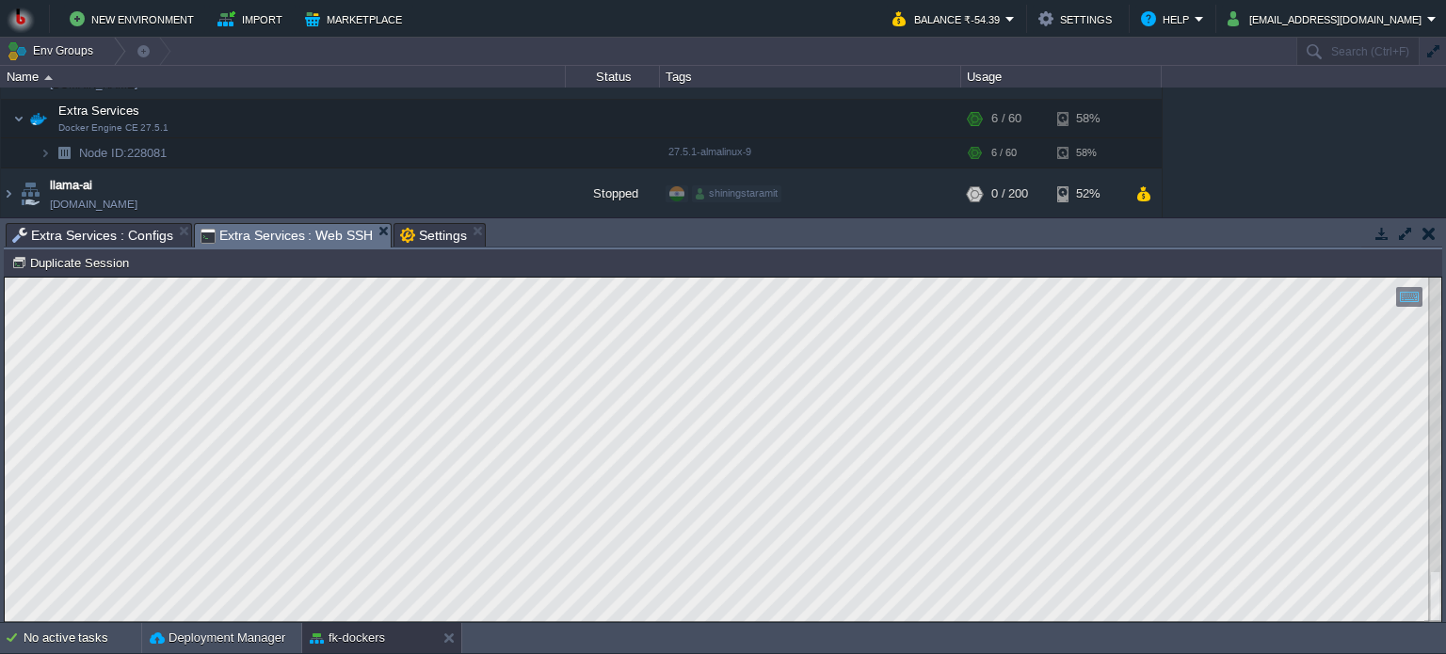
click at [407, 241] on span "Settings" at bounding box center [433, 235] width 67 height 23
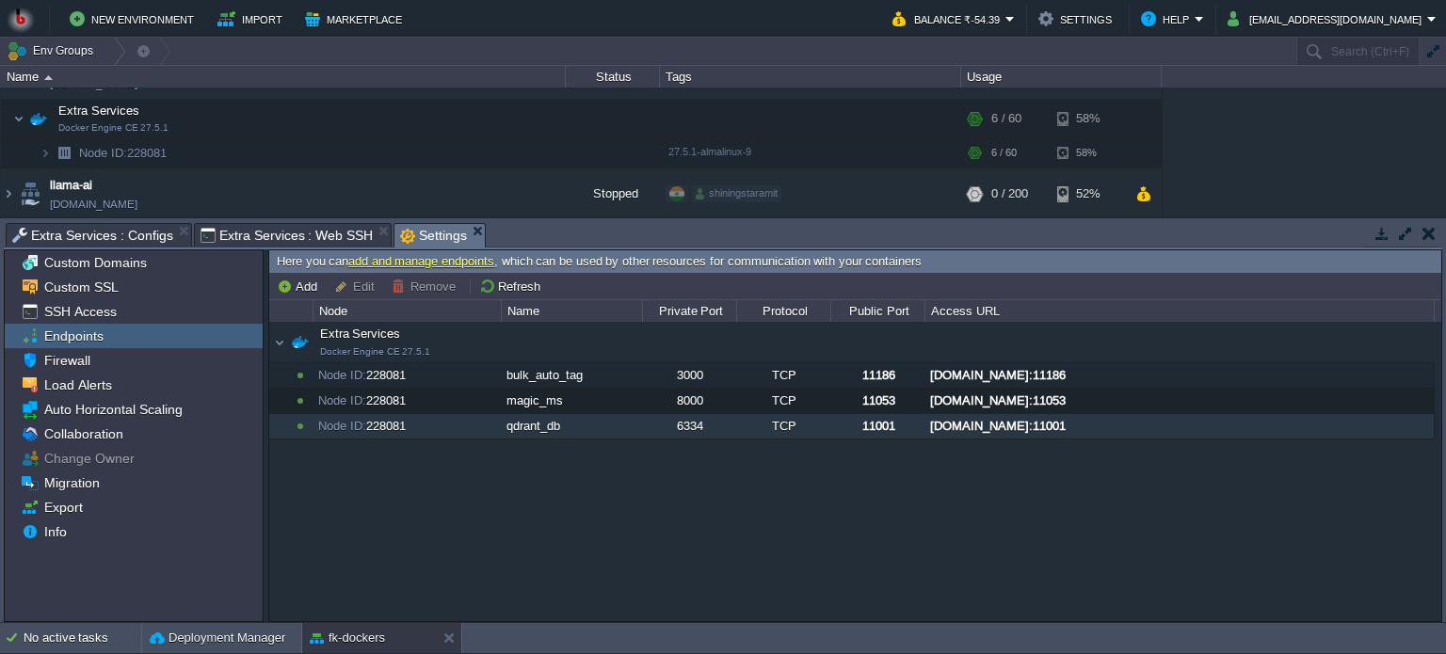
click at [1093, 427] on div "[DOMAIN_NAME]:11001" at bounding box center [1178, 426] width 507 height 24
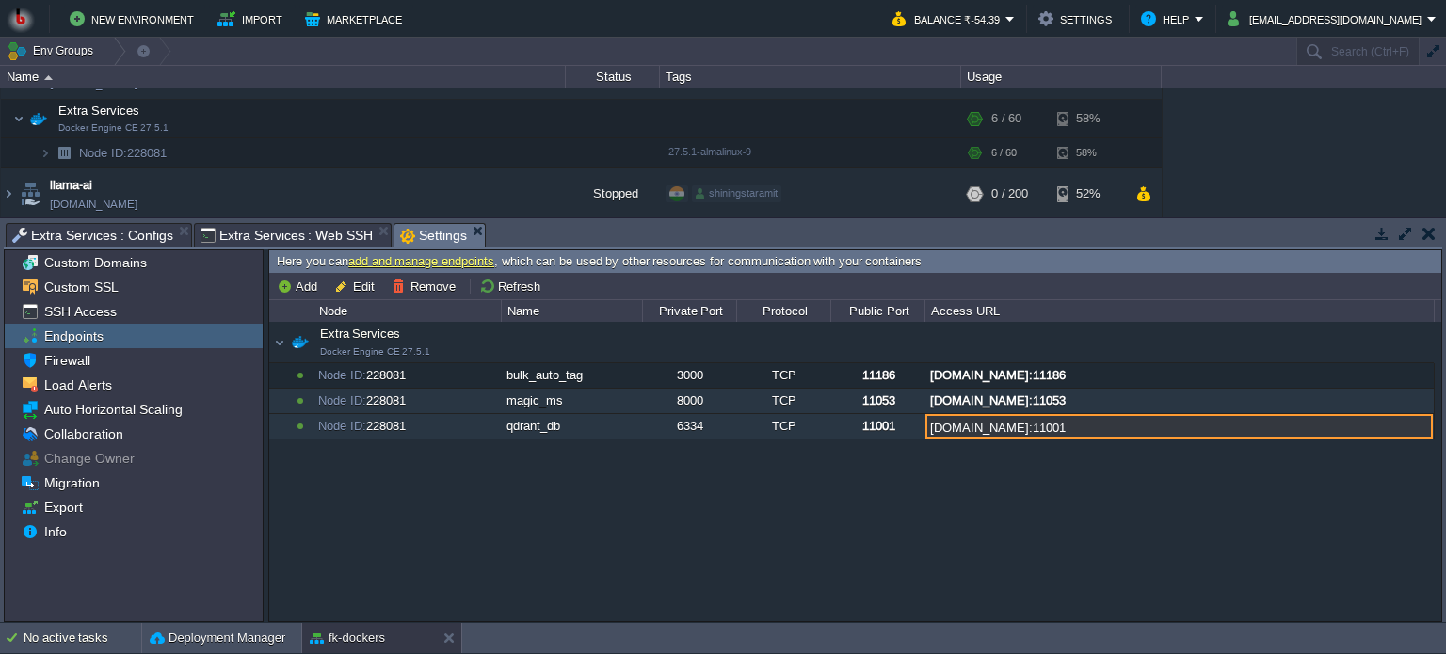
click at [1090, 399] on div "[DOMAIN_NAME]:11053" at bounding box center [1178, 401] width 507 height 24
type input "[DOMAIN_NAME]:11053"
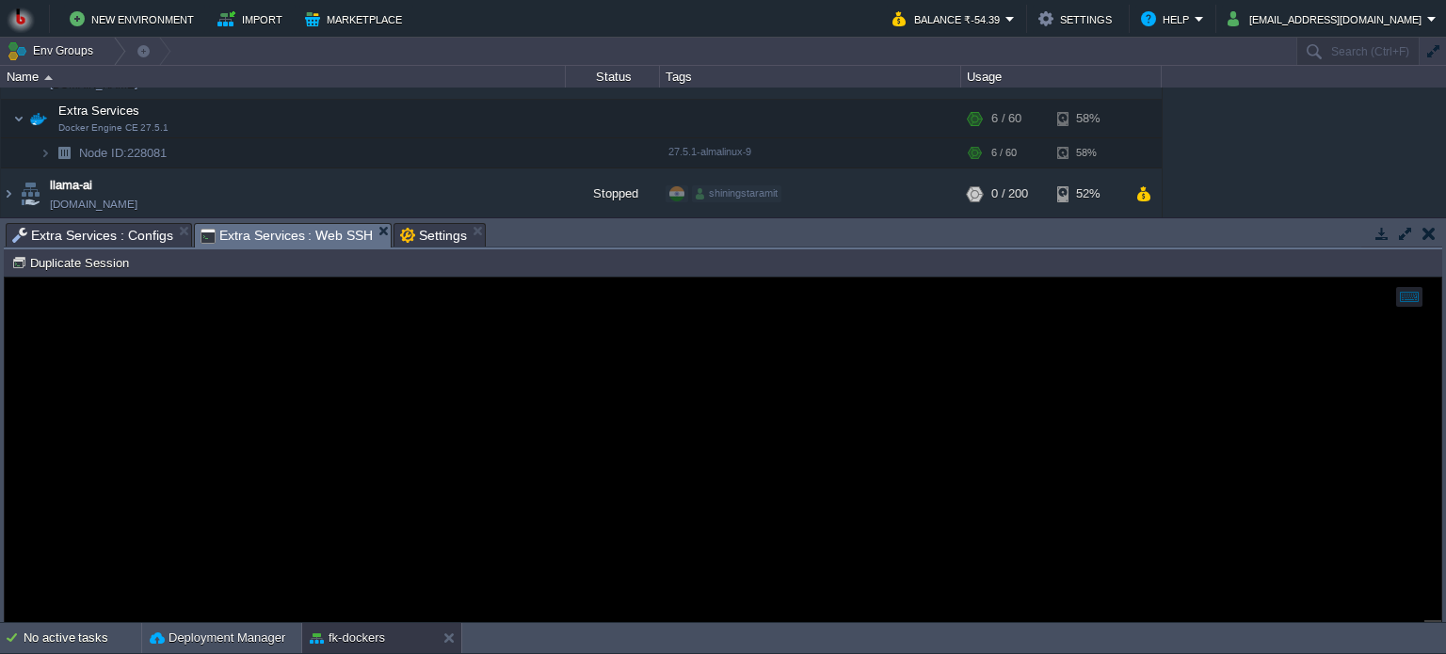
click at [228, 234] on span "Extra Services : Web SSH" at bounding box center [286, 236] width 173 height 24
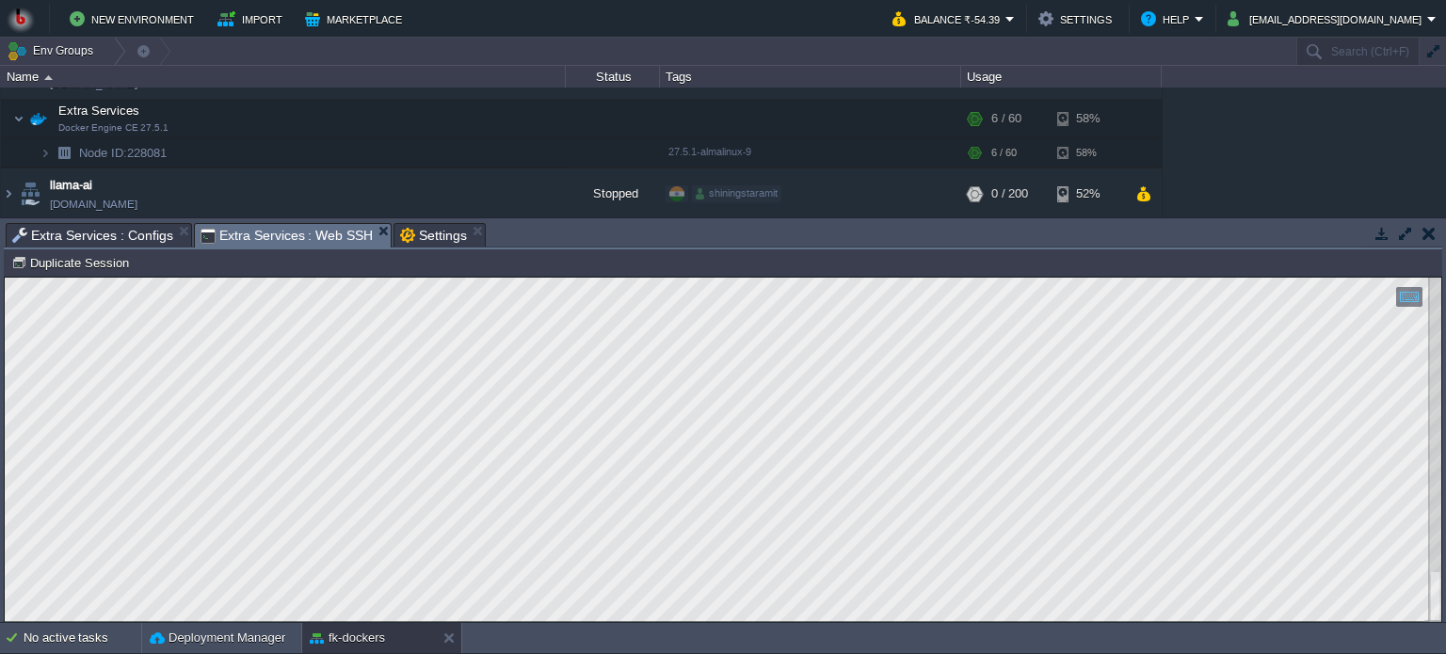
click at [479, 278] on html "Copy: Ctrl + Shift + C Paste: Ctrl + V Settings: Ctrl + Shift + Alt 0" at bounding box center [723, 278] width 1436 height 0
click at [5, 278] on html "Copy: Ctrl + Shift + C Paste: Ctrl + V Settings: Ctrl + Shift + Alt 0" at bounding box center [723, 278] width 1436 height 0
click at [1138, 622] on div at bounding box center [723, 450] width 1436 height 344
